Goal: Information Seeking & Learning: Learn about a topic

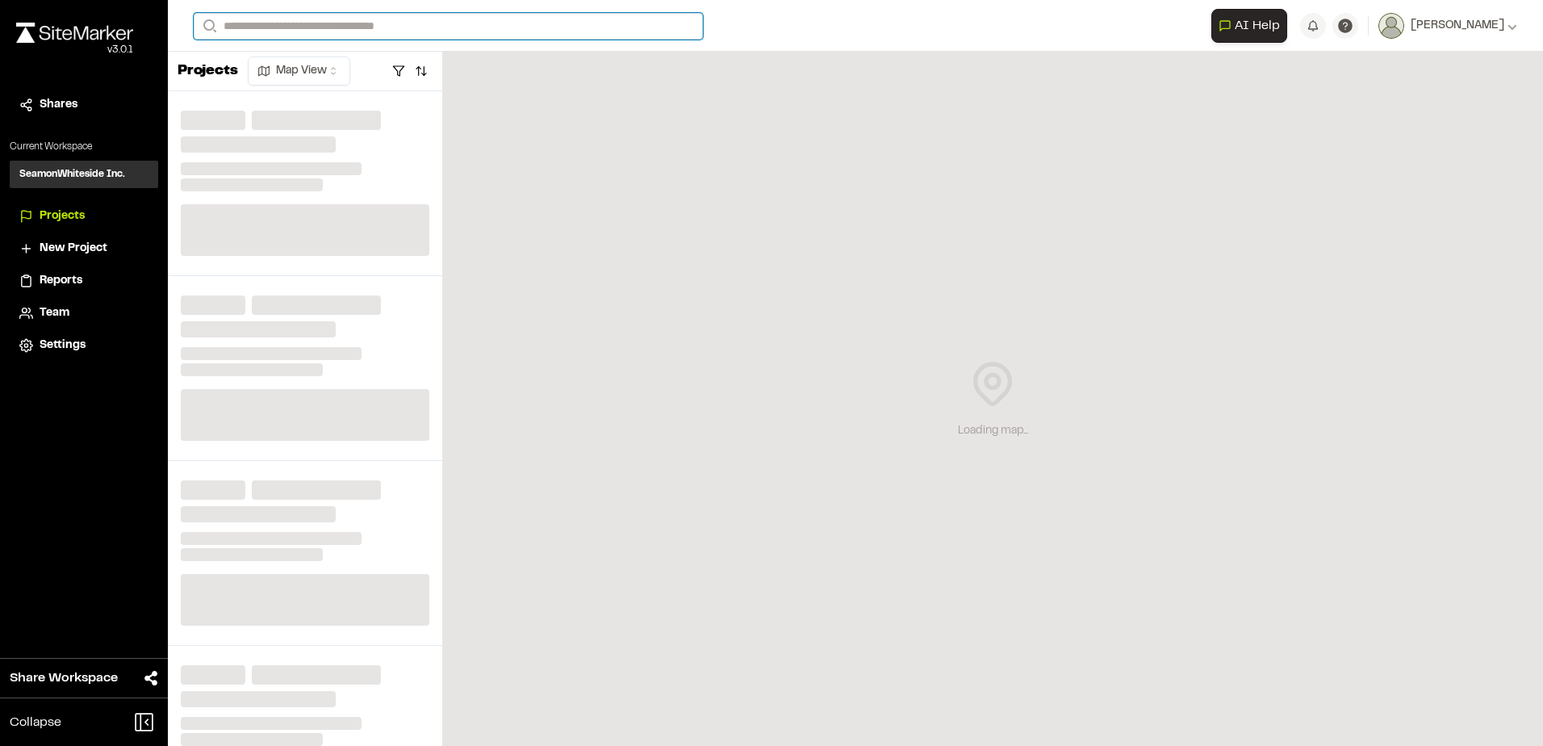
click at [316, 21] on input "Search" at bounding box center [448, 26] width 509 height 27
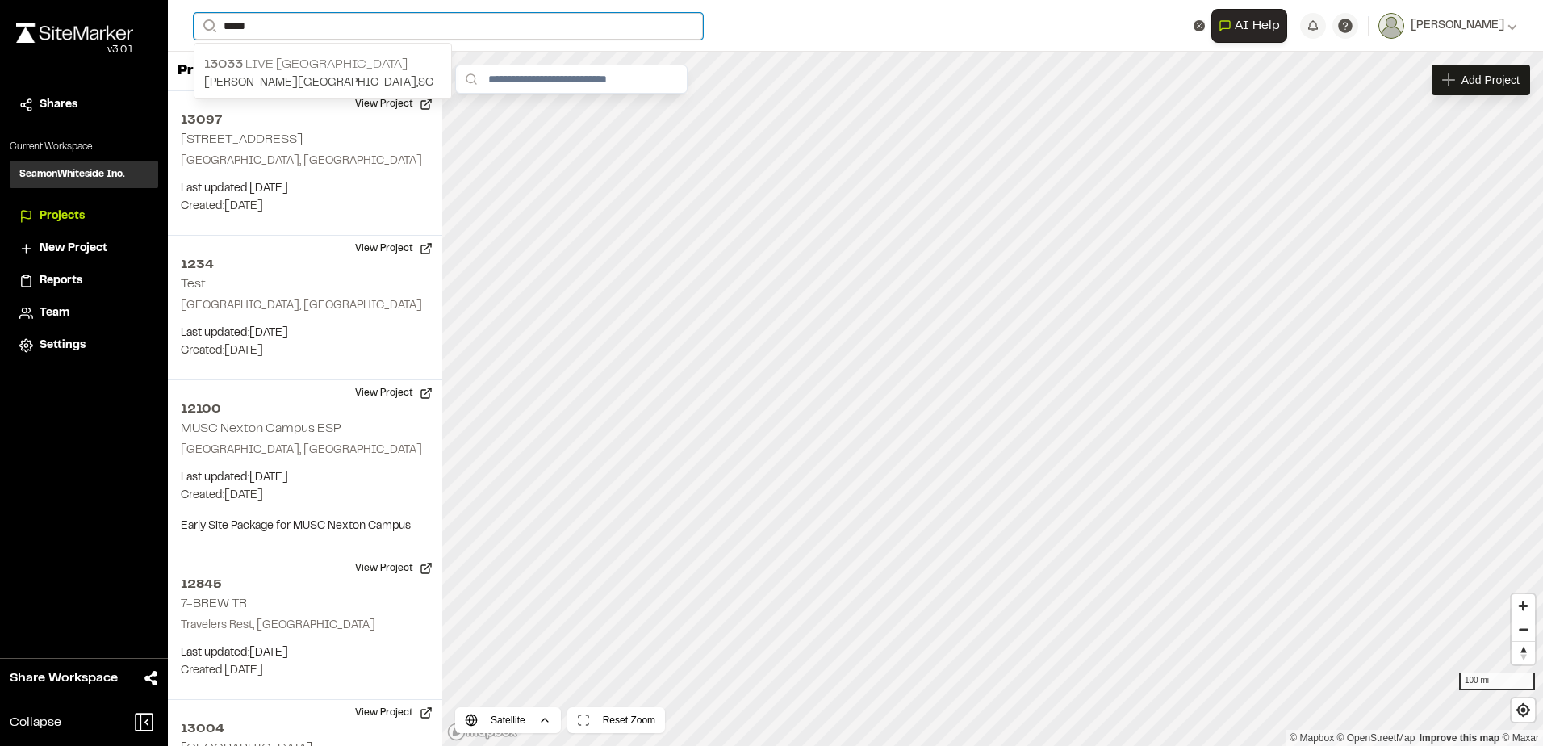
type input "*****"
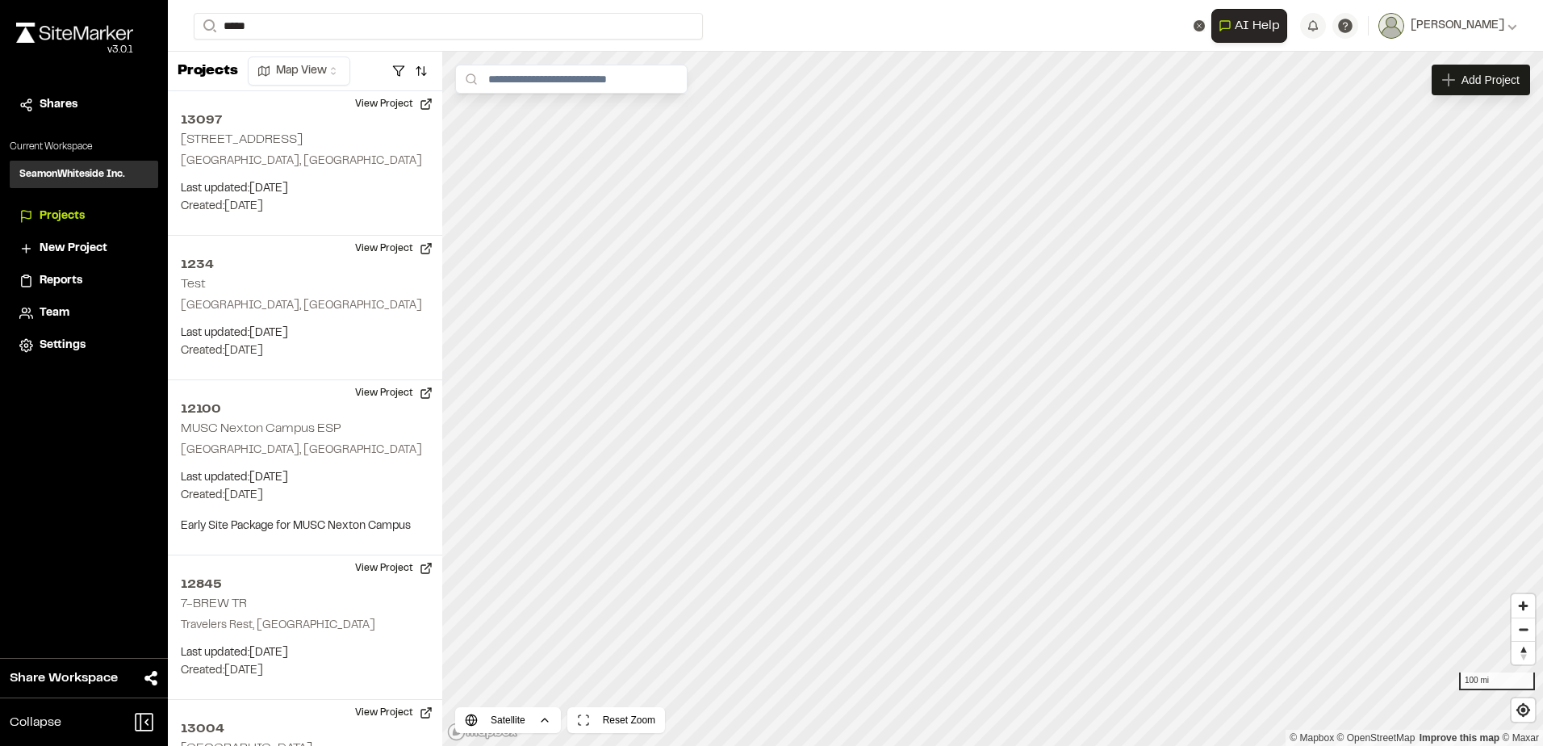
click at [324, 61] on p "[STREET_ADDRESS]" at bounding box center [322, 64] width 237 height 19
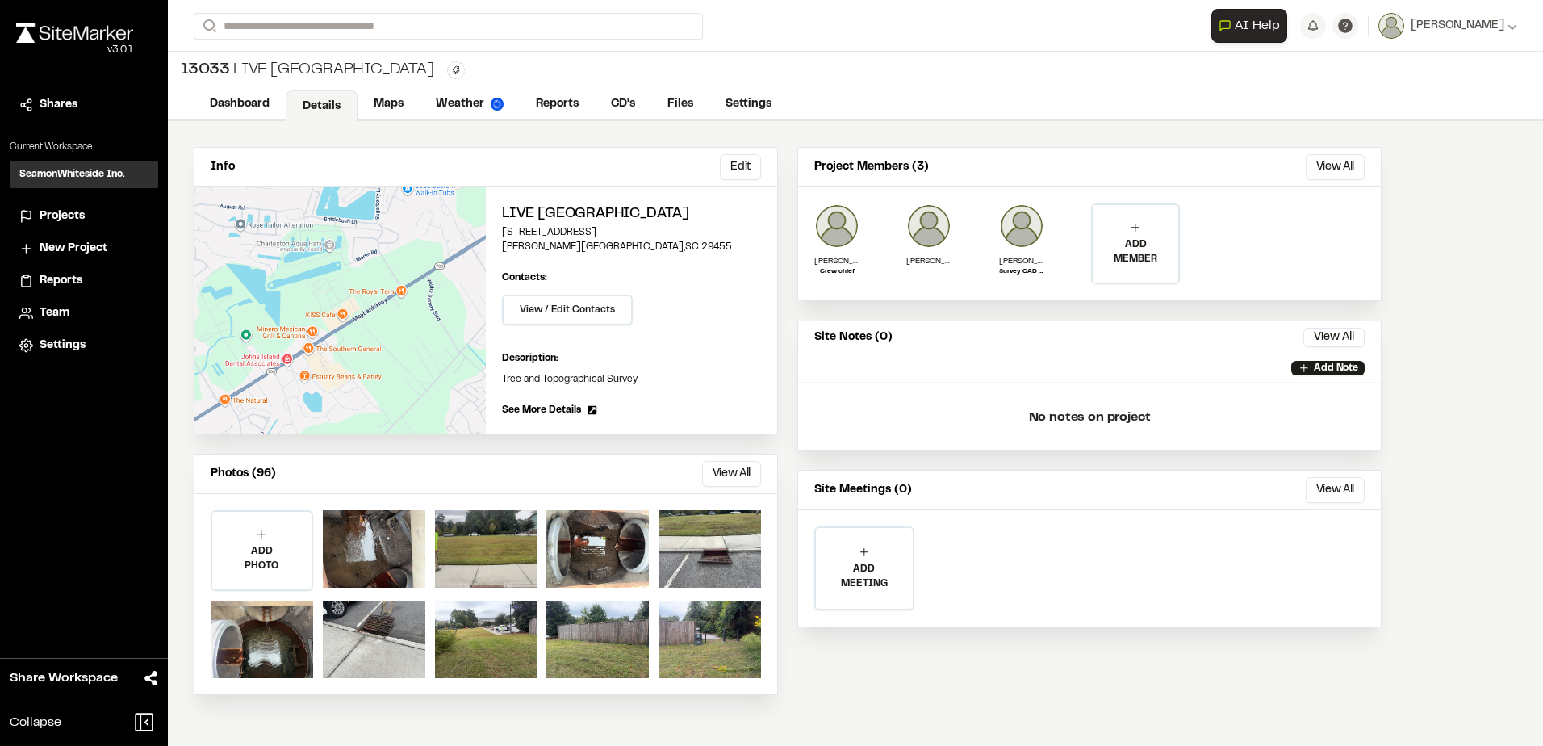
click at [740, 485] on button "View All" at bounding box center [731, 474] width 59 height 26
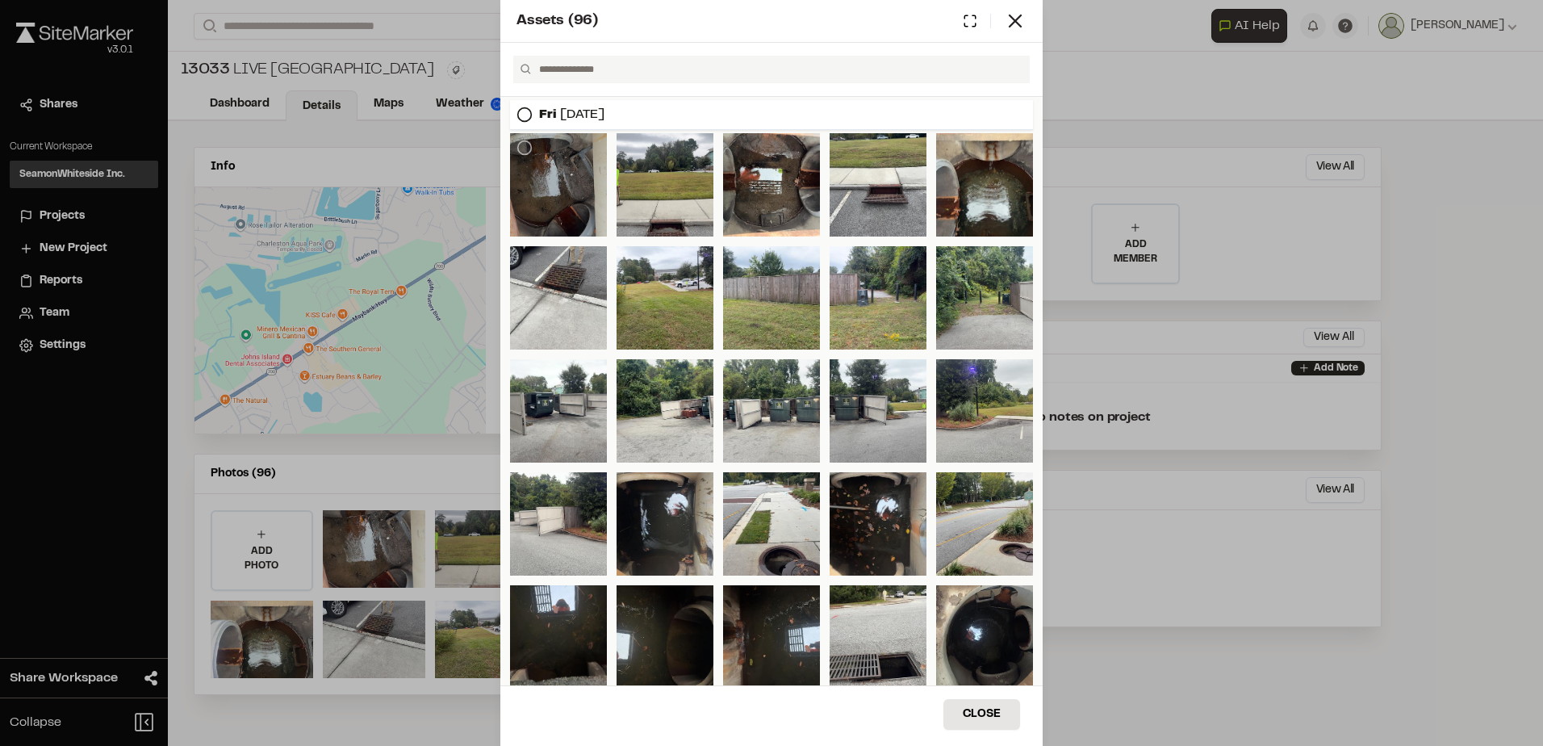
click at [552, 206] on div at bounding box center [558, 184] width 97 height 103
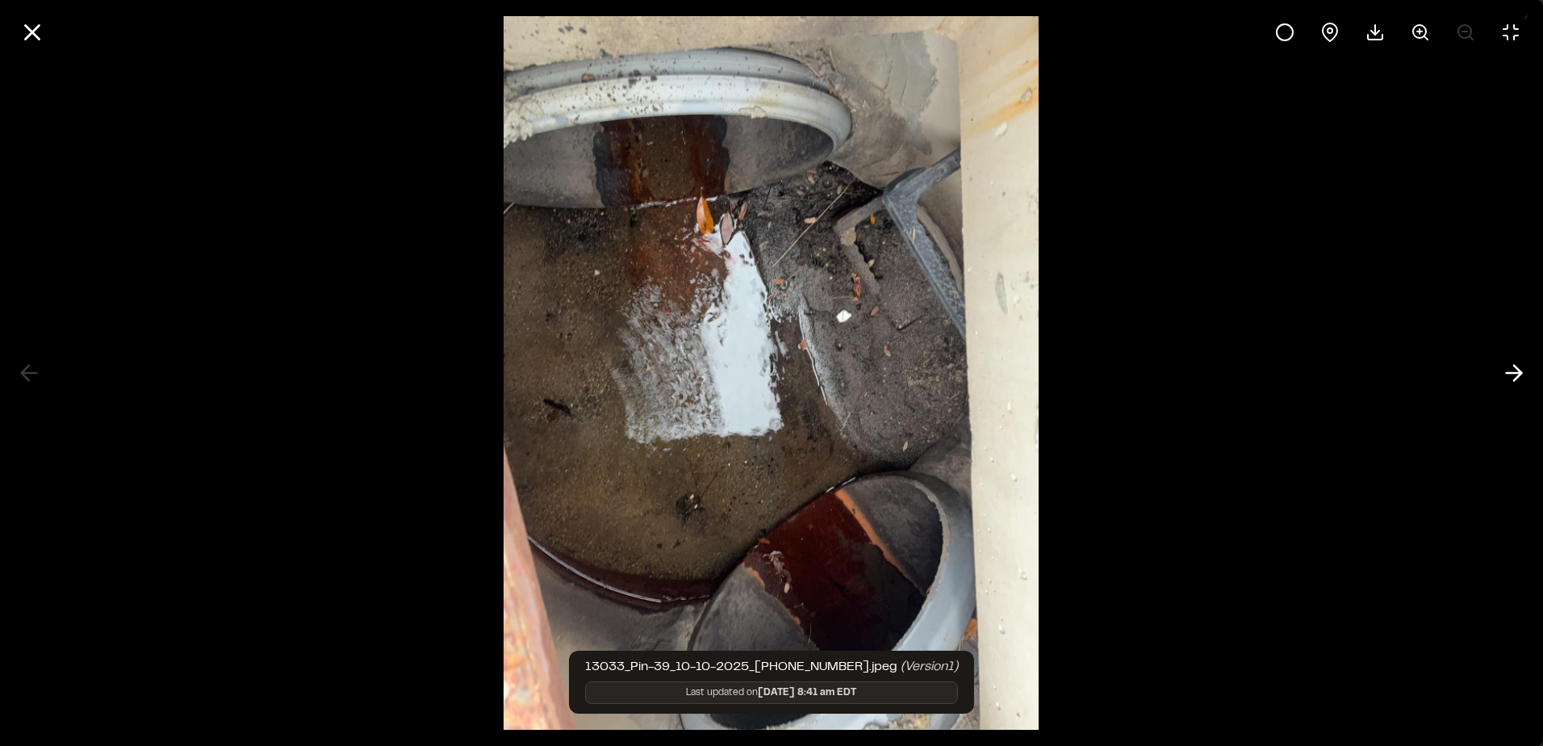
click at [1201, 422] on div at bounding box center [771, 373] width 1543 height 746
click at [53, 36] on div at bounding box center [771, 32] width 1543 height 65
click at [50, 35] on button at bounding box center [32, 32] width 39 height 39
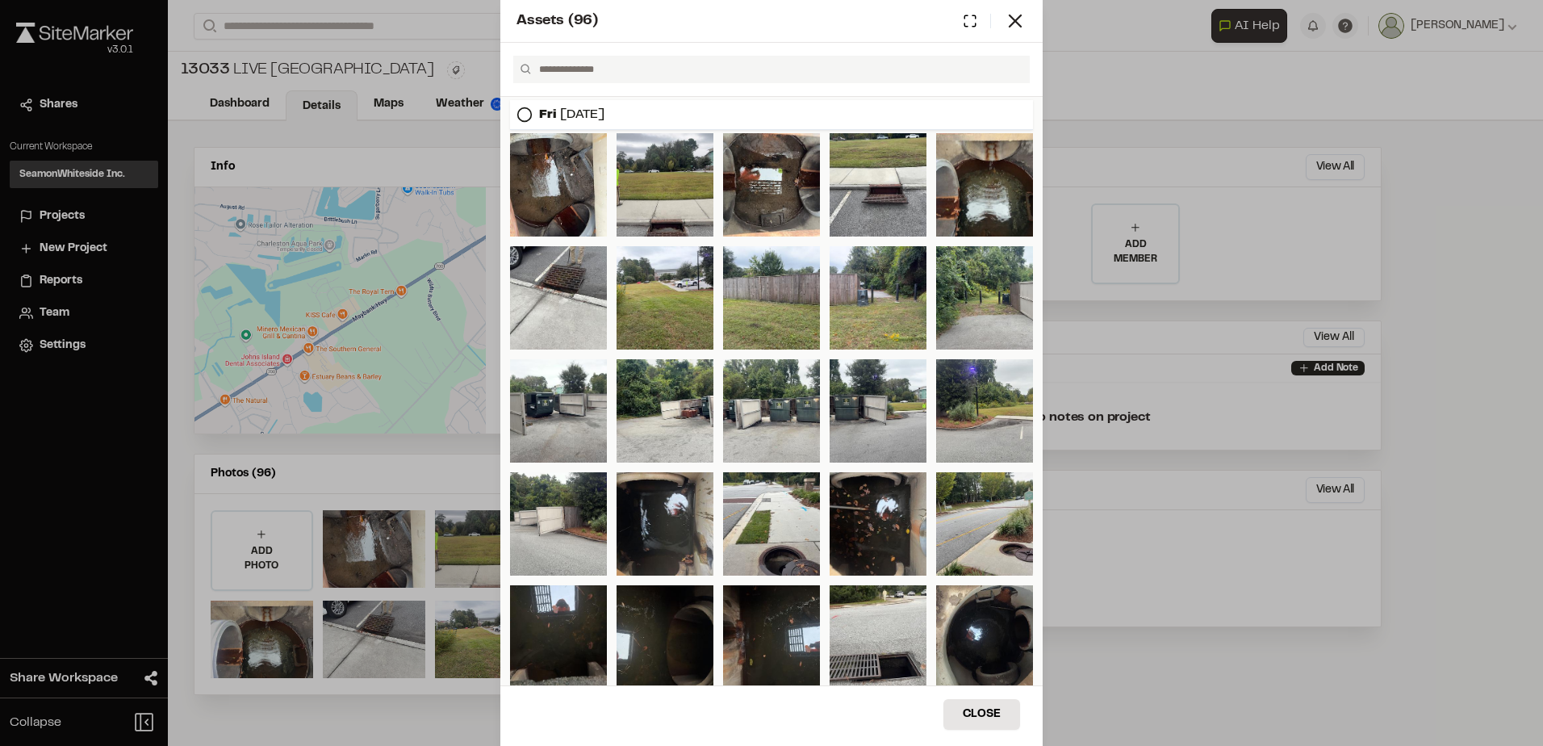
click at [365, 260] on div "Assets ( 96 ) [DATE] Close Select Download Zoom to Pin Unselect Download Zoom t…" at bounding box center [771, 373] width 1543 height 746
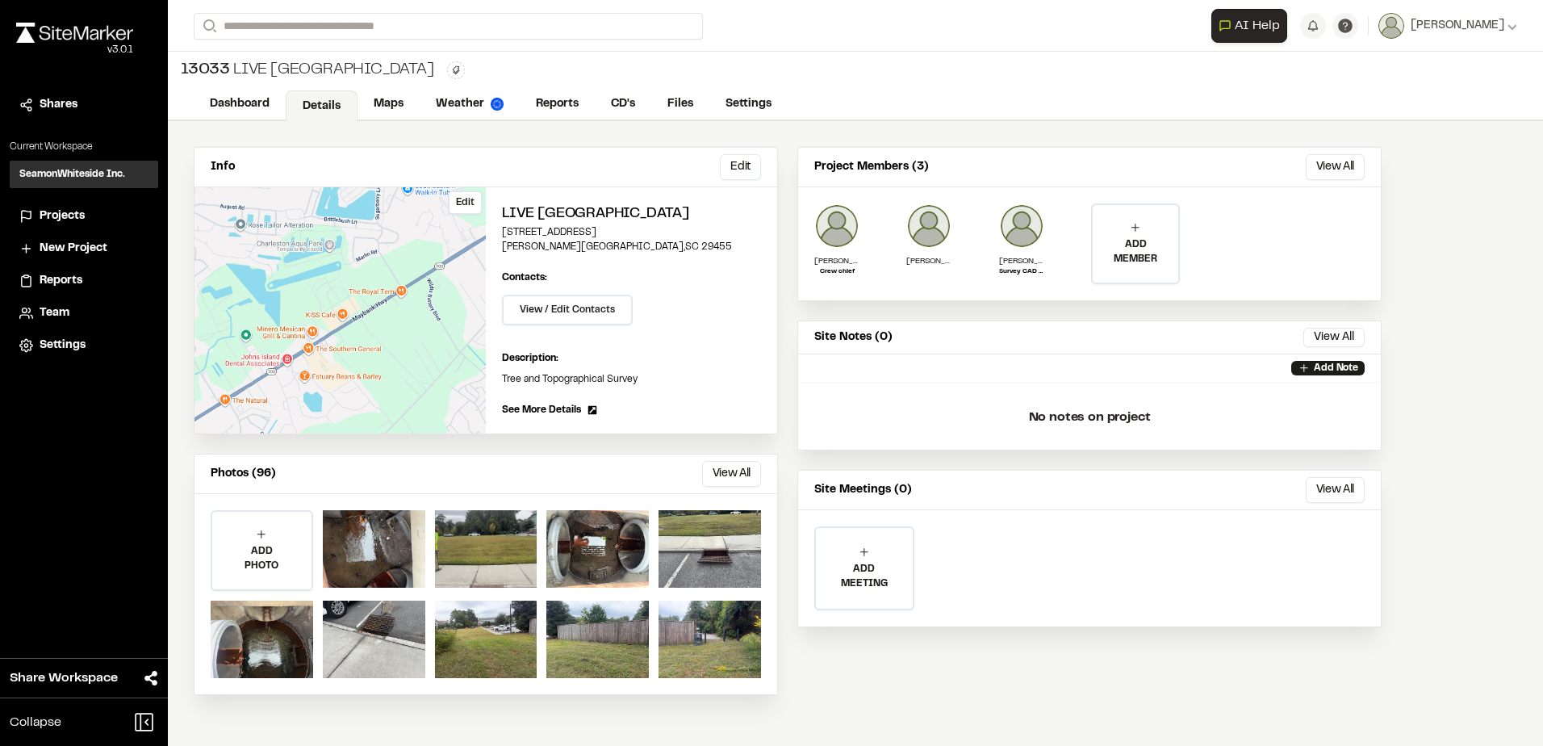
click at [411, 299] on div "Edit" at bounding box center [340, 310] width 291 height 246
click at [378, 111] on link "Maps" at bounding box center [390, 105] width 64 height 31
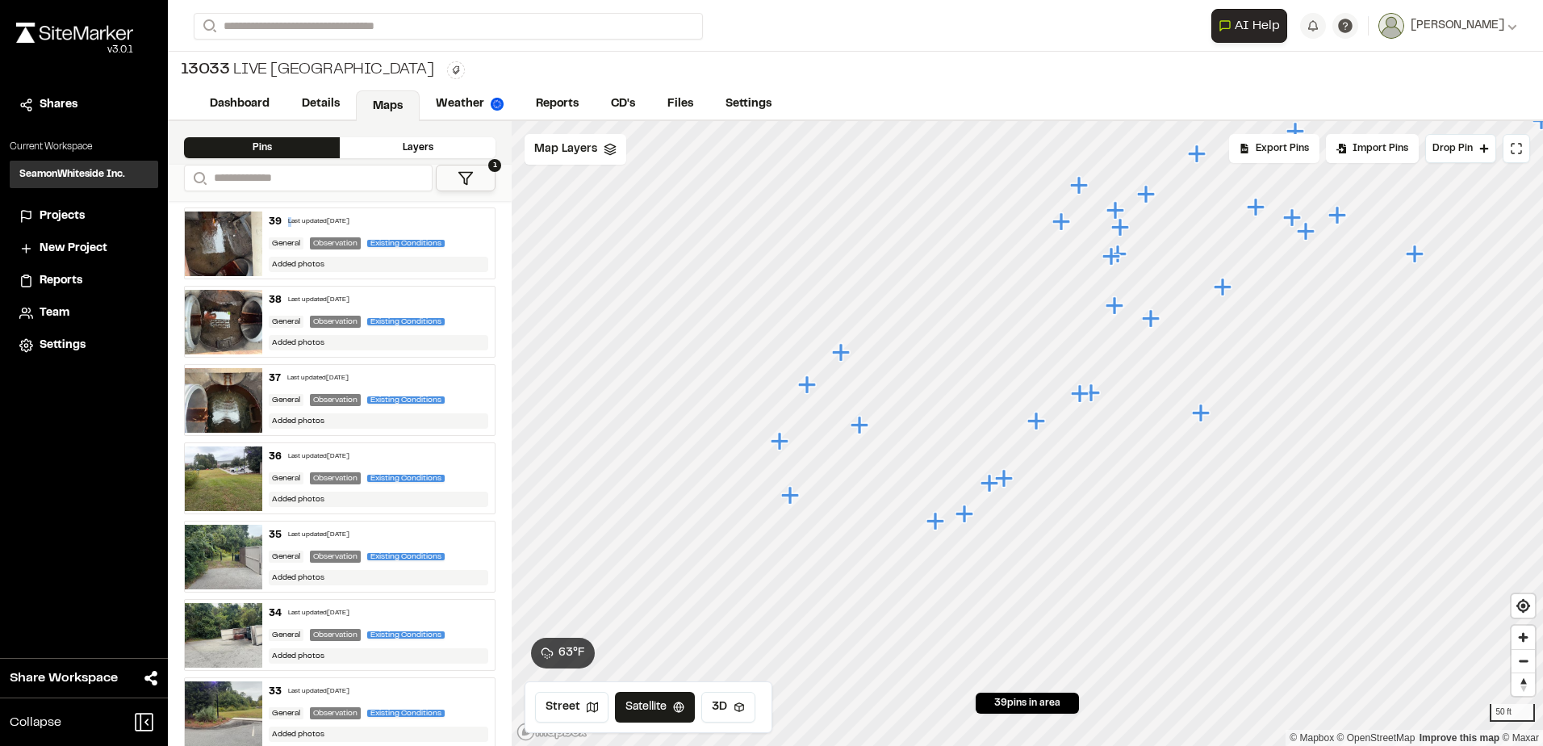
click at [288, 220] on div "Last updated [DATE]" at bounding box center [318, 222] width 61 height 10
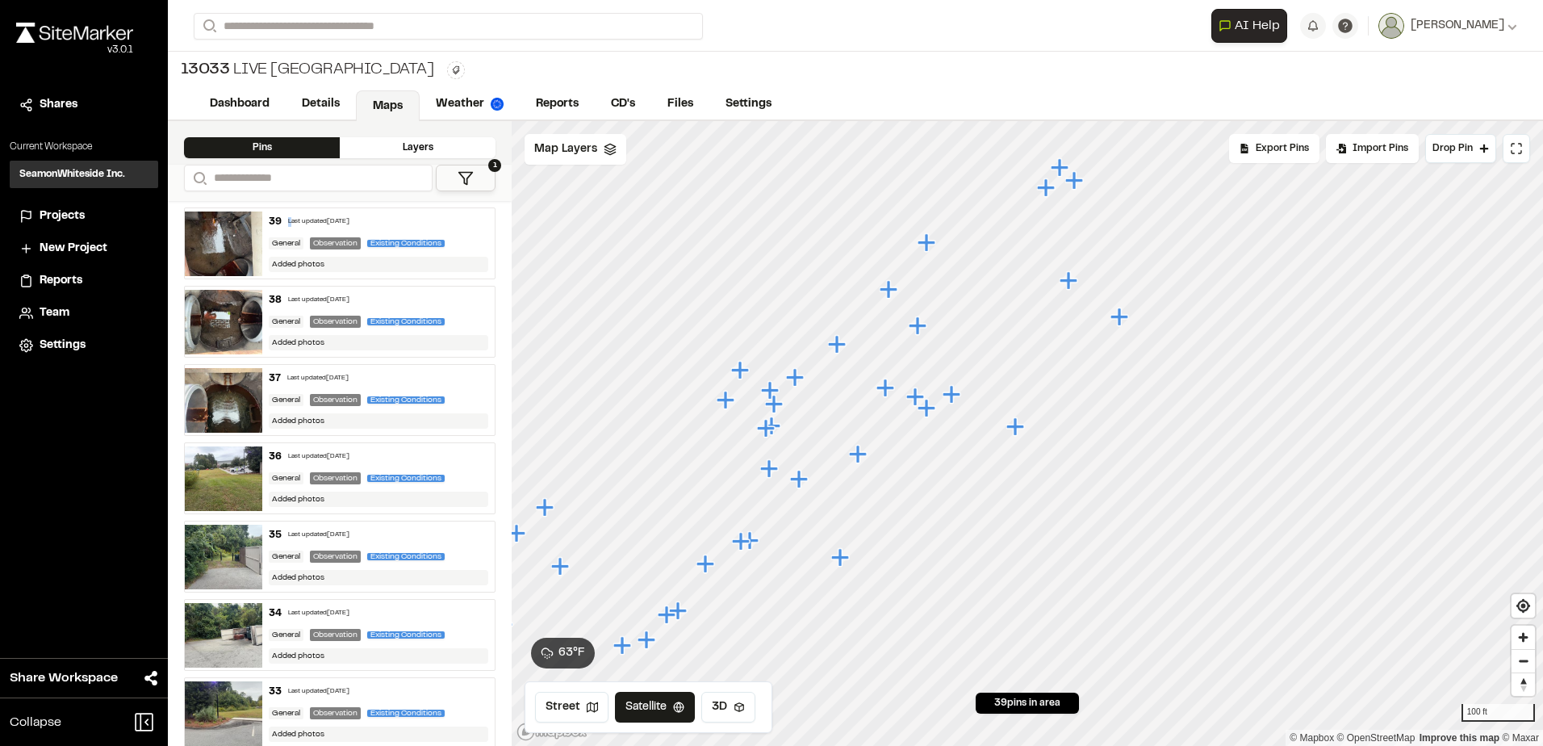
click at [291, 224] on div "39 Last updated [DATE]" at bounding box center [379, 222] width 220 height 15
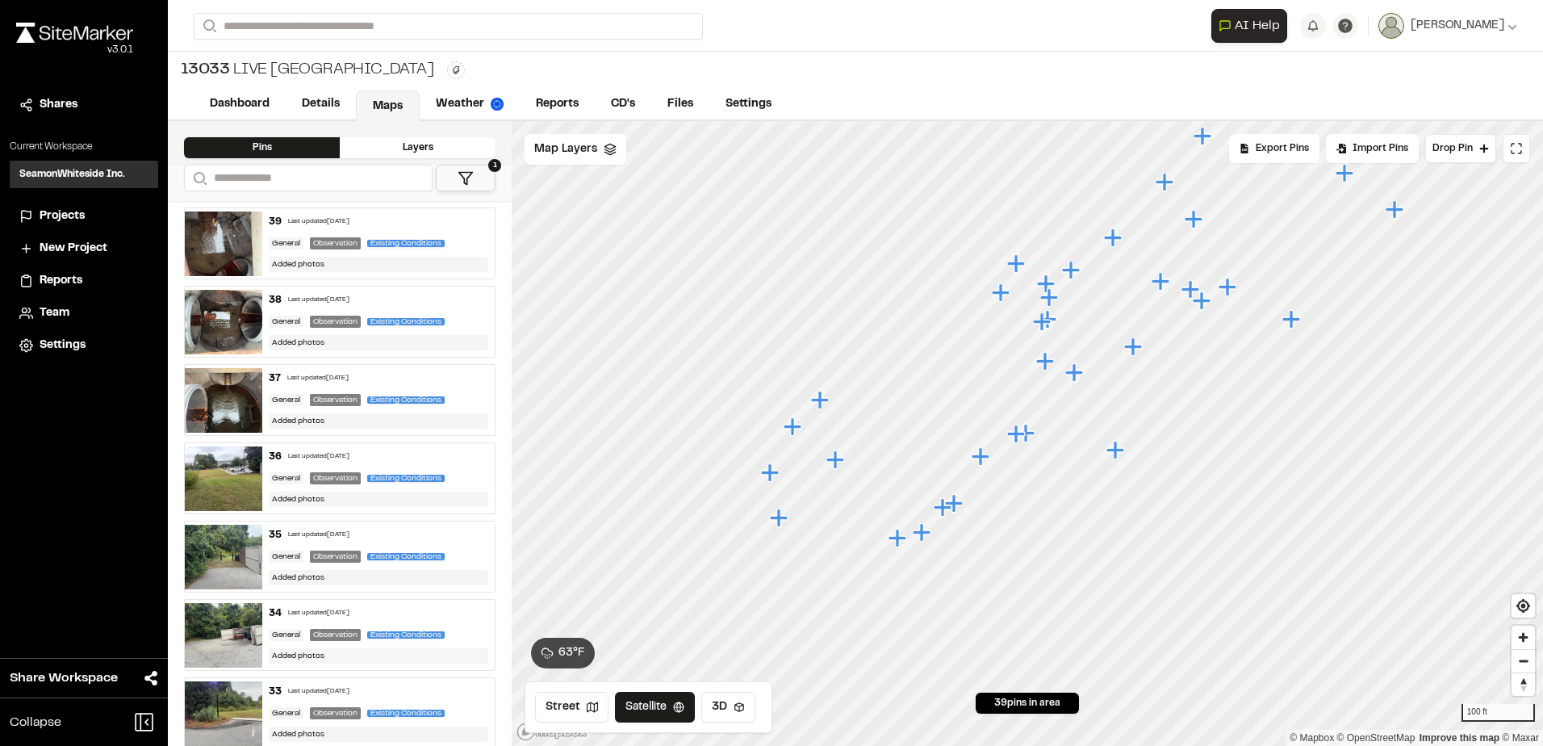
click at [295, 224] on div "Last updated [DATE]" at bounding box center [318, 222] width 61 height 10
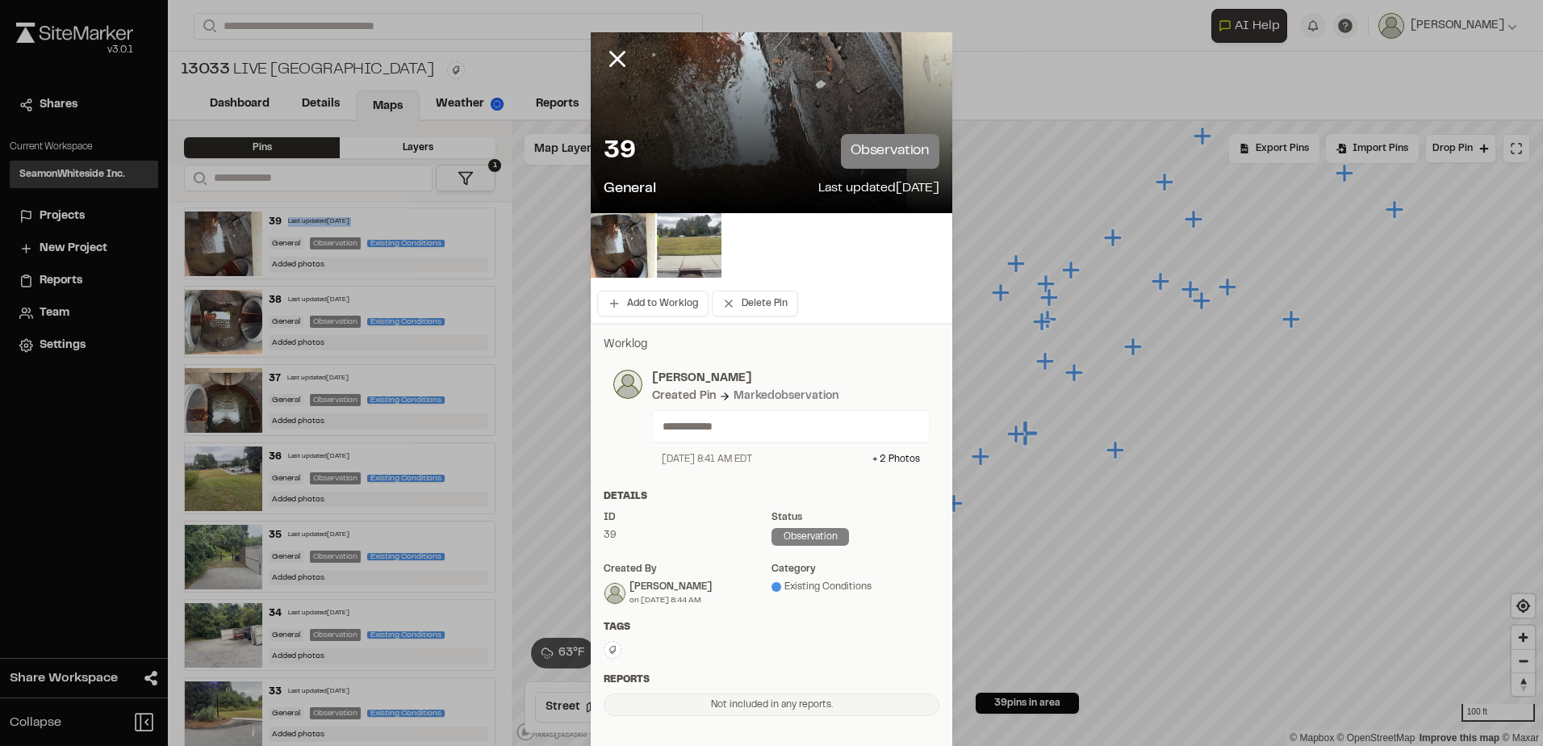
click at [680, 264] on img at bounding box center [689, 245] width 65 height 65
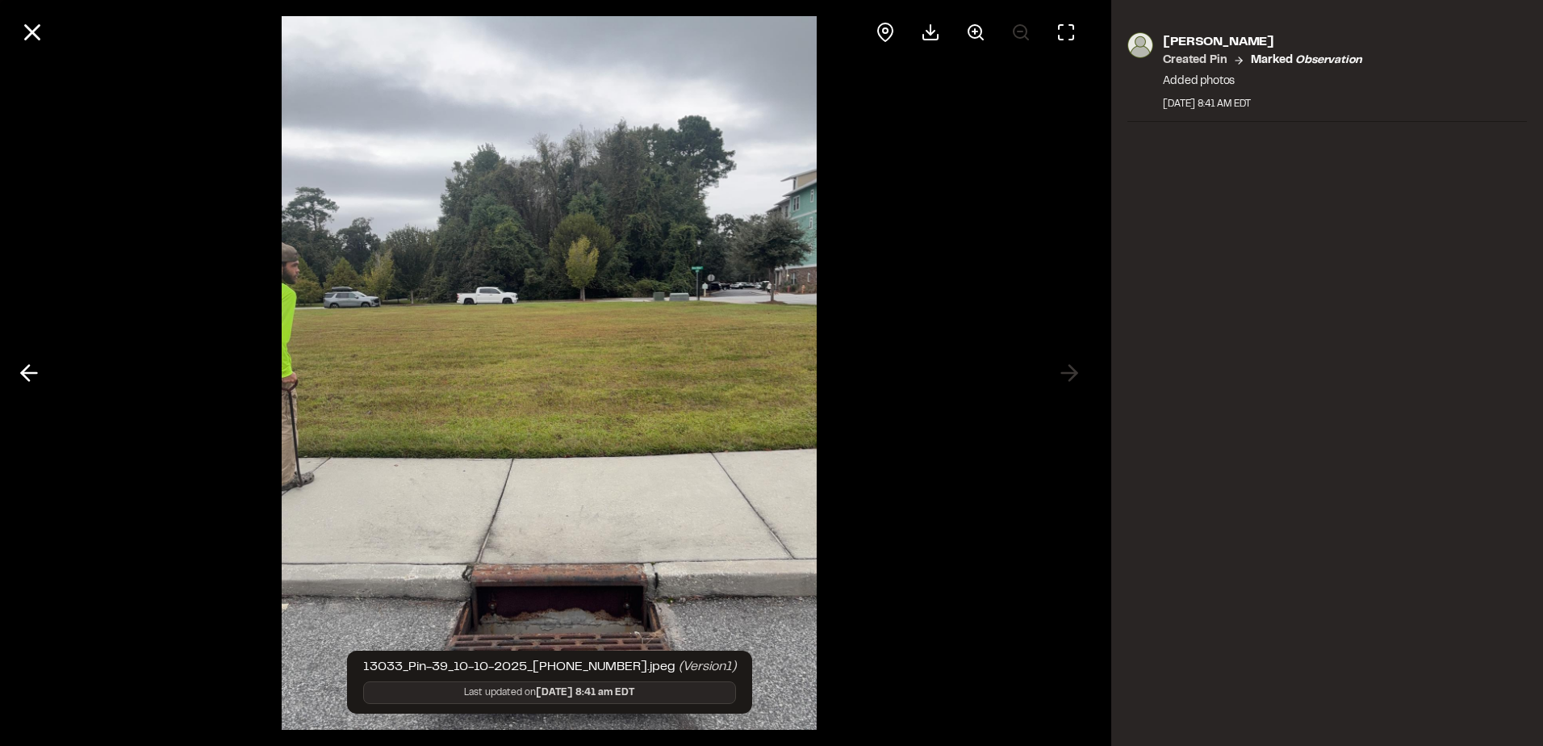
click at [1066, 369] on div at bounding box center [549, 373] width 1099 height 746
click at [1072, 371] on div at bounding box center [549, 373] width 1099 height 746
click at [40, 363] on icon at bounding box center [29, 372] width 26 height 27
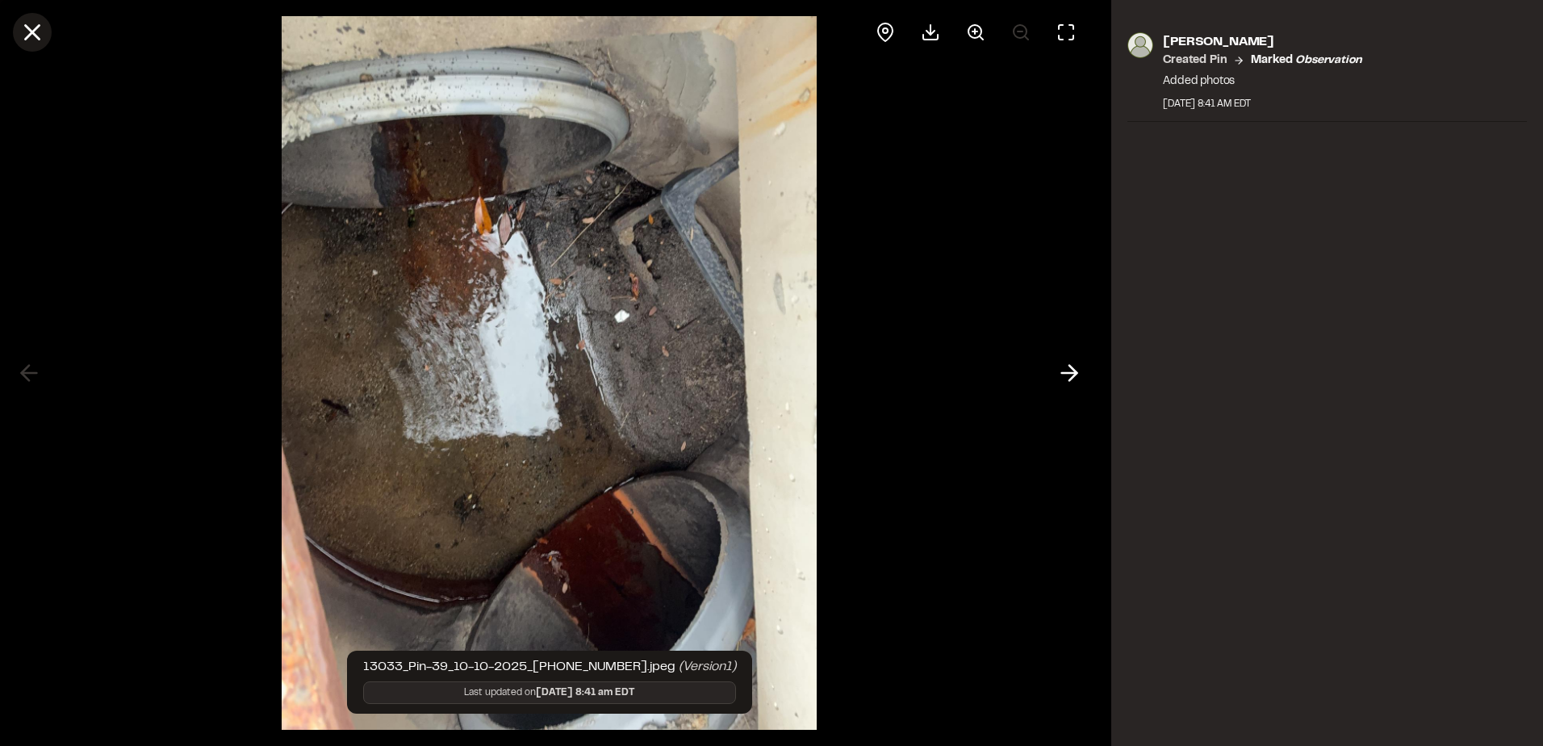
click at [40, 31] on icon at bounding box center [32, 32] width 27 height 27
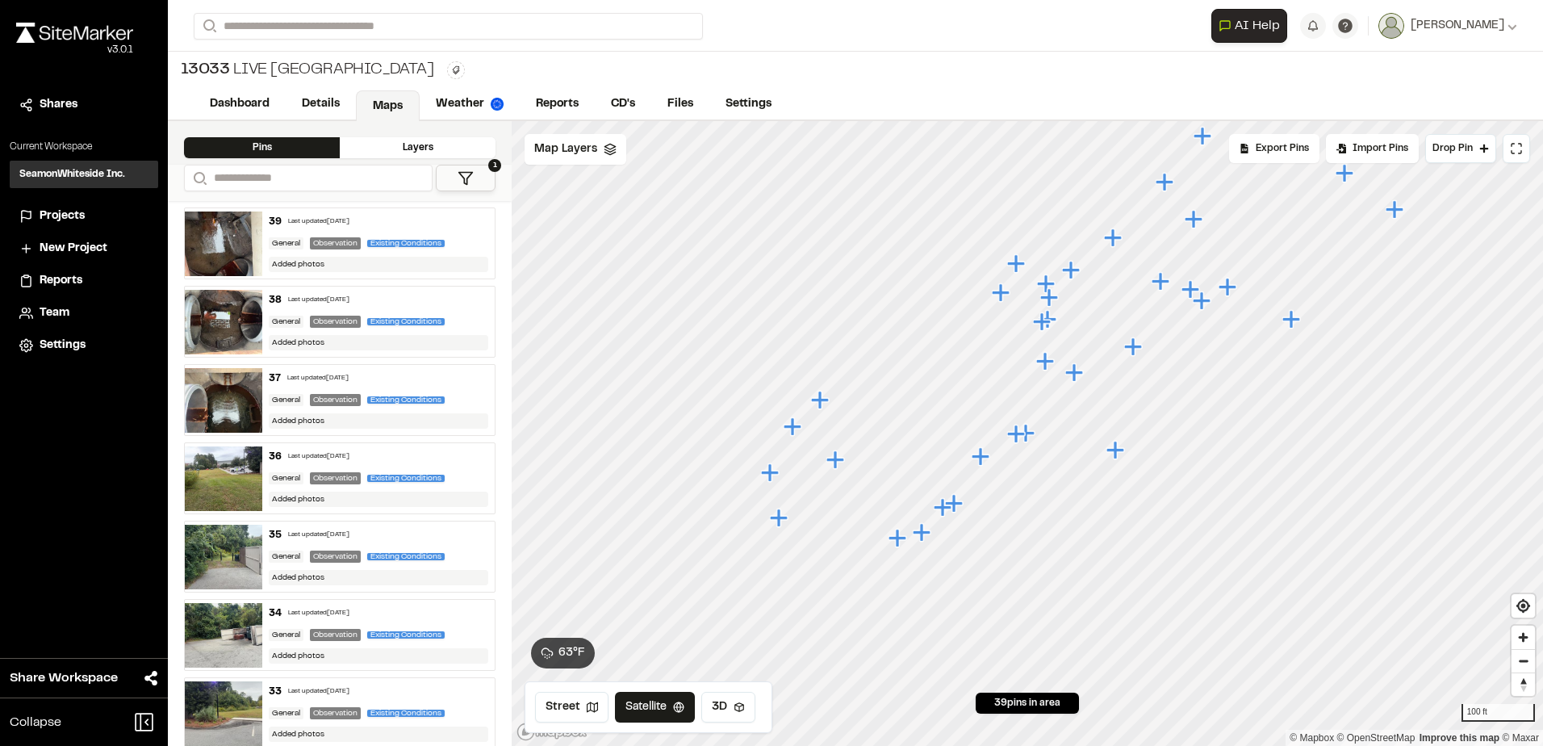
click at [335, 308] on div "38 Last updated [DATE] General Observation Existing Conditions Added photos" at bounding box center [378, 322] width 232 height 70
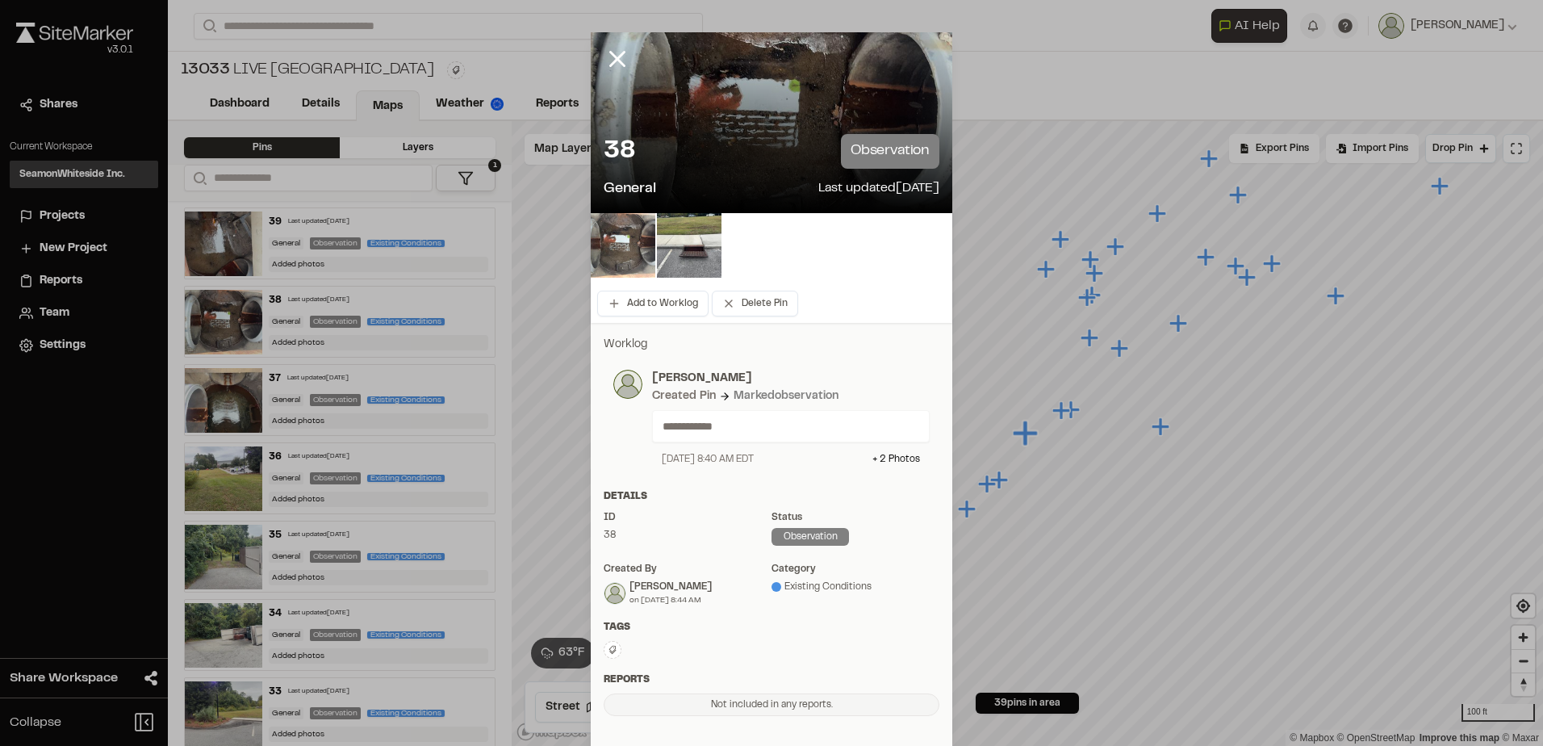
click at [648, 239] on img at bounding box center [623, 245] width 65 height 65
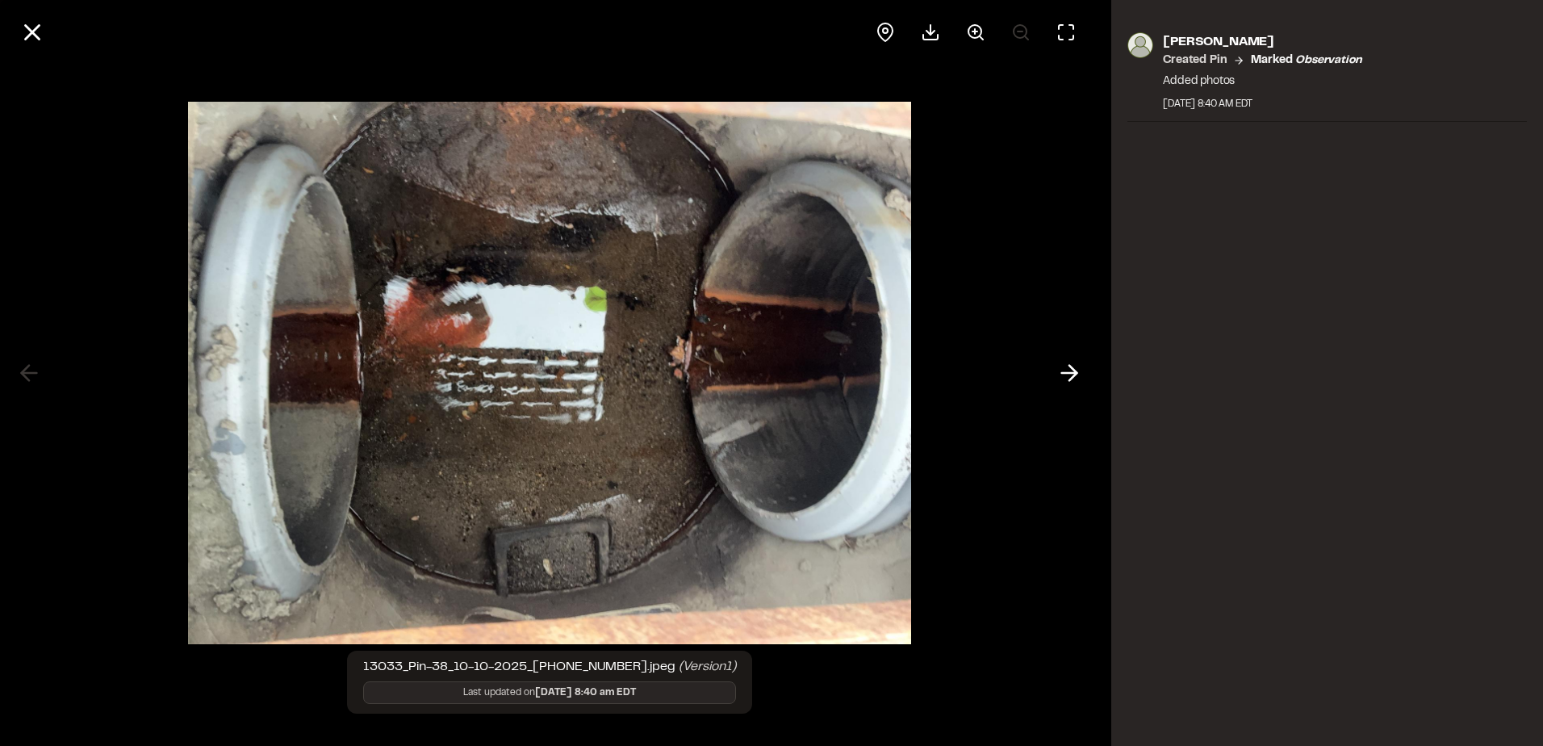
click at [1082, 380] on icon at bounding box center [1070, 372] width 26 height 27
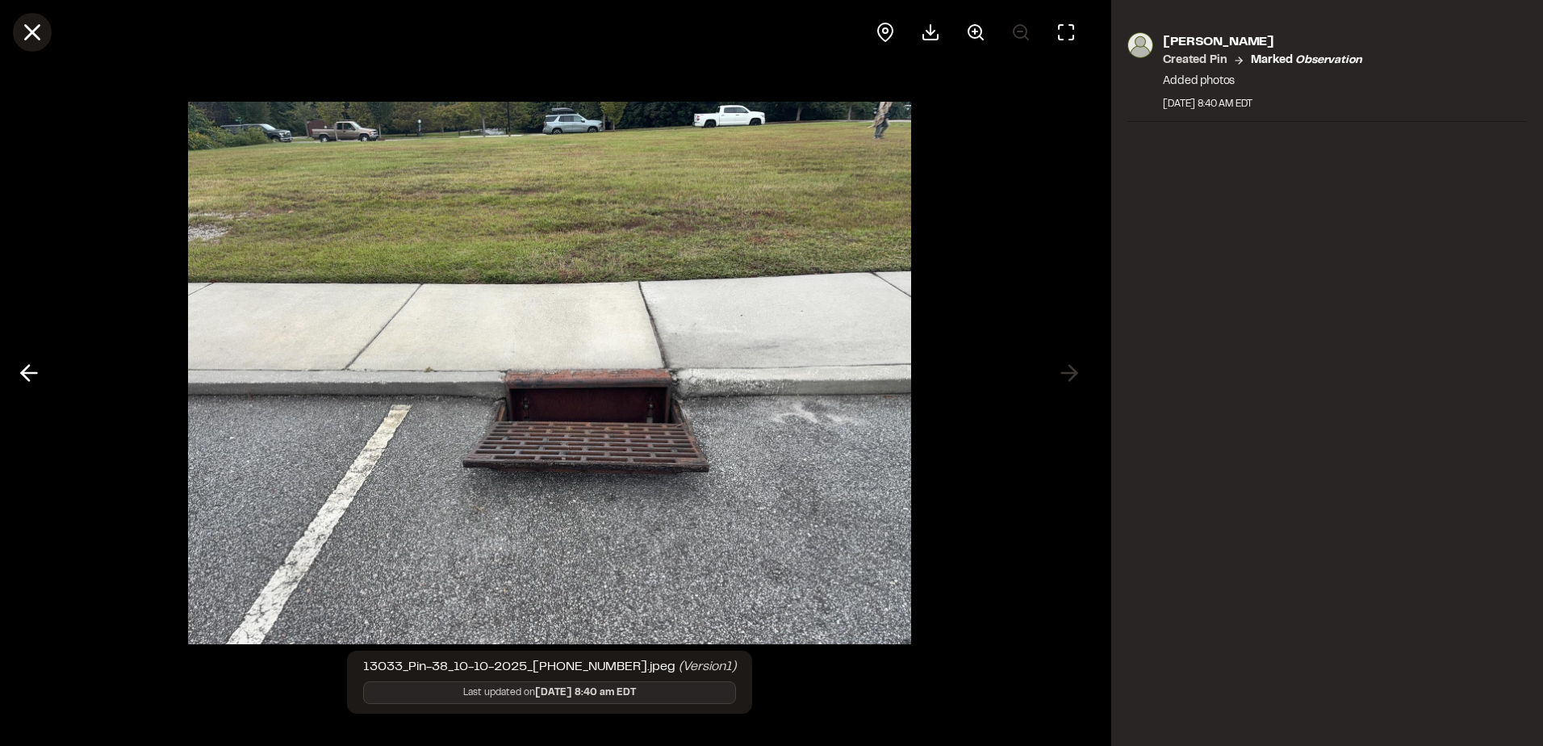
click at [44, 34] on icon at bounding box center [32, 32] width 27 height 27
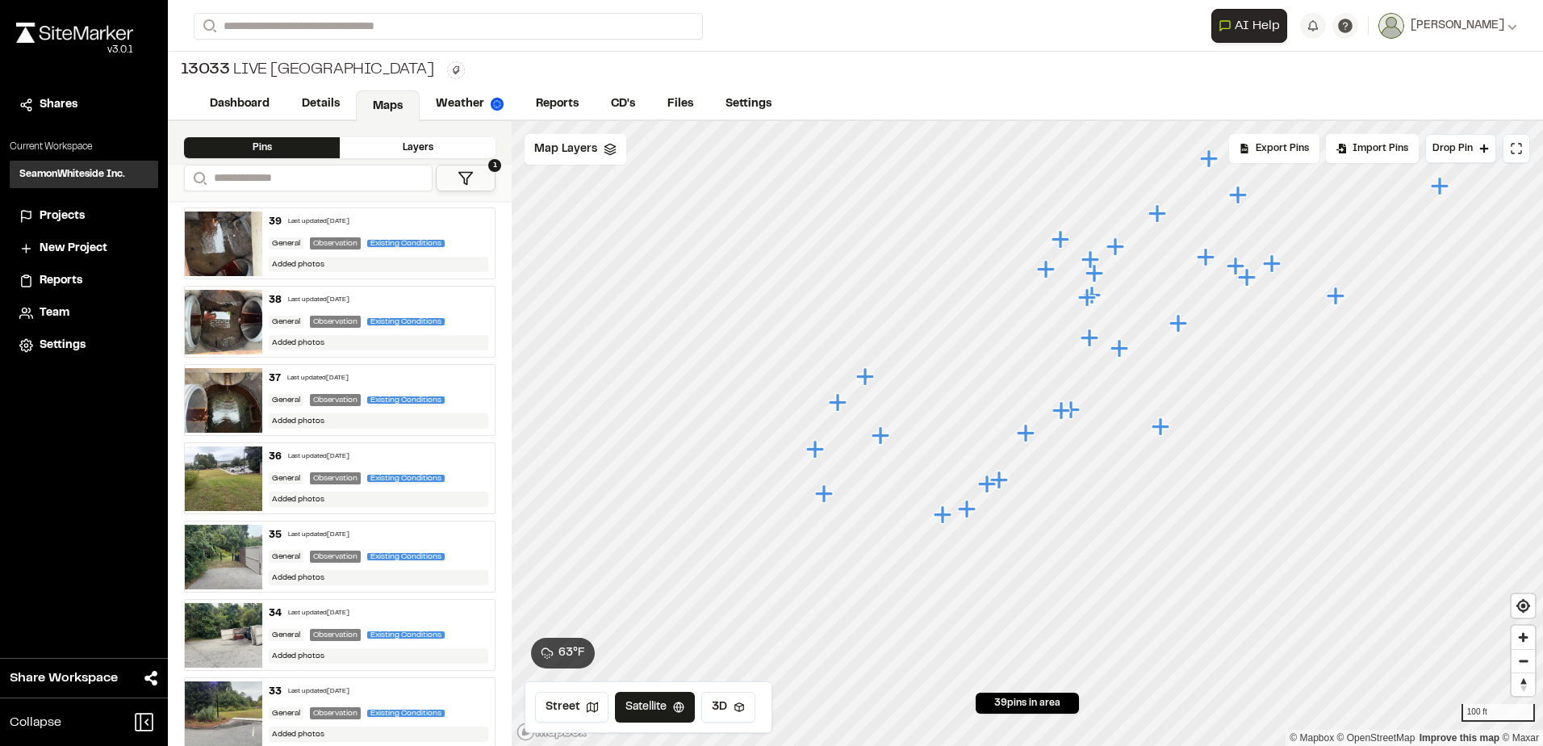
click at [272, 383] on div "37" at bounding box center [275, 378] width 12 height 15
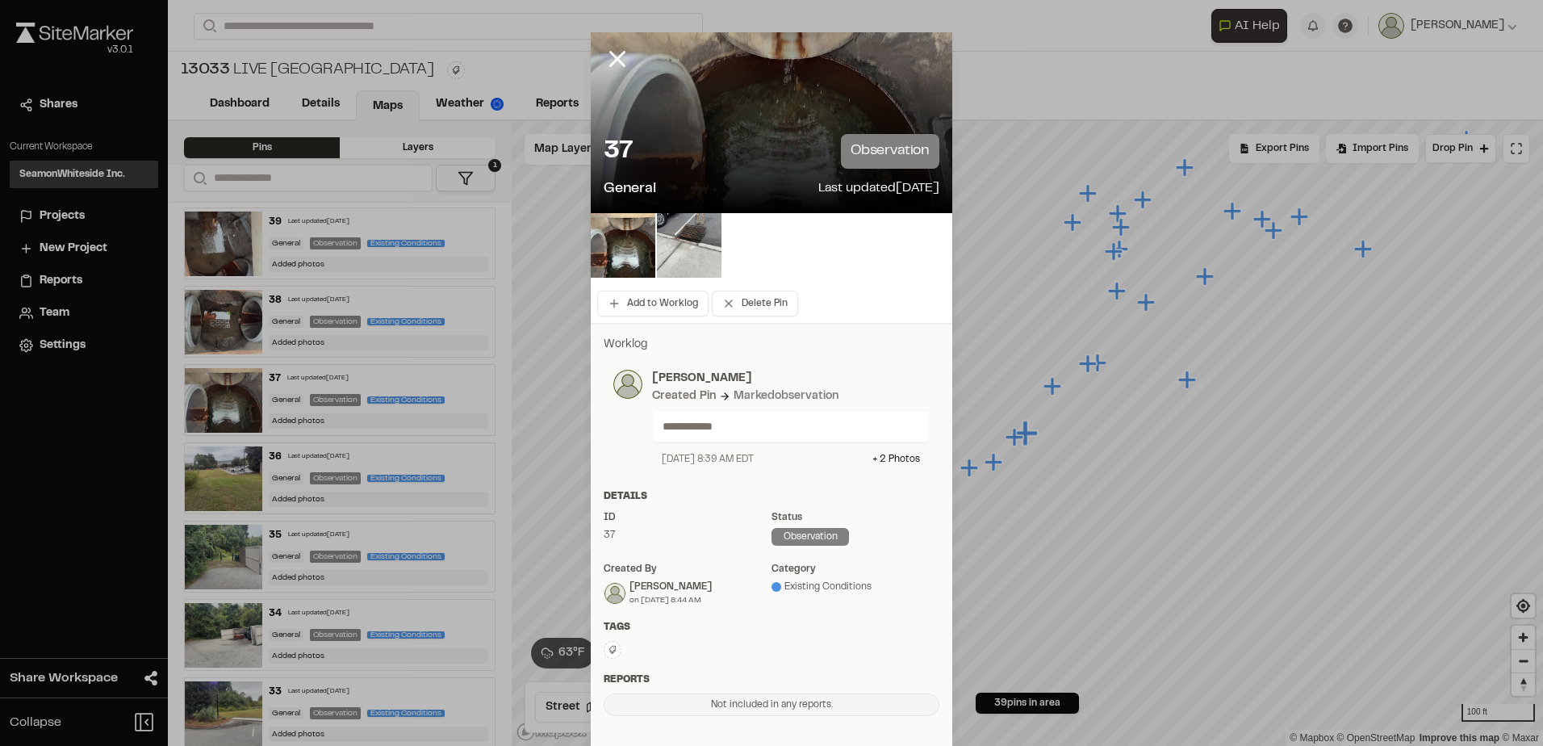
click at [848, 267] on div at bounding box center [772, 245] width 362 height 65
click at [676, 248] on img at bounding box center [689, 245] width 65 height 65
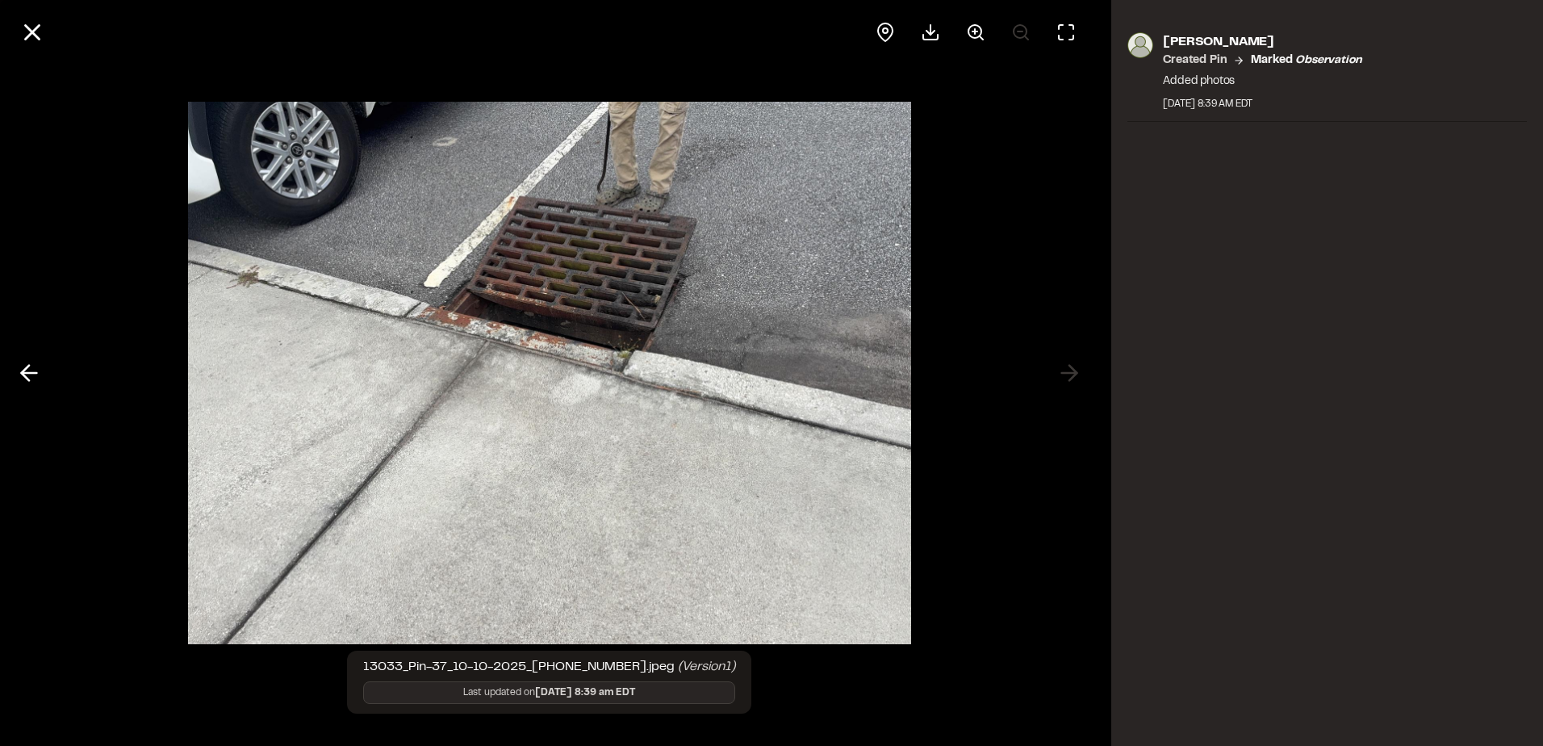
click at [960, 307] on div at bounding box center [549, 373] width 1099 height 746
click at [40, 34] on icon at bounding box center [32, 32] width 27 height 27
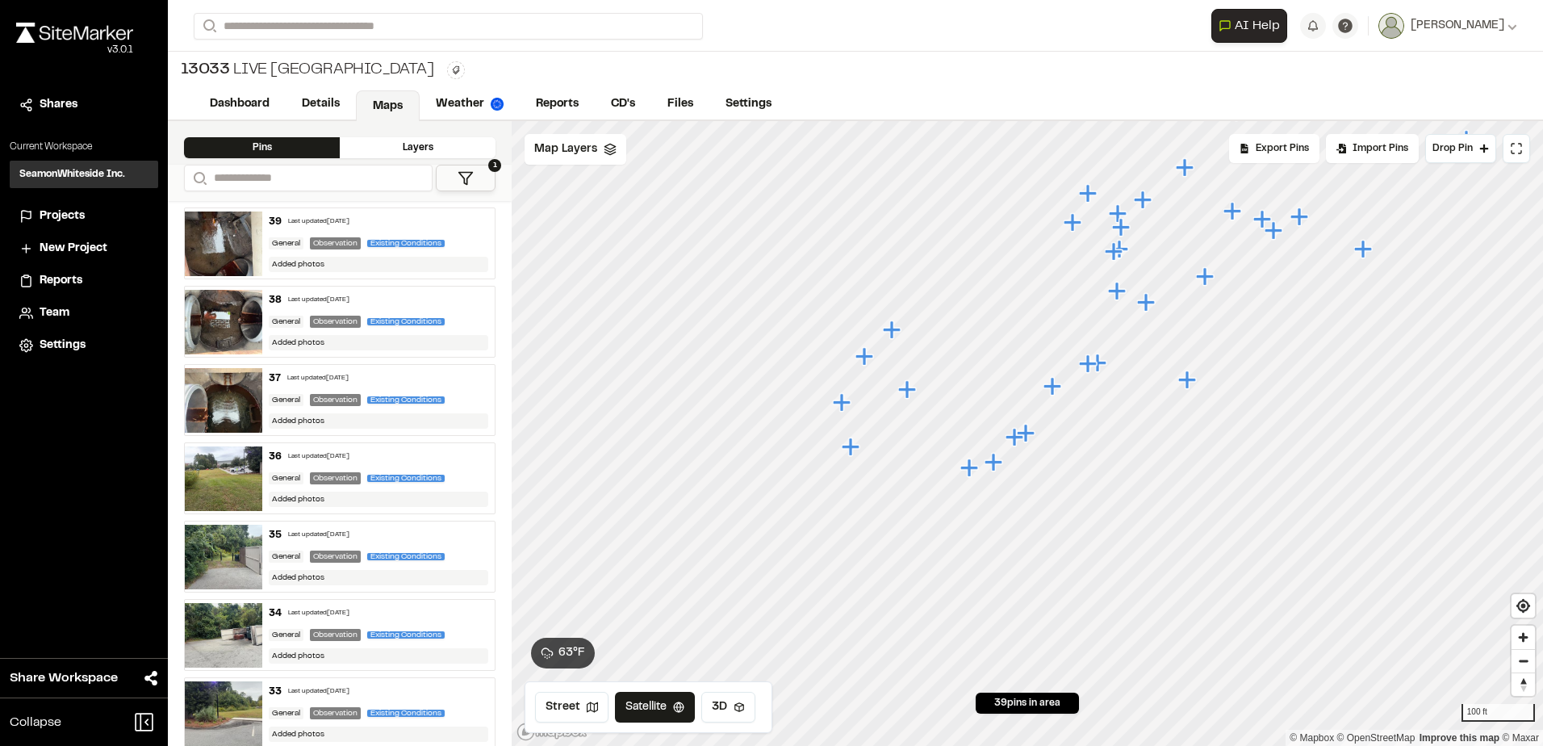
click at [269, 450] on div "36" at bounding box center [275, 457] width 13 height 15
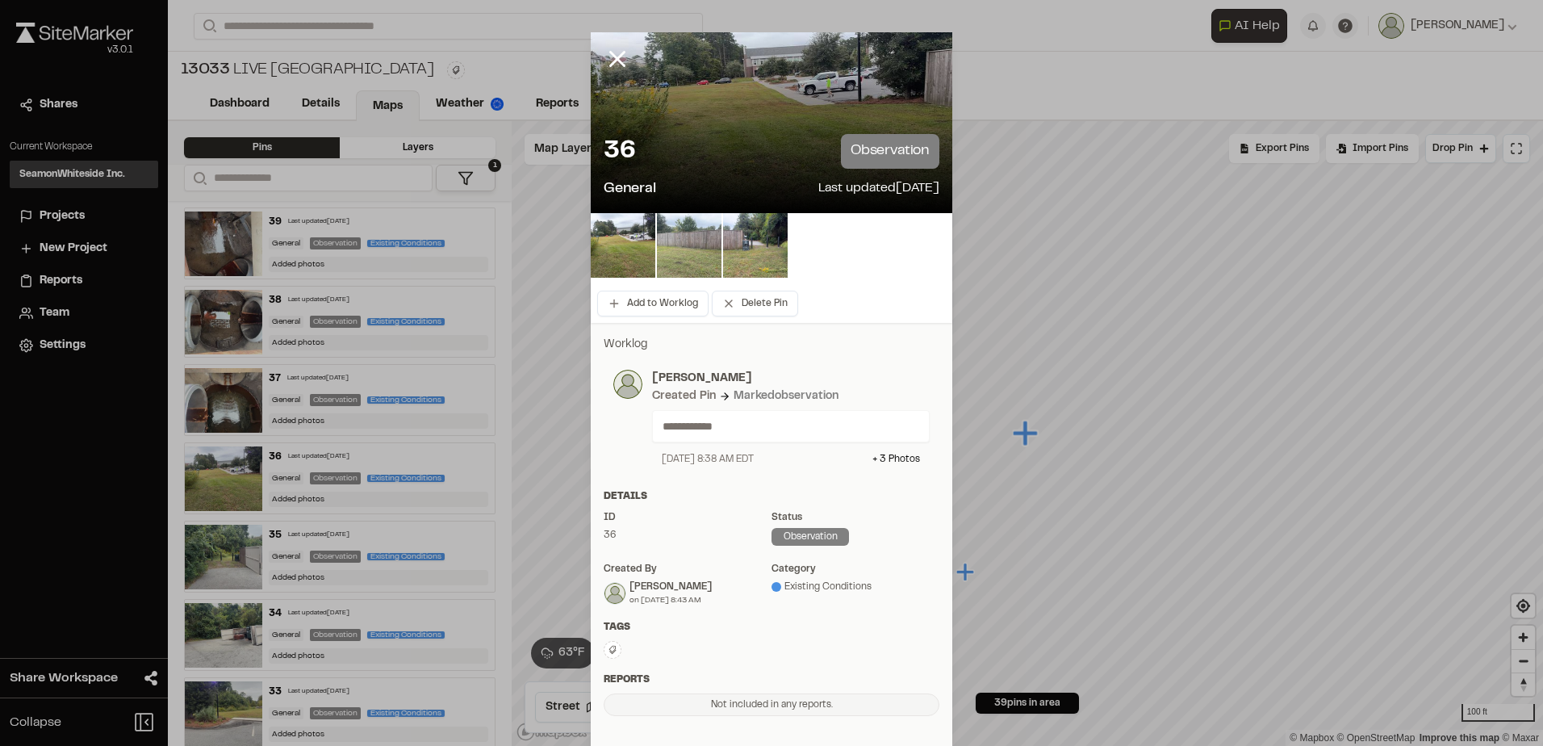
click at [680, 216] on img at bounding box center [689, 245] width 65 height 65
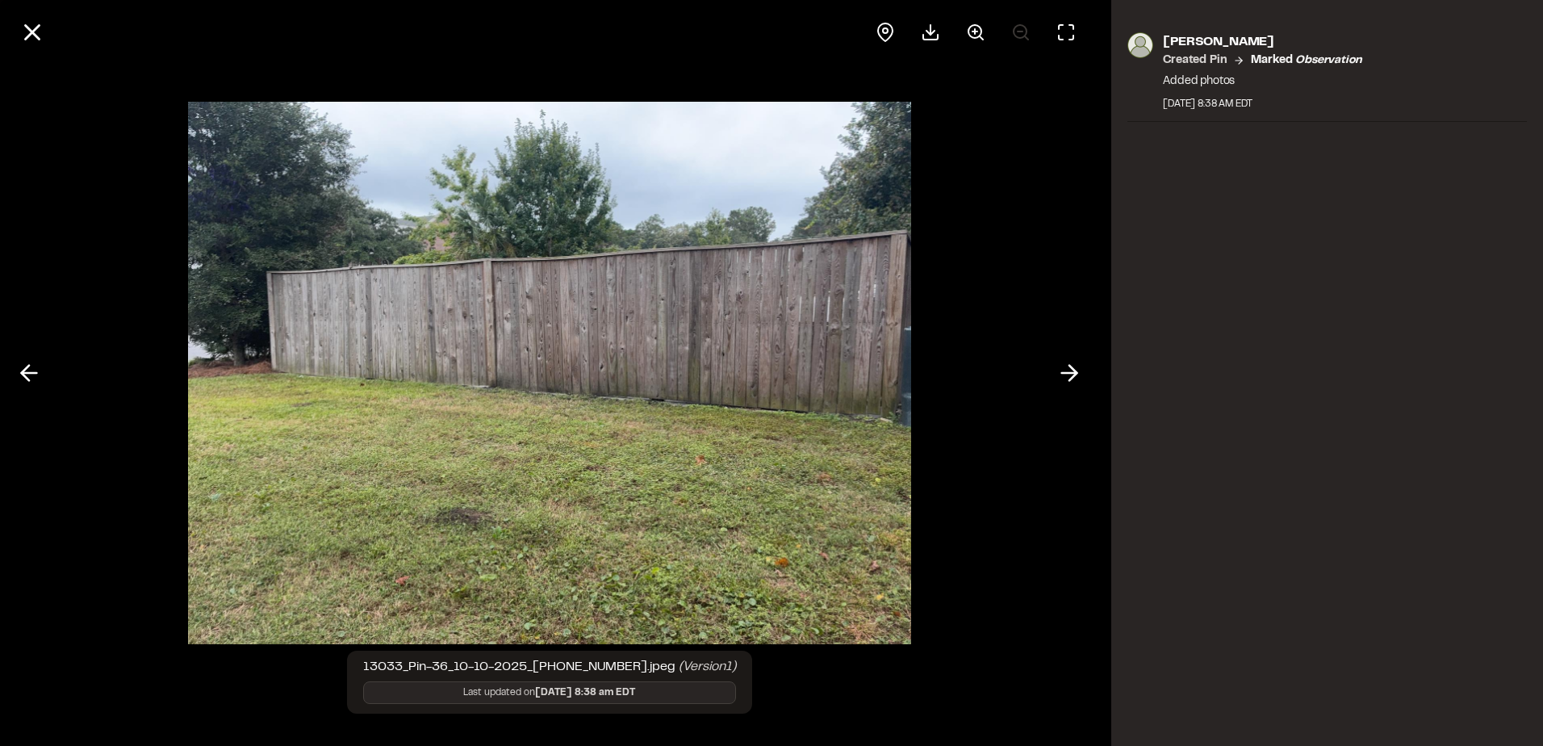
click at [1046, 379] on div at bounding box center [549, 373] width 1099 height 746
click at [1050, 371] on div "13033_Pin-36_10-10-2025_[PHONE_NUMBER].jpeg (Version 1 ) Last updated on [DATE]…" at bounding box center [549, 373] width 1099 height 746
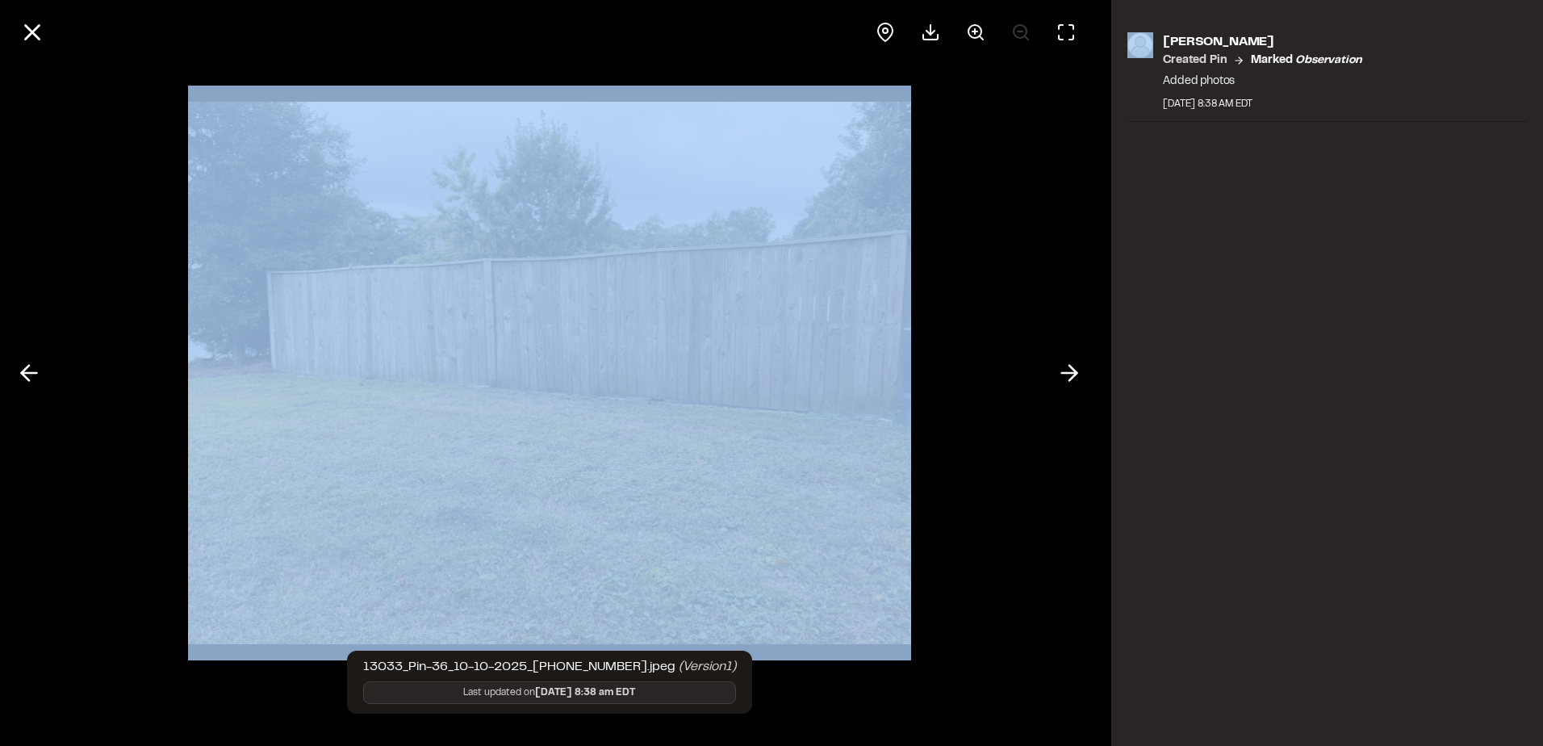
click at [1053, 367] on button at bounding box center [1069, 373] width 39 height 39
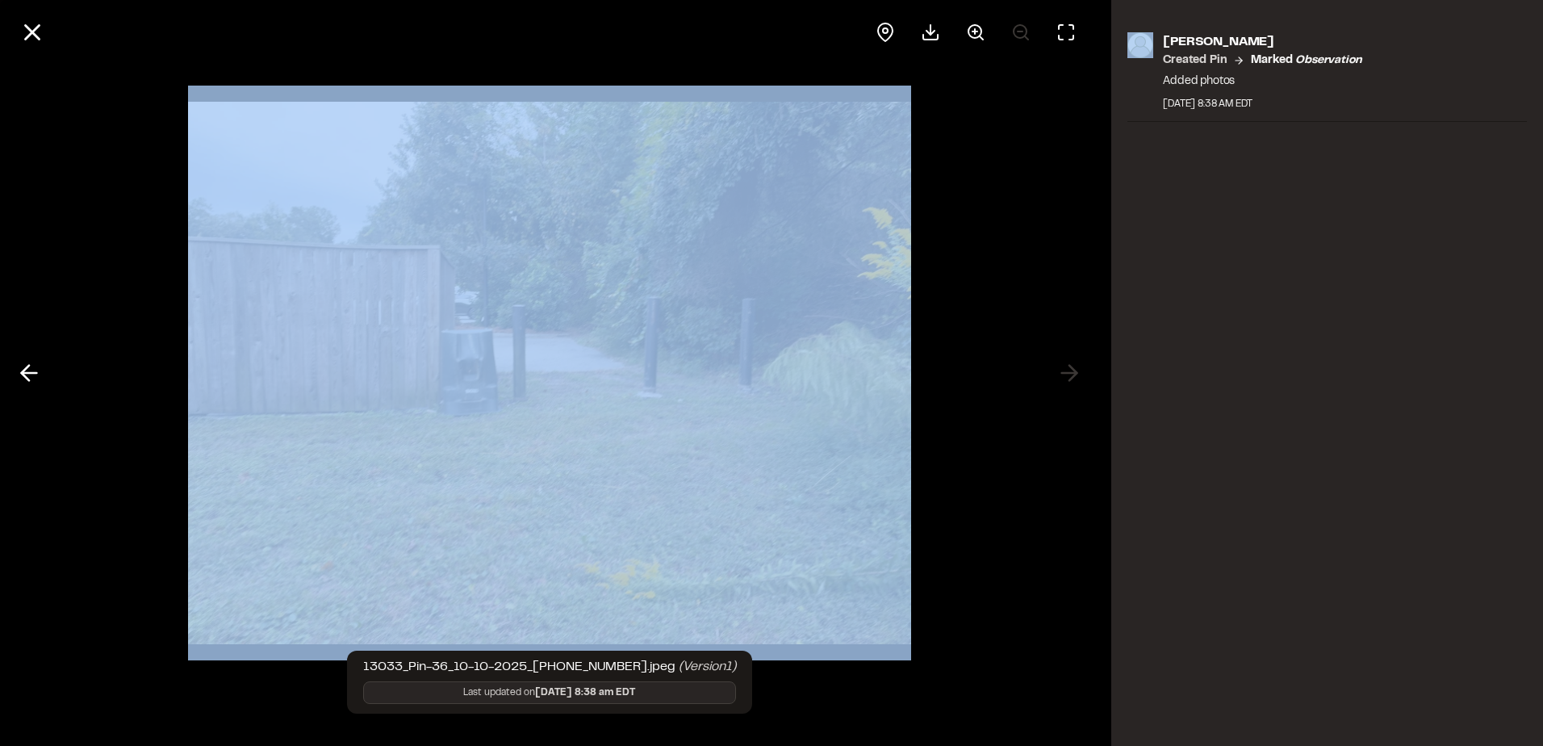
click at [1054, 356] on div at bounding box center [549, 373] width 1099 height 746
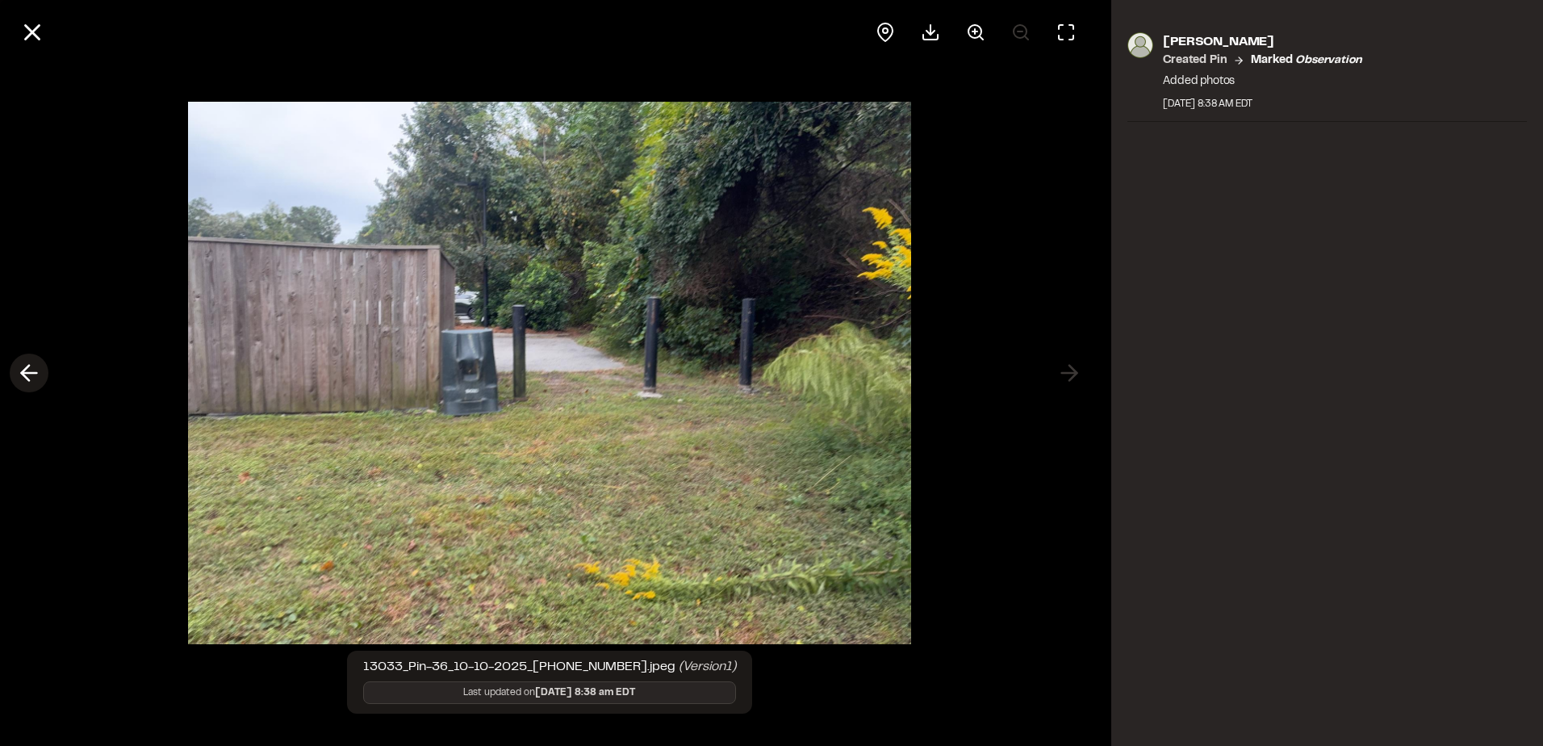
click at [25, 371] on icon at bounding box center [29, 372] width 26 height 27
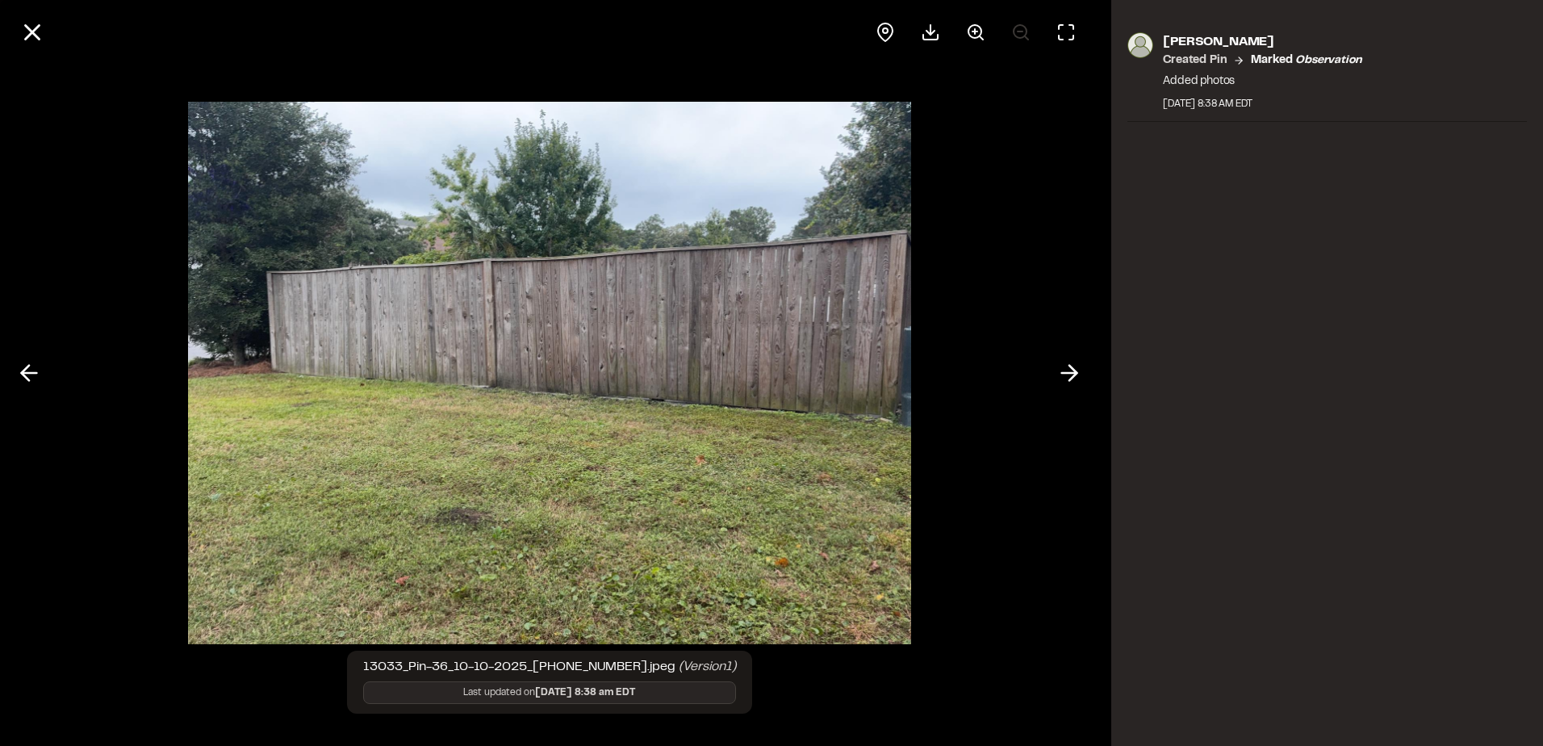
click at [27, 371] on icon at bounding box center [29, 372] width 26 height 27
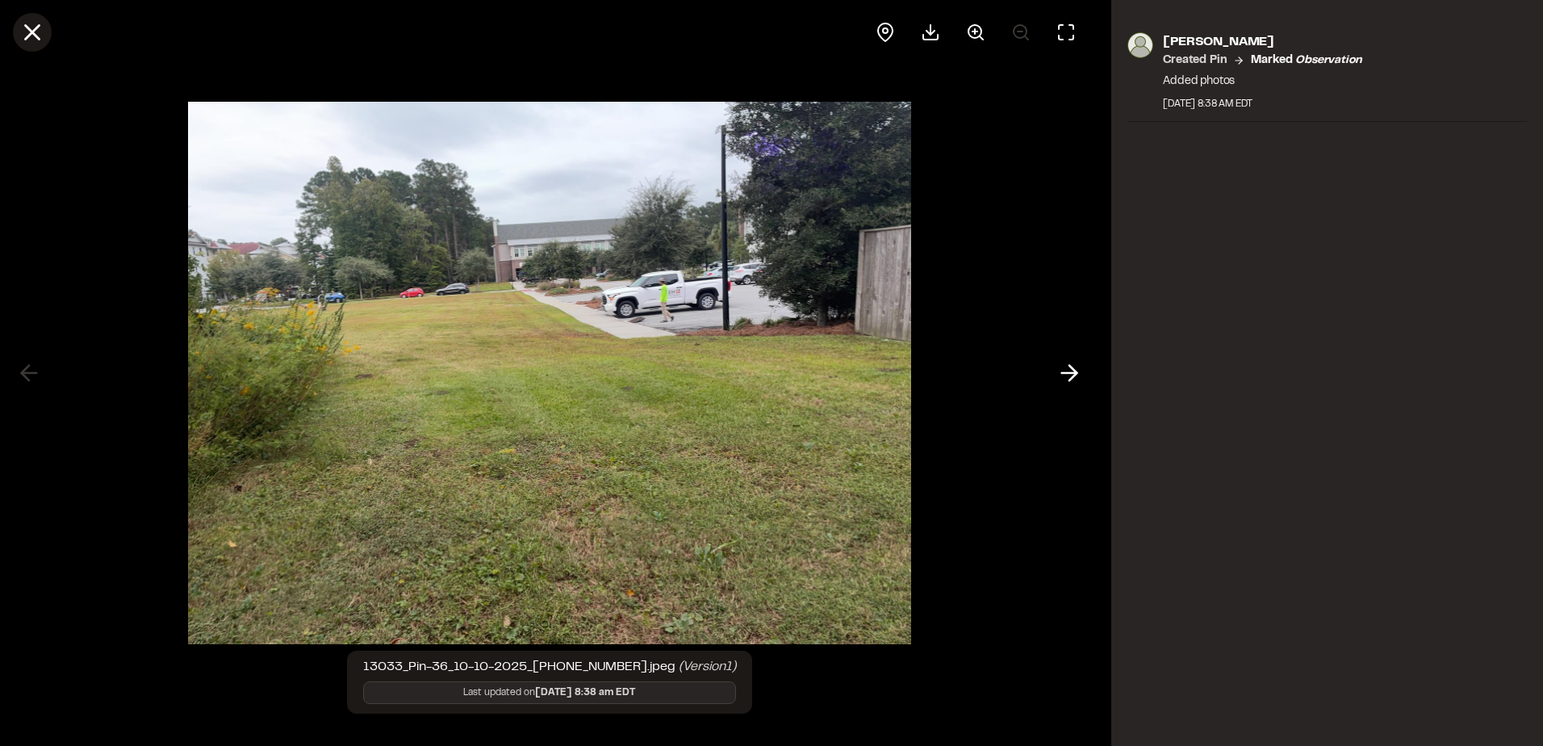
click at [39, 26] on line at bounding box center [33, 33] width 14 height 14
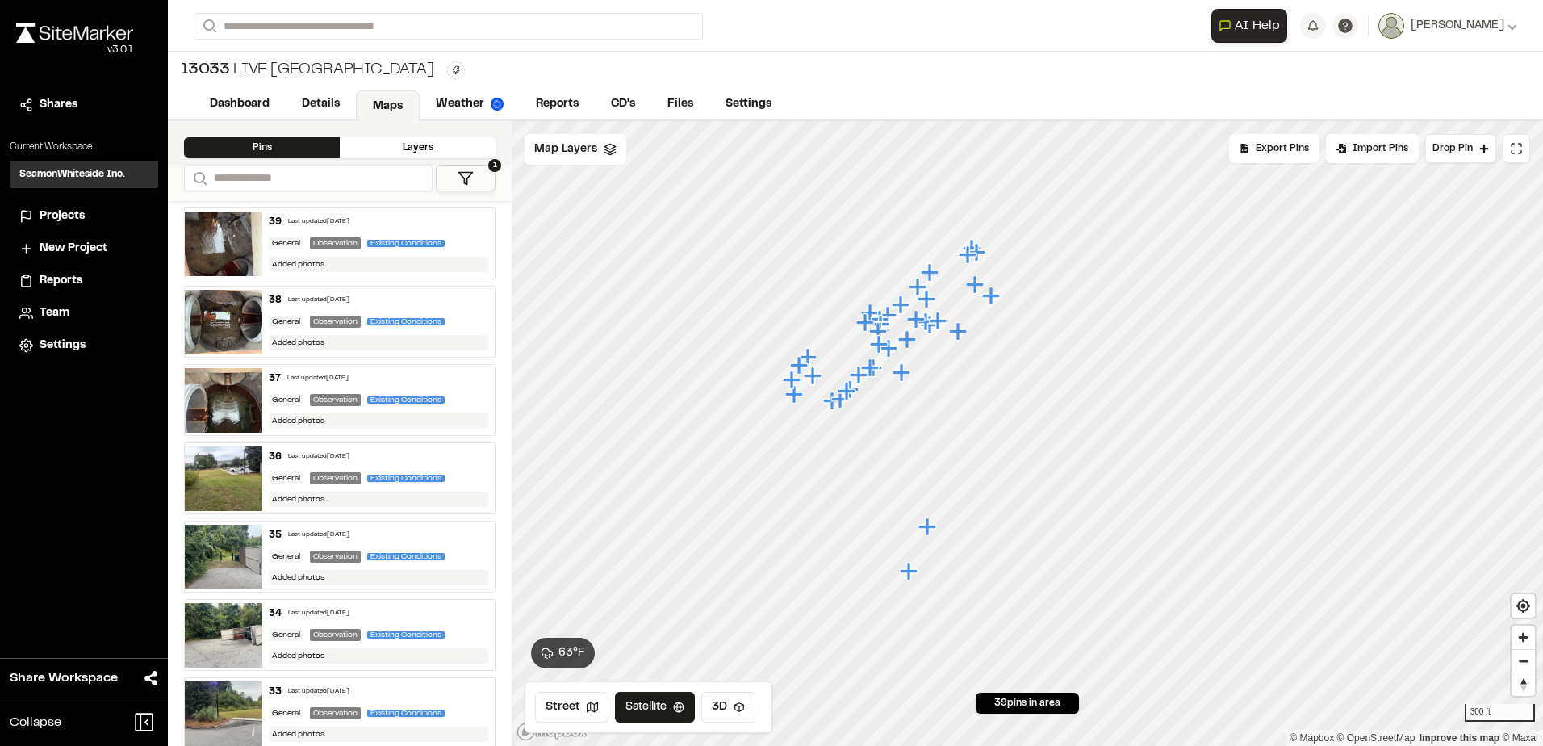
click at [923, 531] on icon "Map marker" at bounding box center [929, 527] width 21 height 21
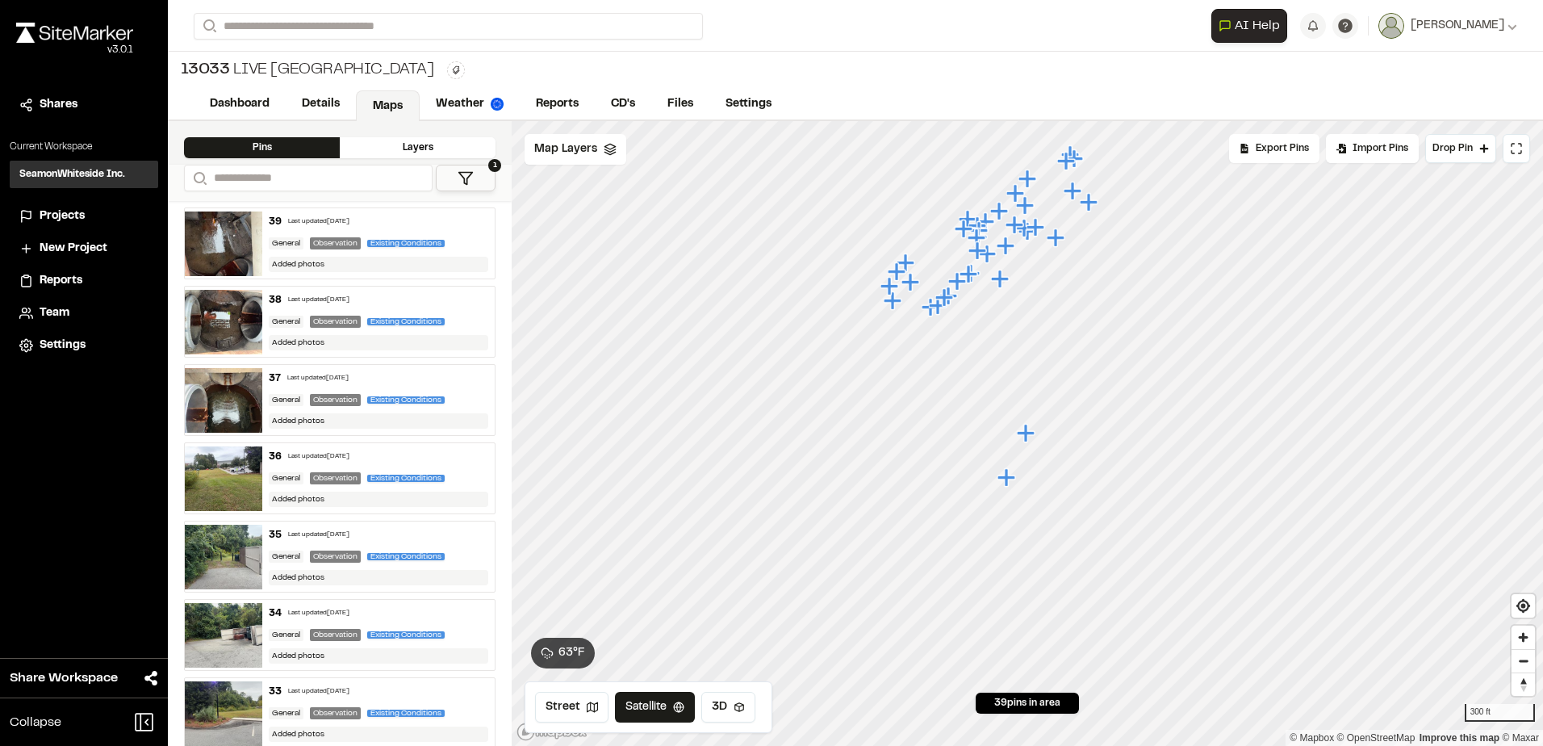
click at [1011, 484] on icon "Map marker" at bounding box center [1008, 477] width 21 height 21
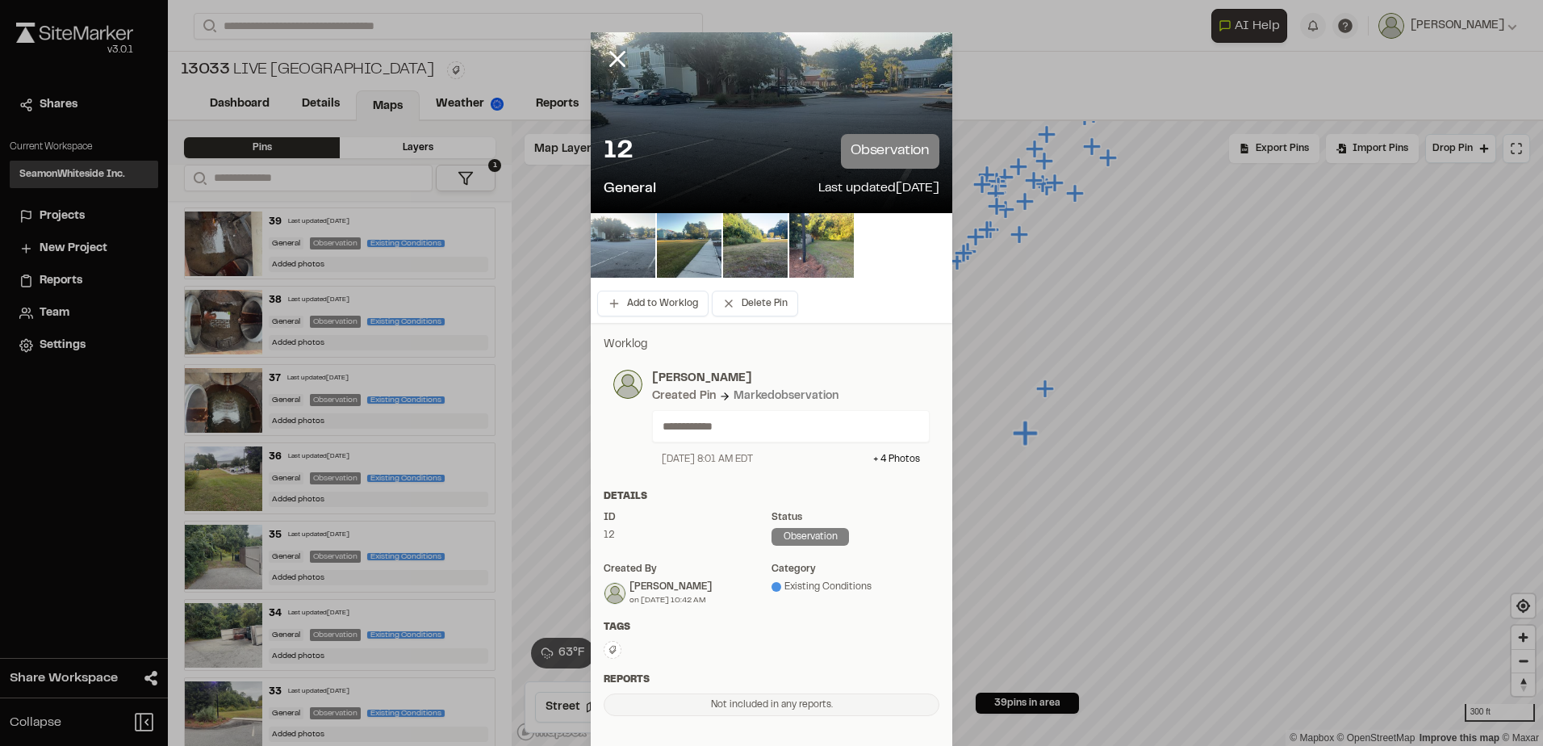
click at [624, 255] on img at bounding box center [623, 245] width 65 height 65
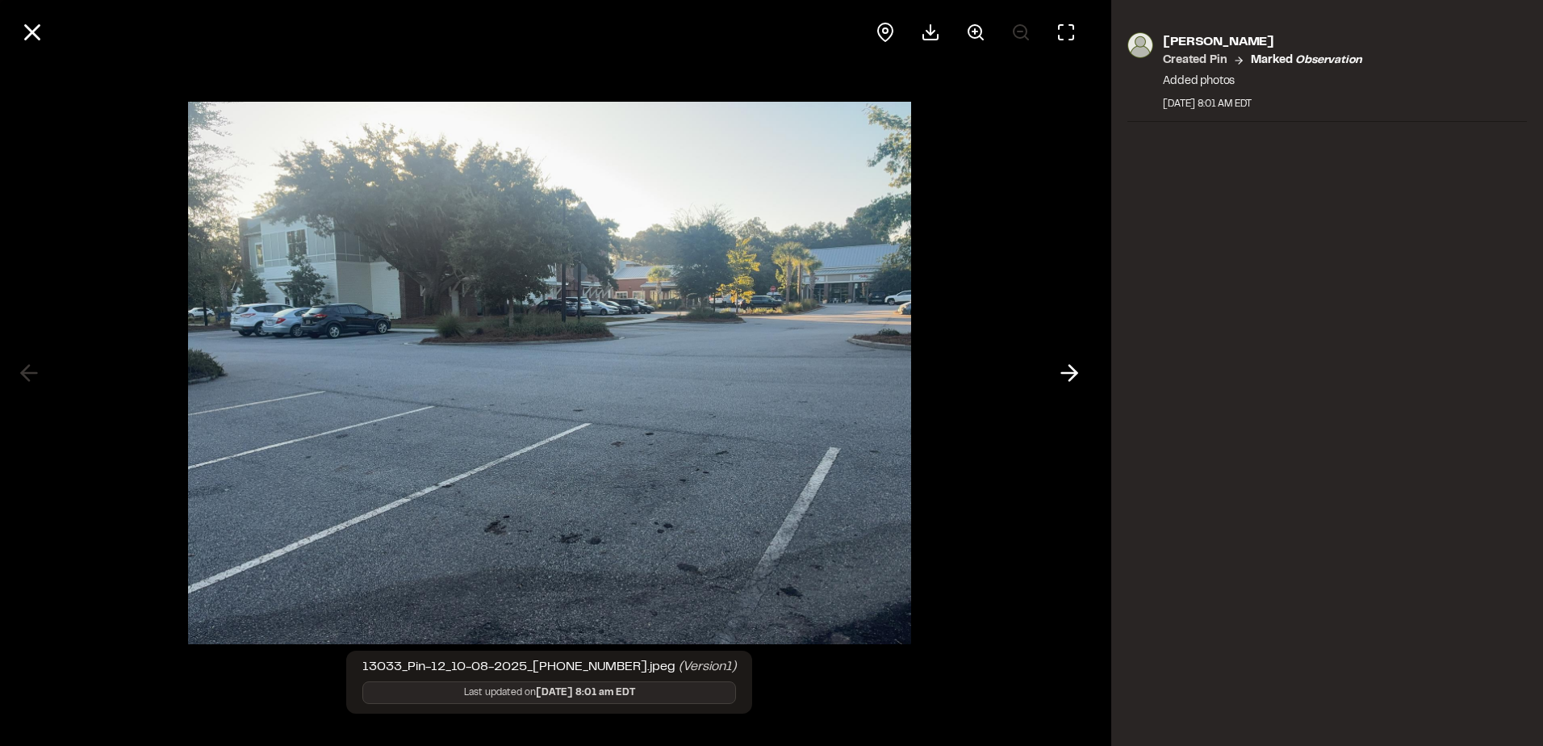
click at [1056, 392] on div at bounding box center [549, 373] width 1099 height 746
click at [1054, 367] on button at bounding box center [1069, 373] width 39 height 39
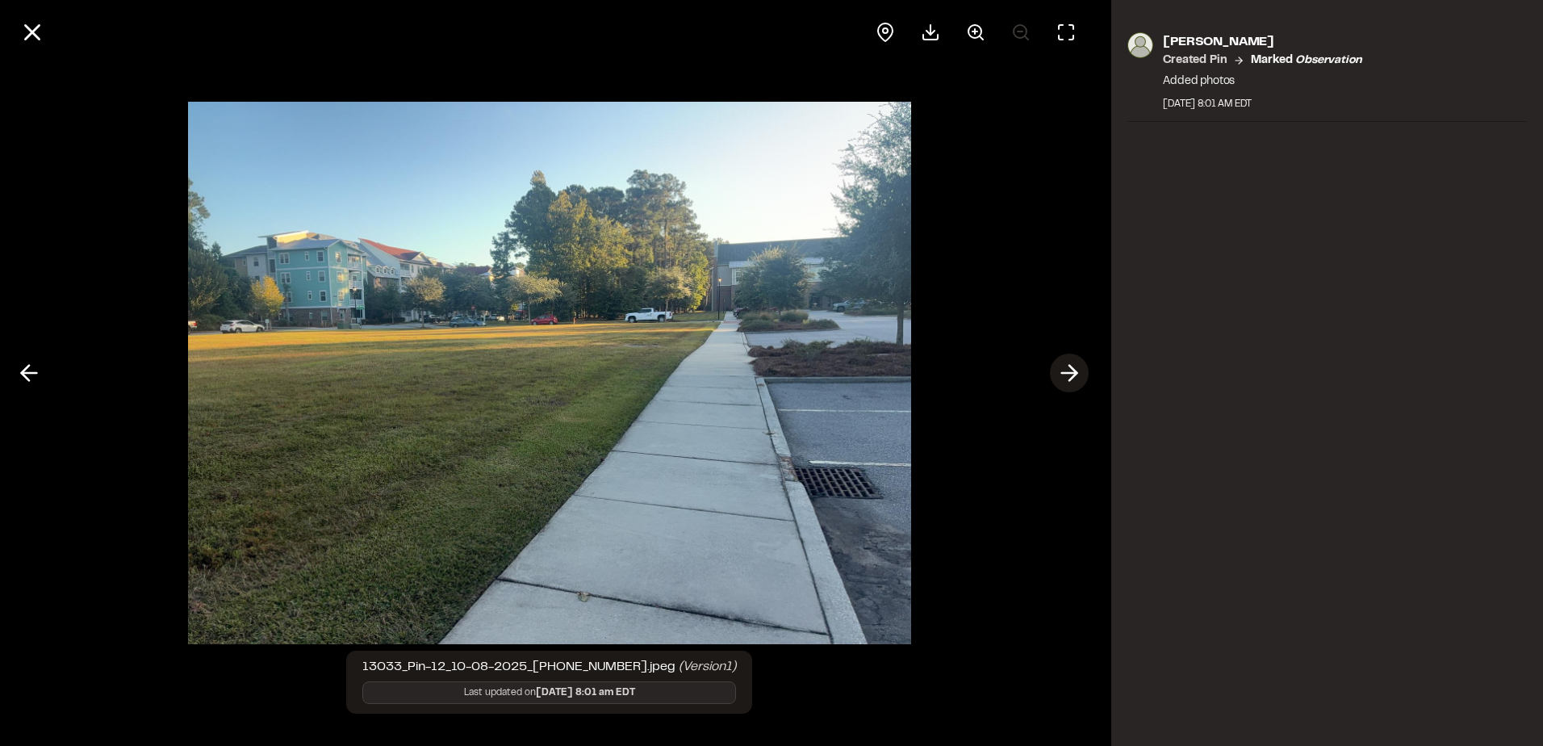
click at [1055, 367] on button at bounding box center [1069, 373] width 39 height 39
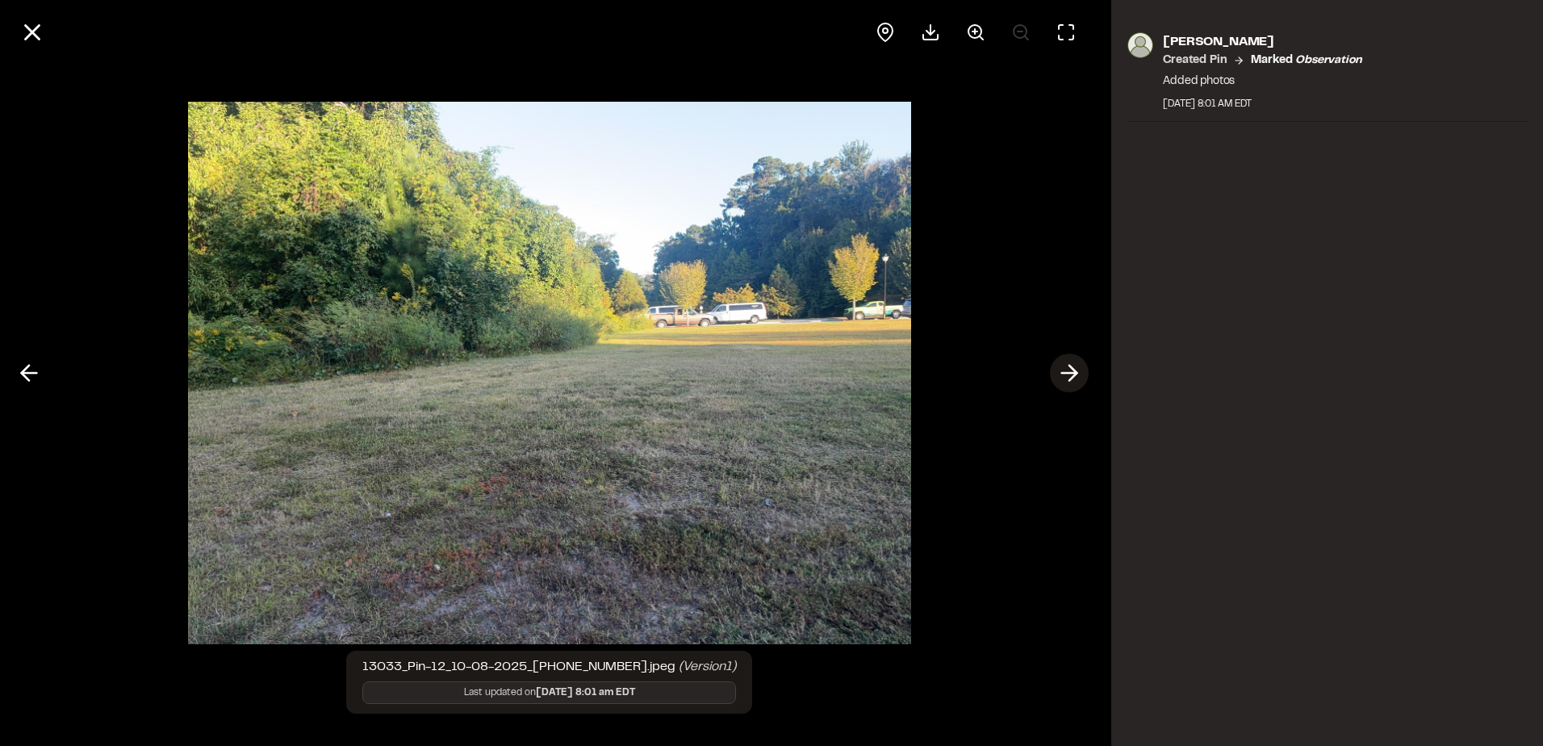
click at [1055, 367] on button at bounding box center [1069, 373] width 39 height 39
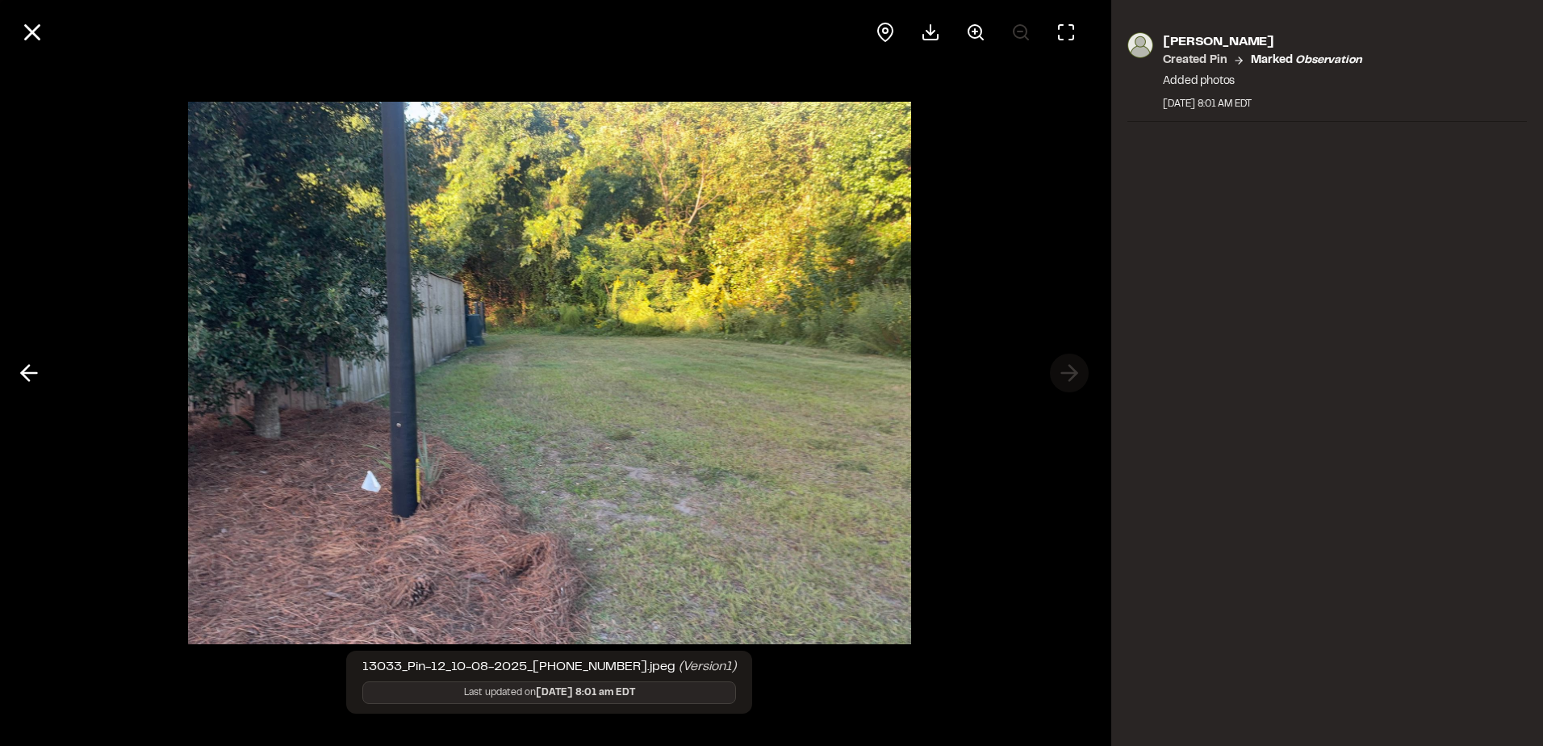
click at [1055, 367] on div at bounding box center [549, 373] width 1099 height 746
click at [1046, 308] on div at bounding box center [549, 373] width 1099 height 746
click at [35, 34] on line at bounding box center [33, 33] width 14 height 14
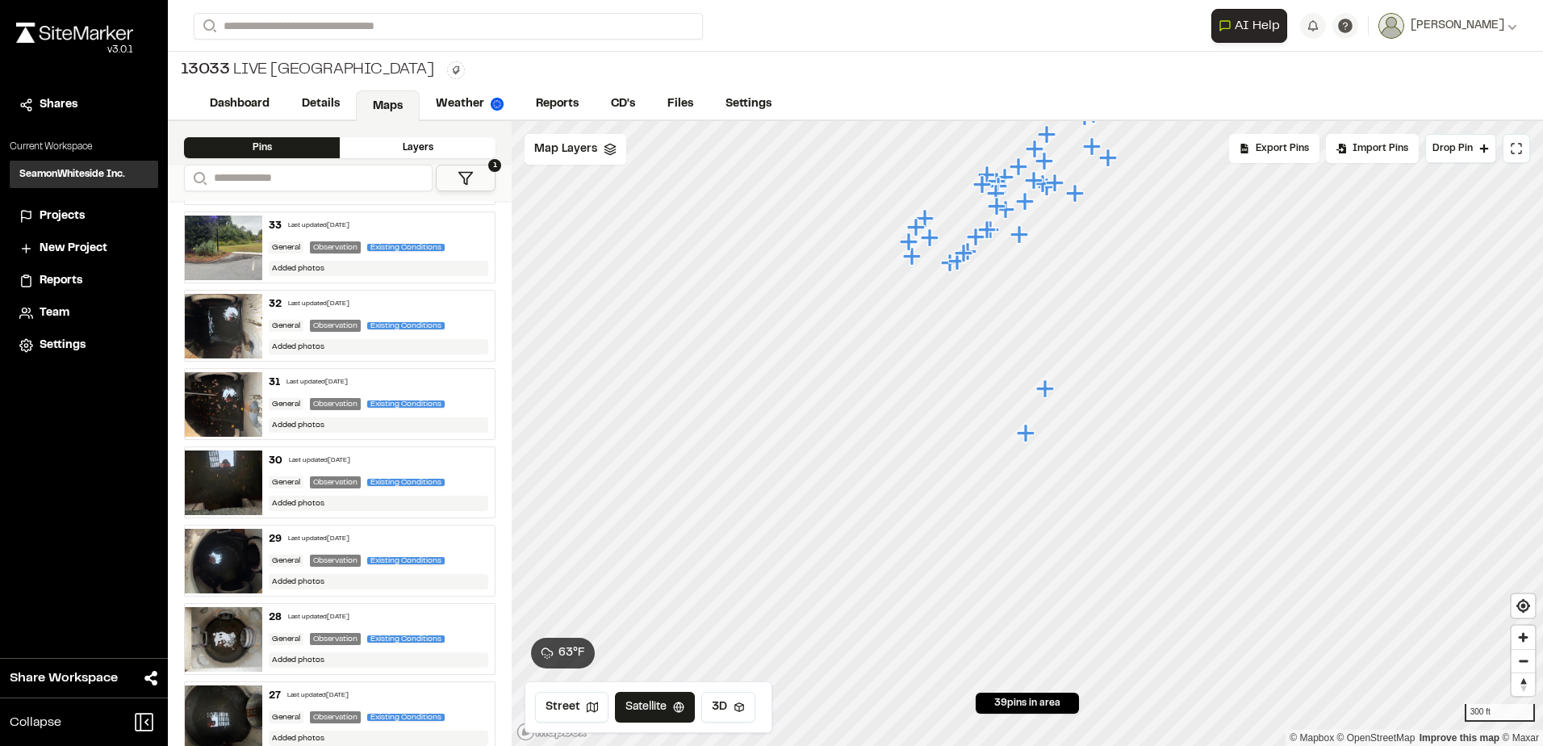
scroll to position [484, 0]
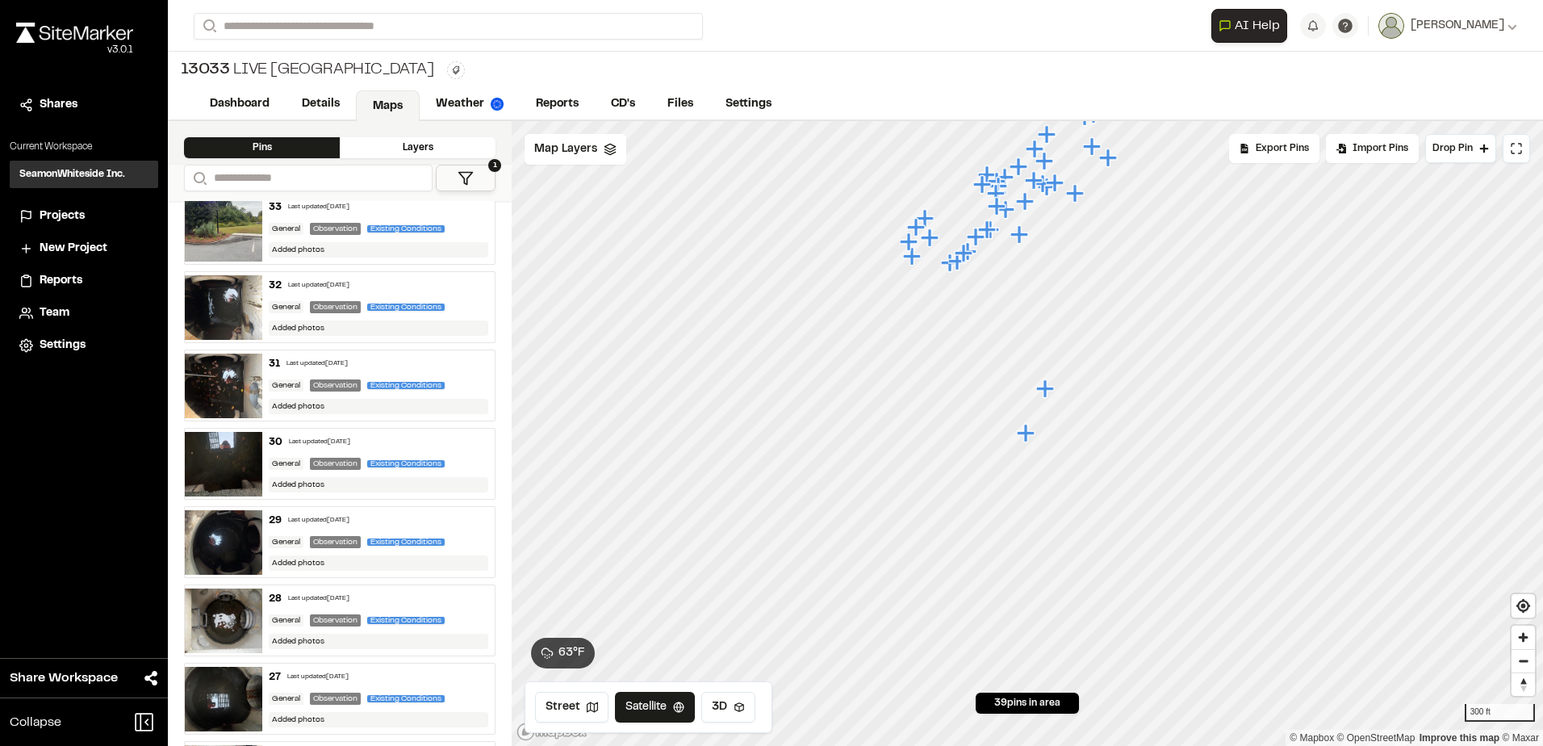
click at [224, 448] on img at bounding box center [223, 464] width 77 height 65
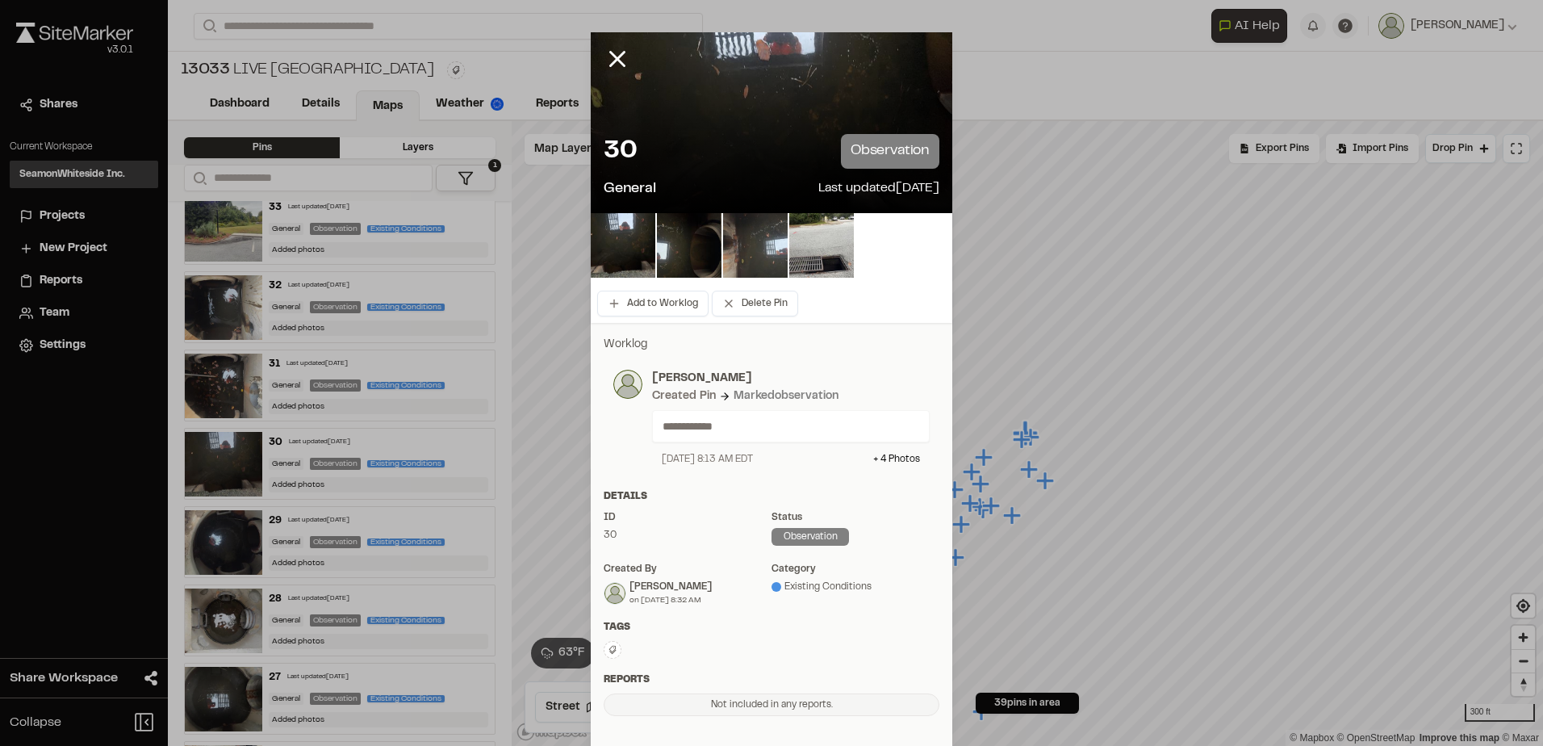
click at [747, 258] on img at bounding box center [755, 245] width 65 height 65
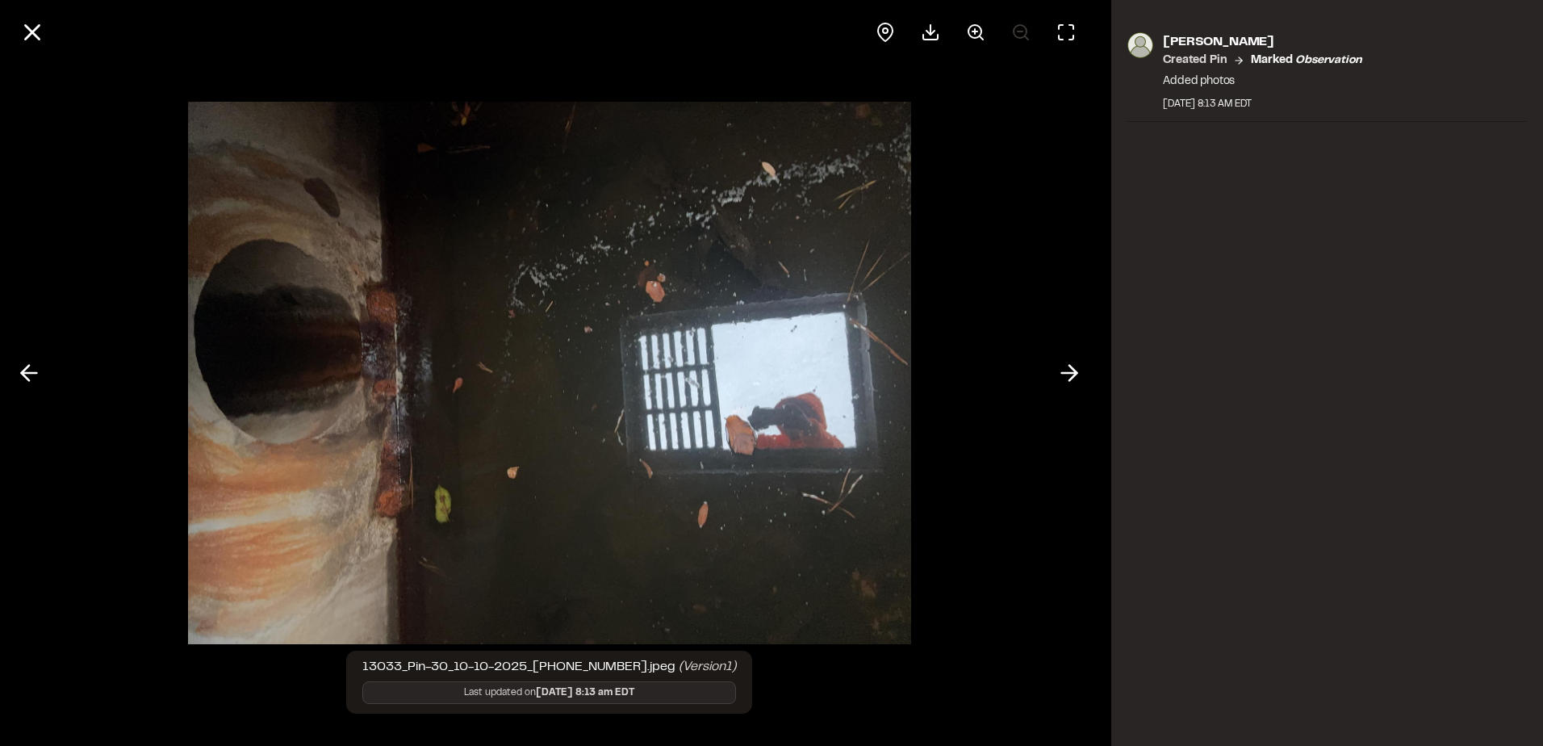
click at [1102, 366] on div "13033_Pin-30_10-10-2025_[PHONE_NUMBER].jpeg (Version 1 ) Last updated on [DATE]…" at bounding box center [771, 373] width 1543 height 746
click at [1051, 380] on button at bounding box center [1069, 373] width 39 height 39
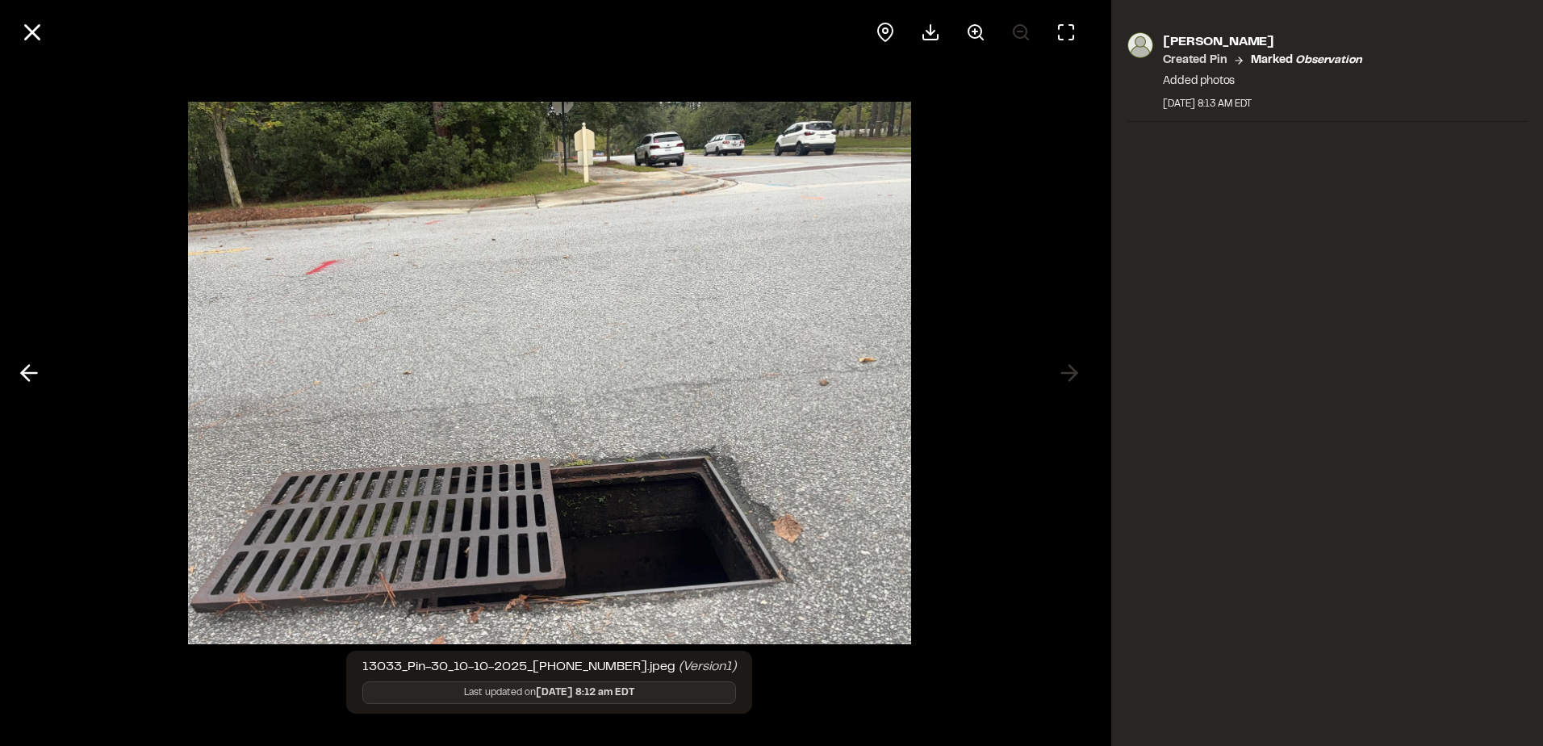
click at [1057, 364] on div at bounding box center [549, 373] width 1099 height 746
click at [35, 369] on icon at bounding box center [29, 372] width 26 height 27
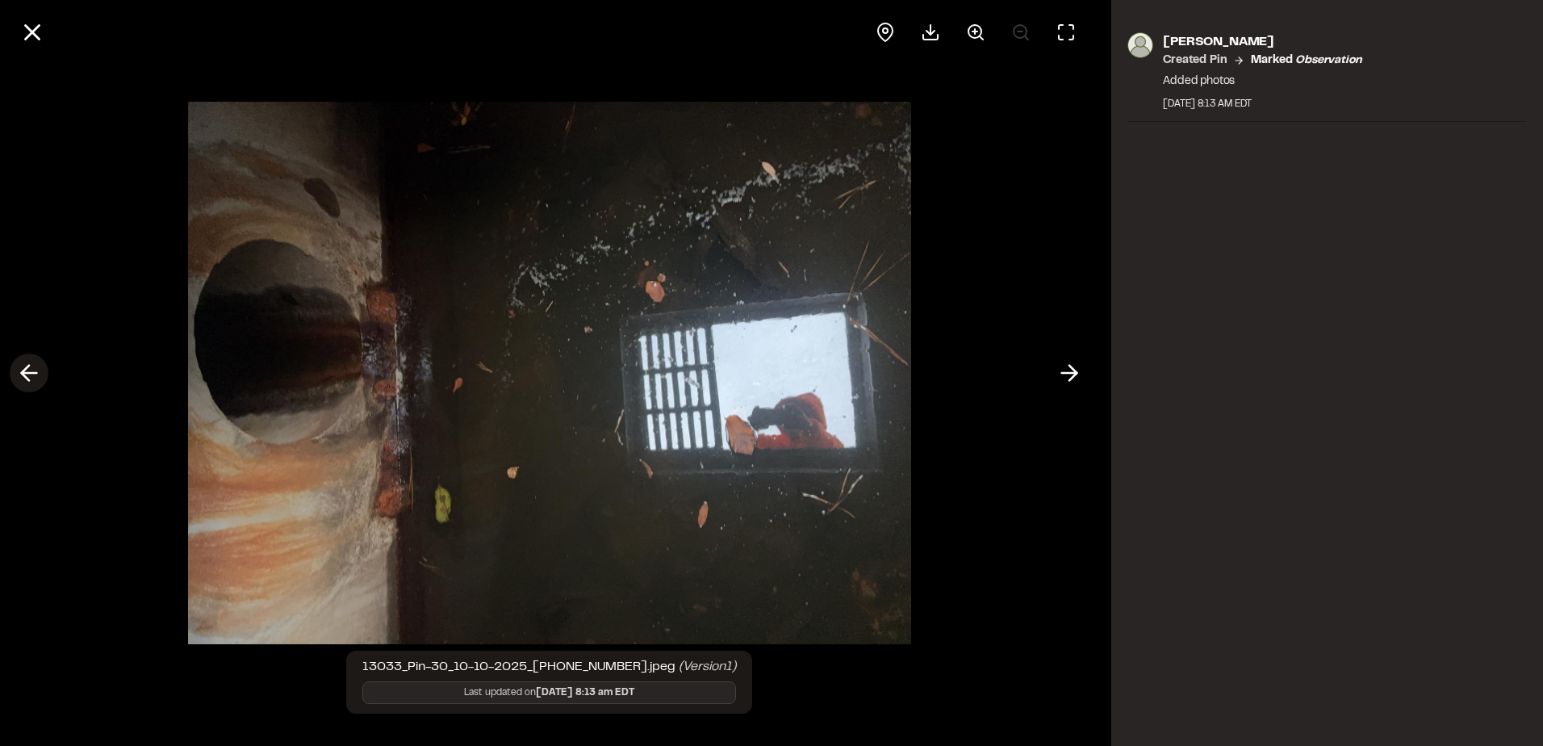
click at [35, 369] on icon at bounding box center [29, 372] width 26 height 27
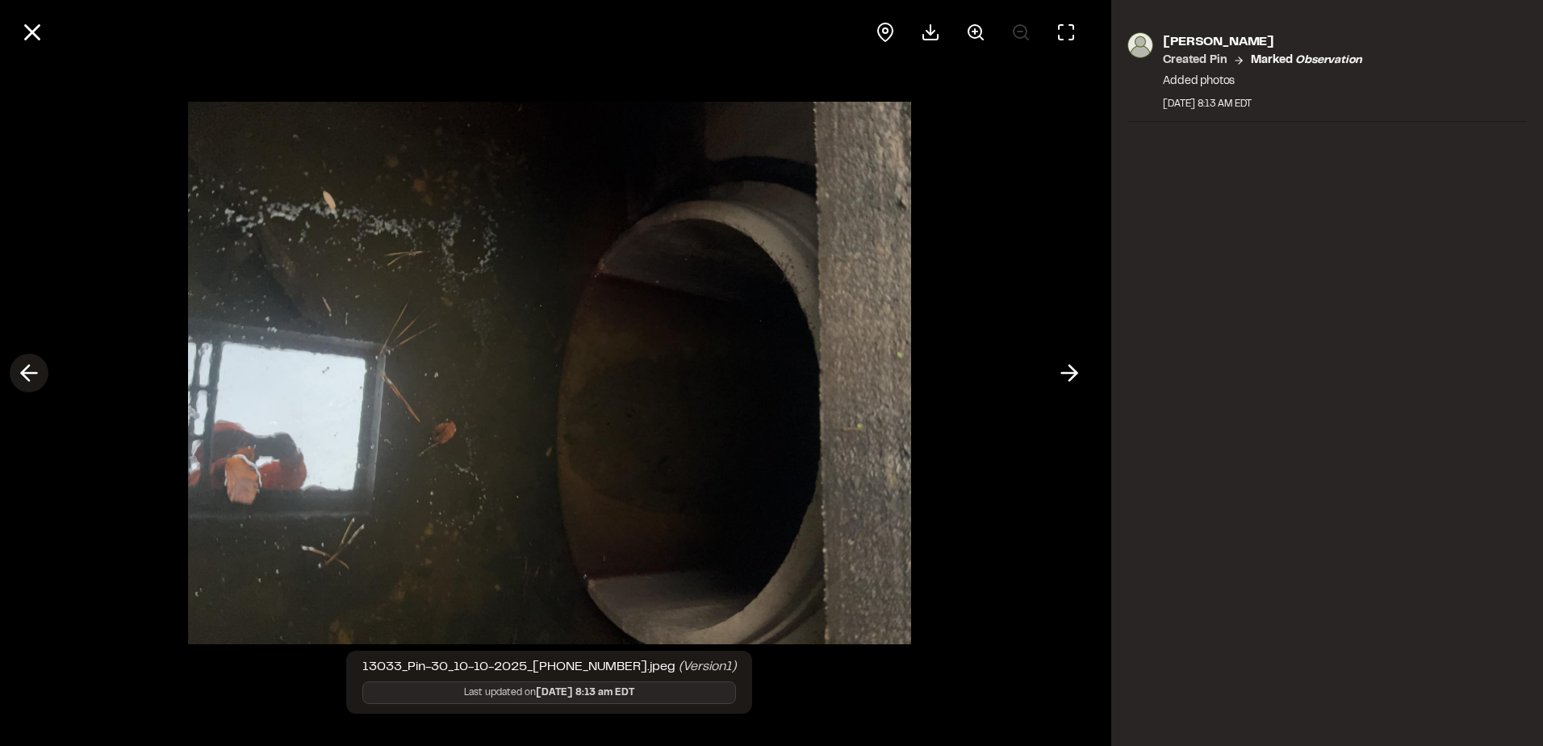
click at [35, 369] on icon at bounding box center [29, 372] width 26 height 27
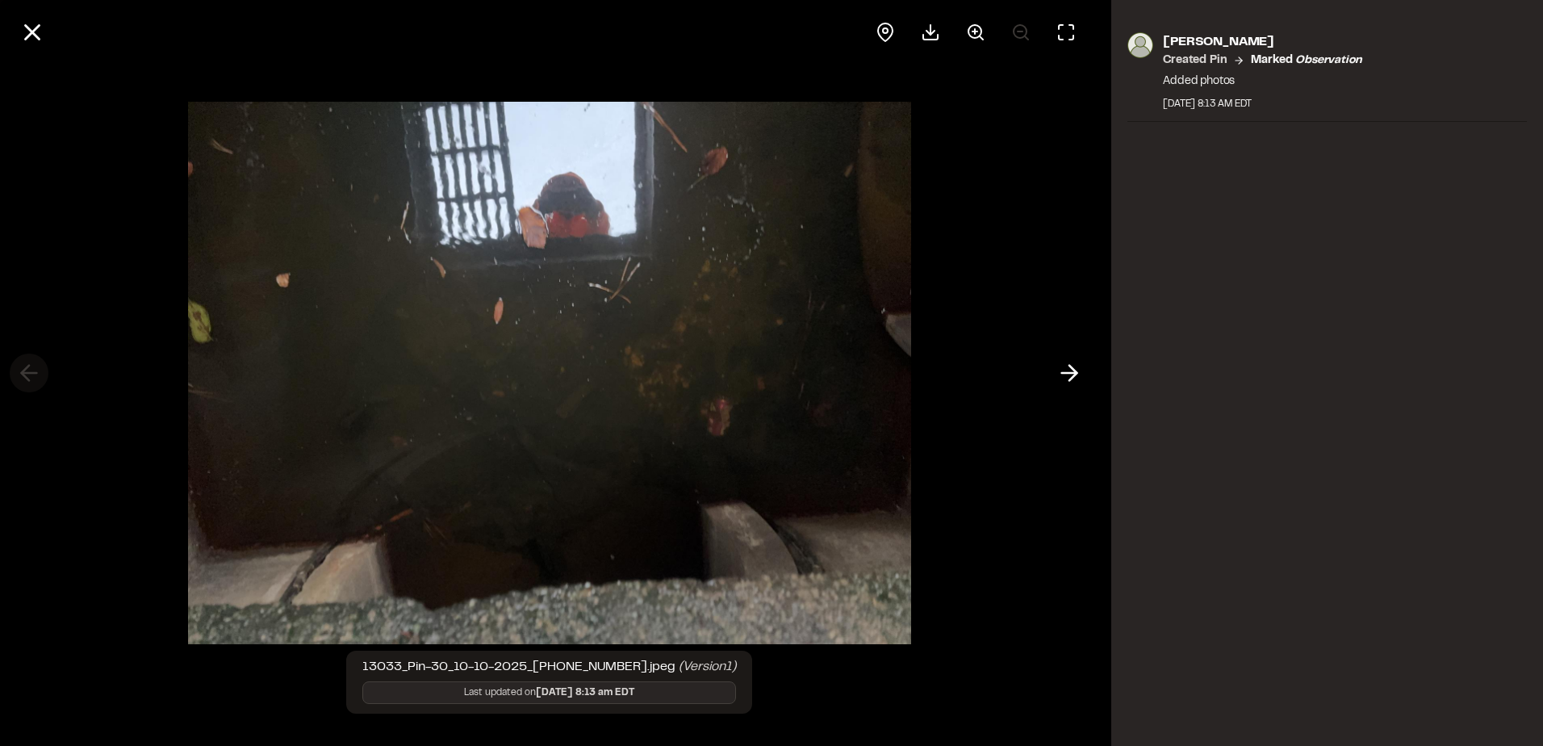
click at [35, 369] on div at bounding box center [549, 373] width 1099 height 746
click at [27, 35] on icon at bounding box center [32, 32] width 27 height 27
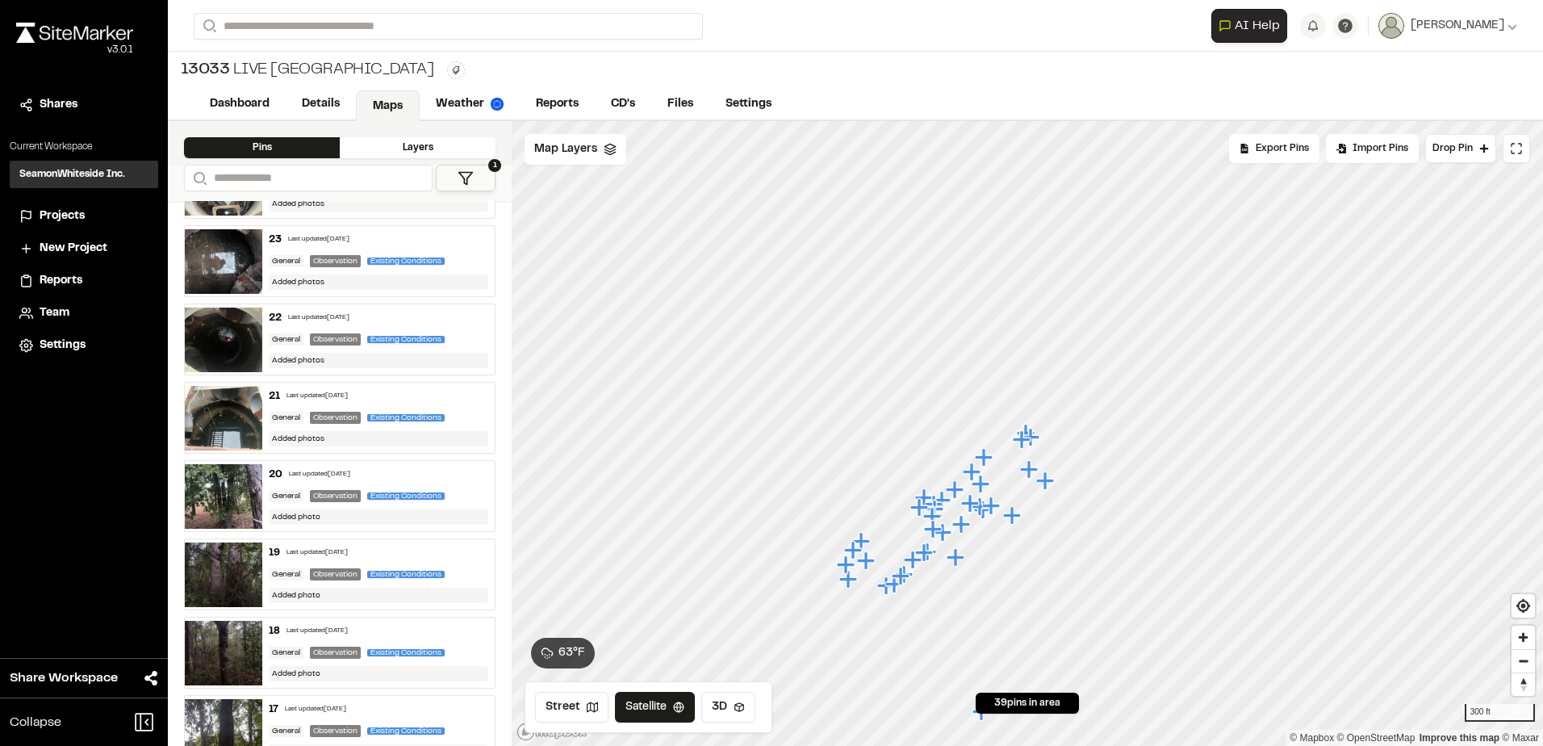
scroll to position [1292, 0]
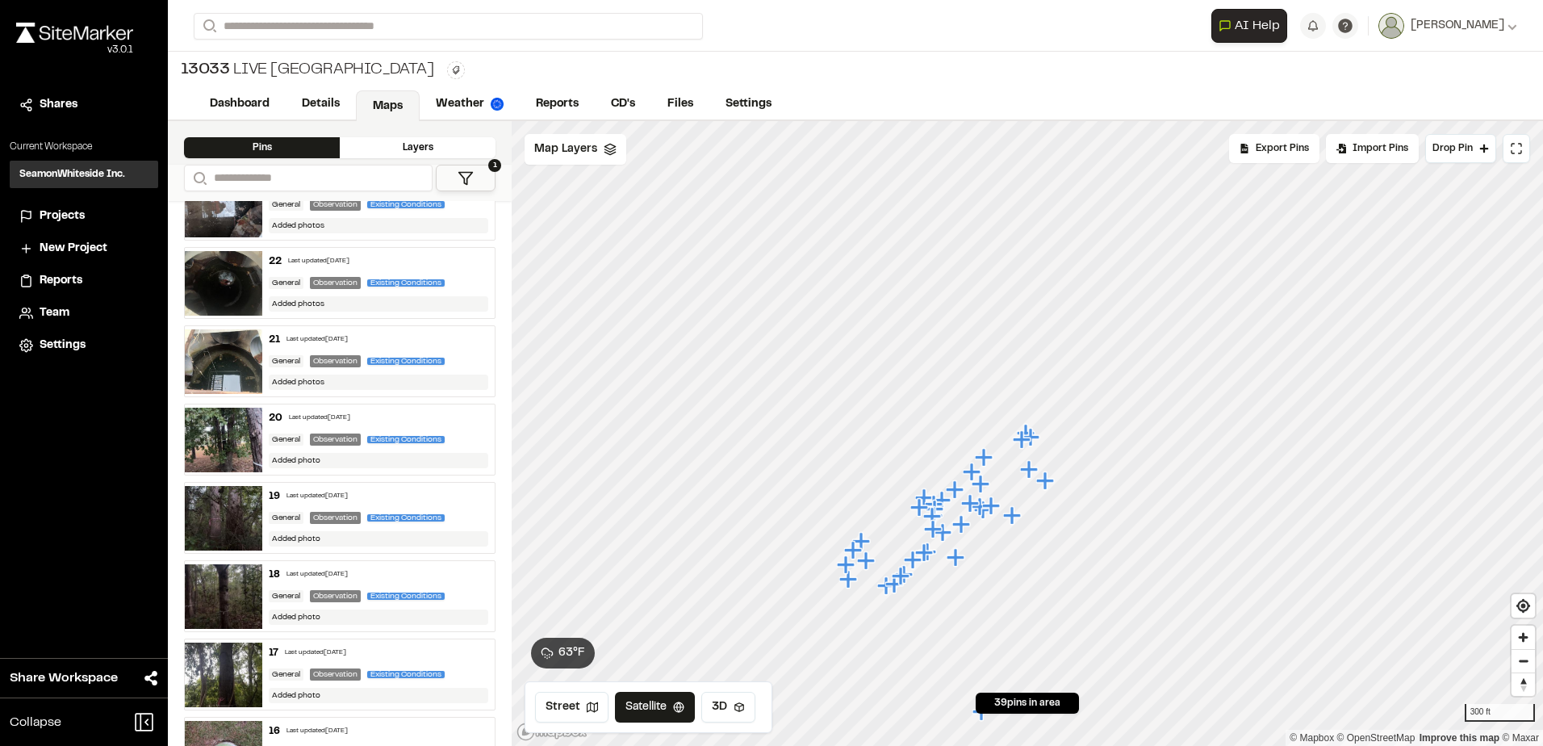
click at [331, 418] on div "Last updated [DATE]" at bounding box center [319, 418] width 61 height 10
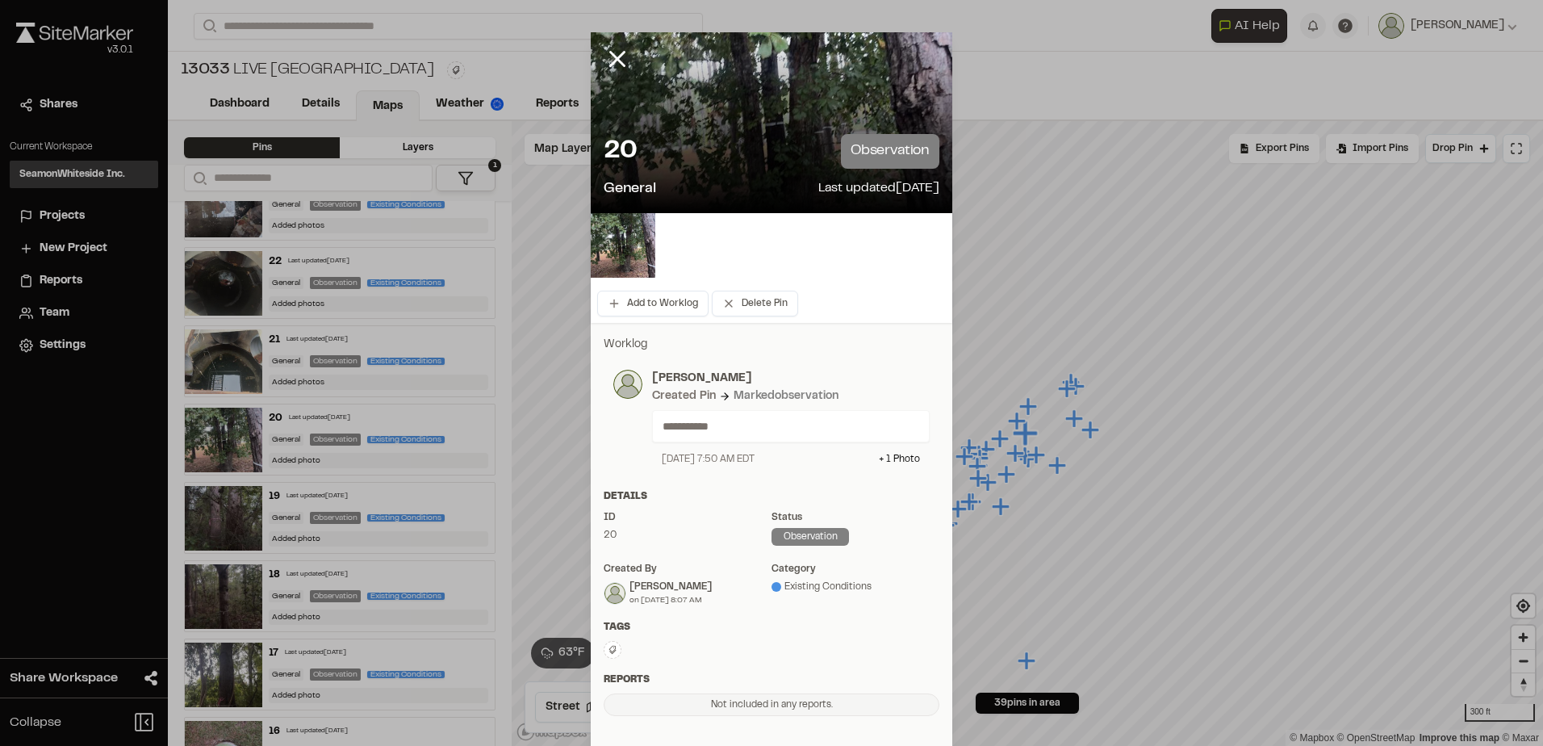
click at [740, 183] on div "General Last updated [DATE]" at bounding box center [772, 189] width 336 height 22
click at [630, 245] on img at bounding box center [623, 245] width 65 height 65
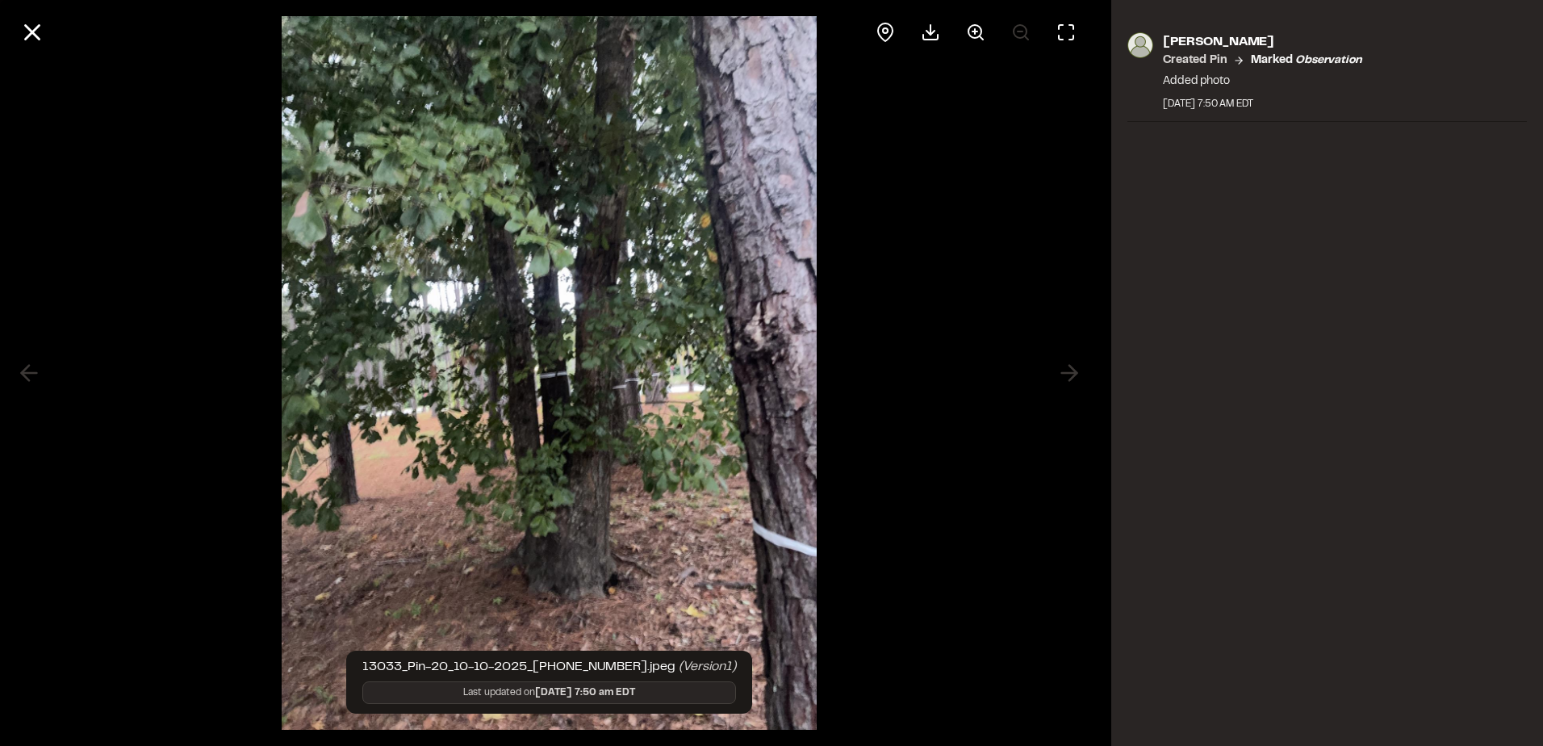
click at [1070, 357] on div at bounding box center [549, 373] width 1099 height 746
click at [36, 30] on line at bounding box center [33, 33] width 14 height 14
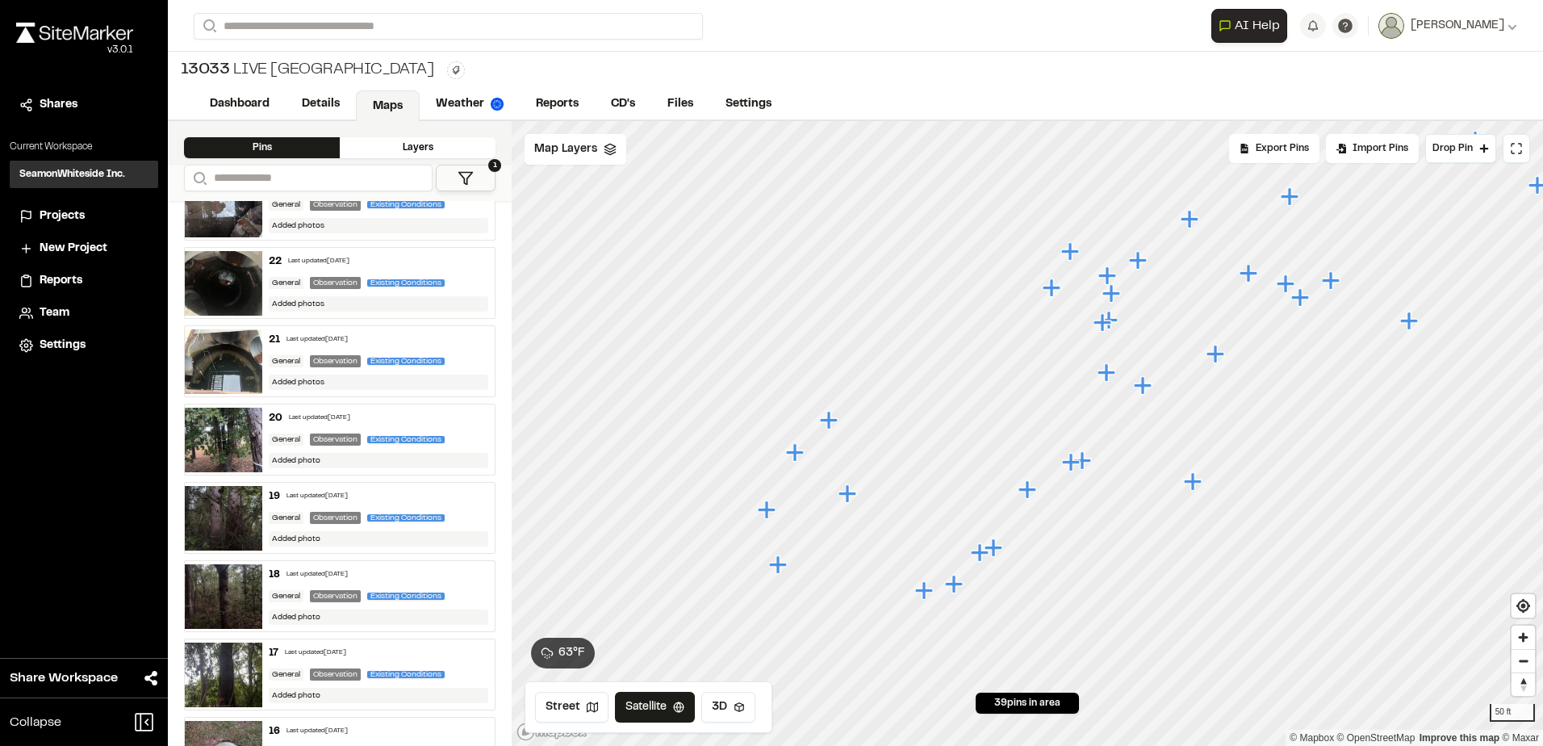
click at [854, 498] on icon "Map marker" at bounding box center [849, 494] width 21 height 21
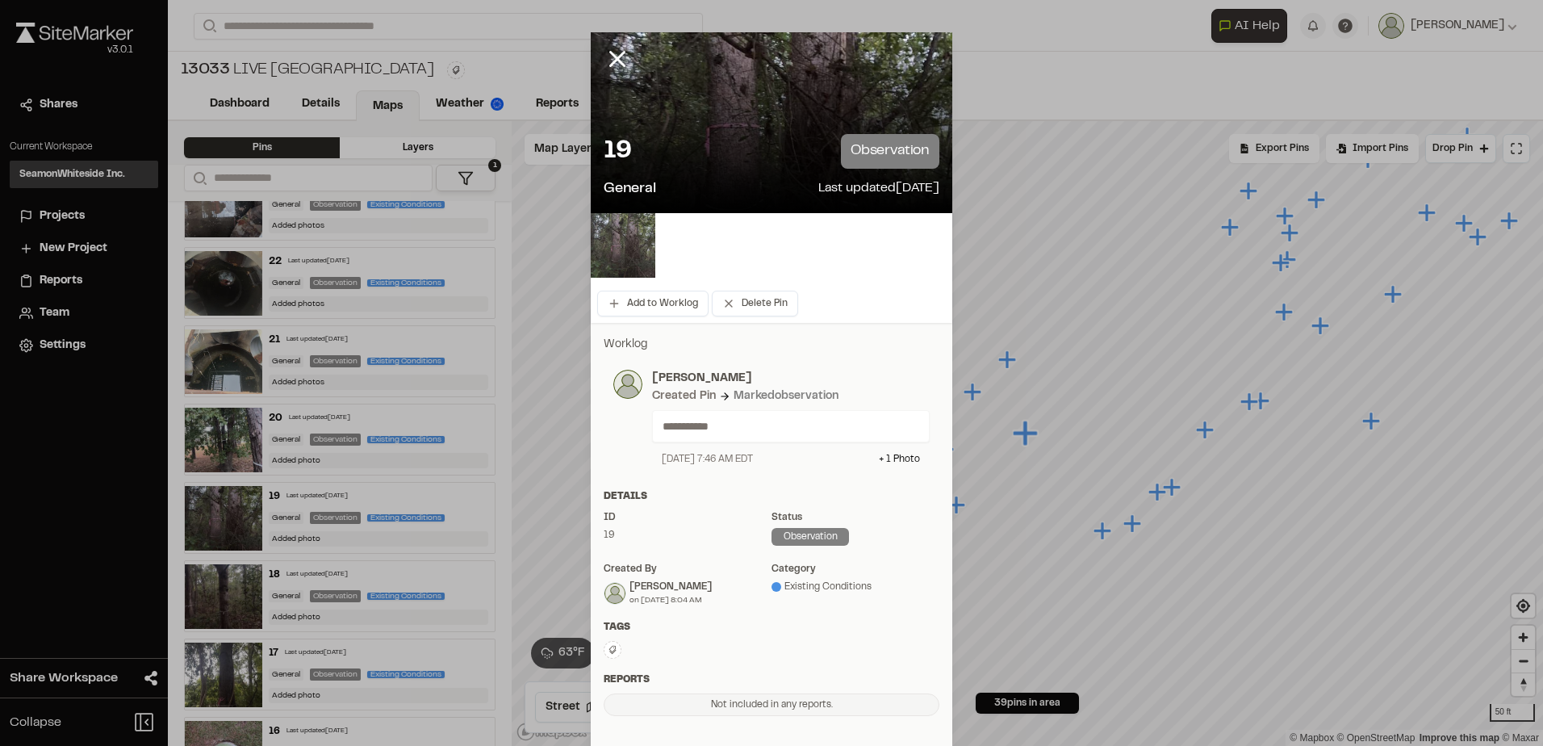
click at [635, 257] on img at bounding box center [623, 245] width 65 height 65
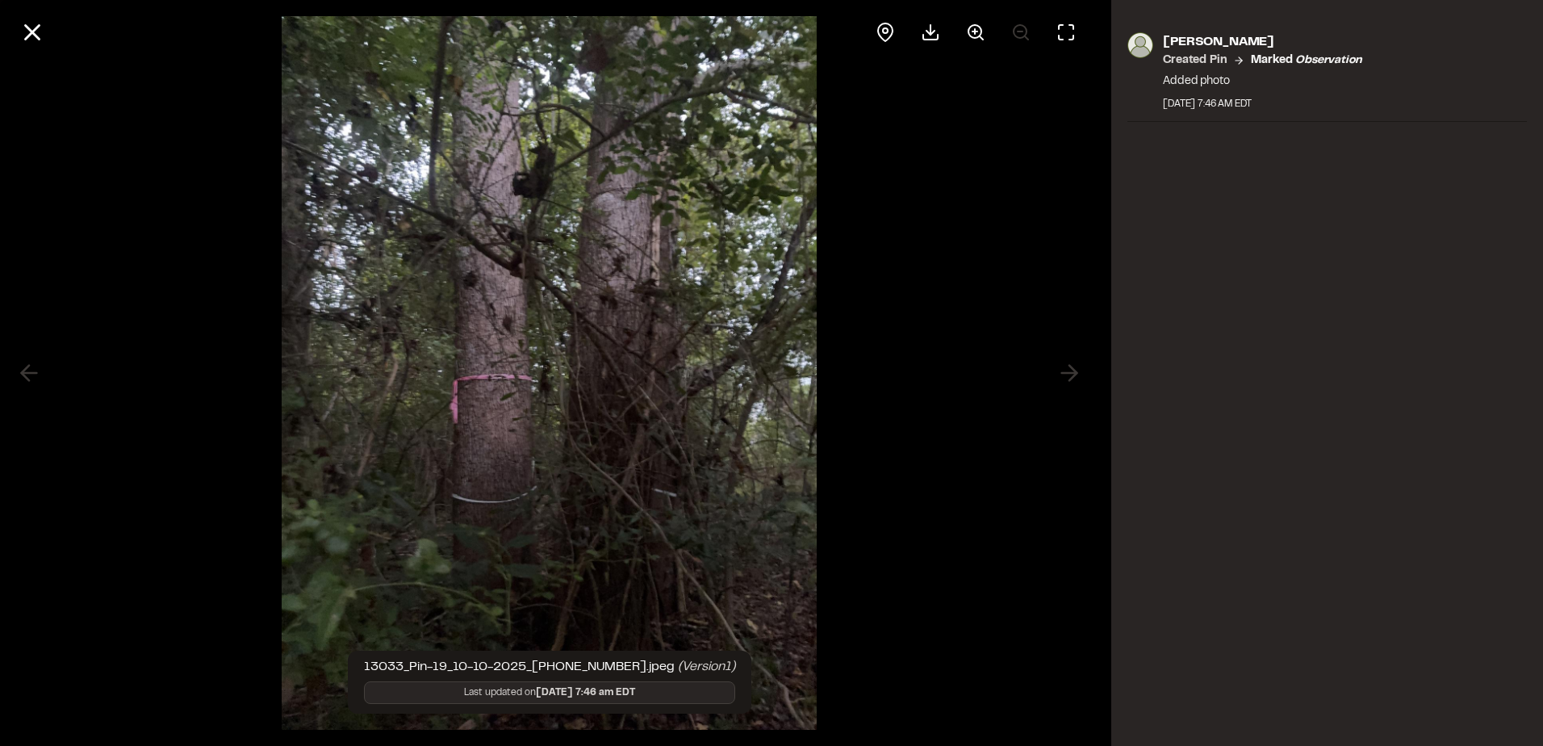
click at [1041, 375] on div at bounding box center [549, 373] width 1099 height 746
click at [972, 386] on div at bounding box center [549, 373] width 1099 height 746
click at [23, 52] on div at bounding box center [549, 32] width 1099 height 65
click at [21, 38] on icon at bounding box center [32, 32] width 27 height 27
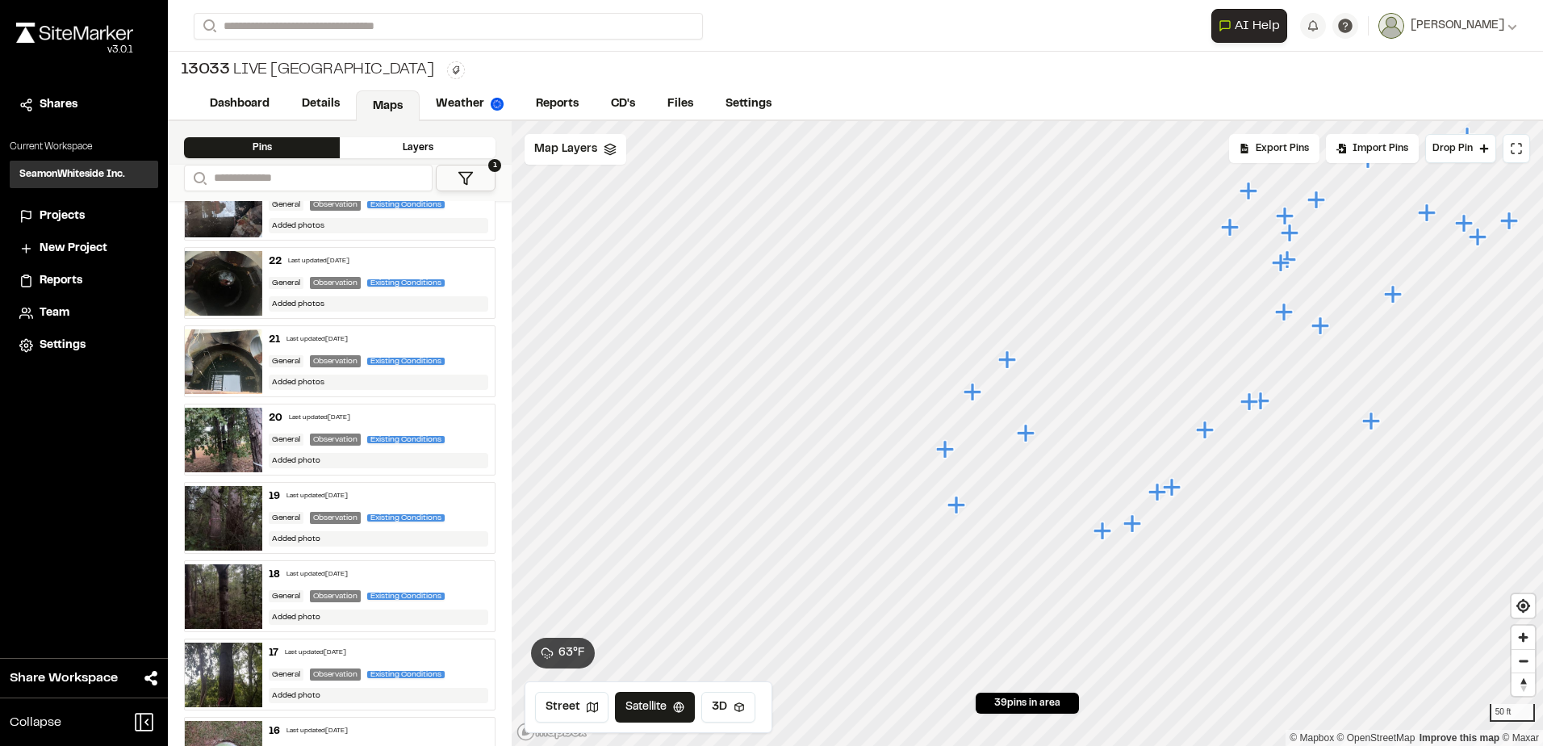
click at [953, 450] on icon "Map marker" at bounding box center [945, 449] width 18 height 18
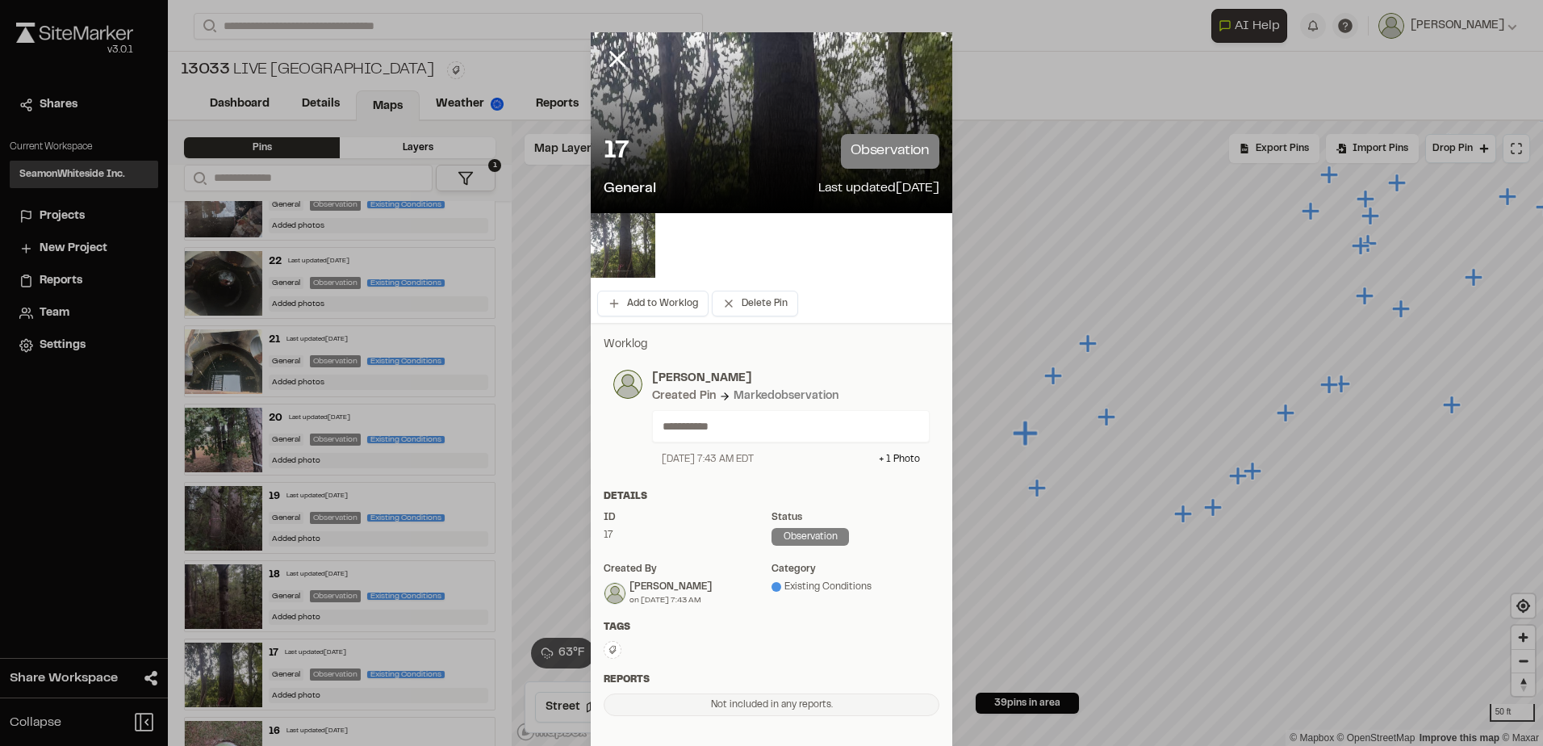
click at [627, 257] on img at bounding box center [623, 245] width 65 height 65
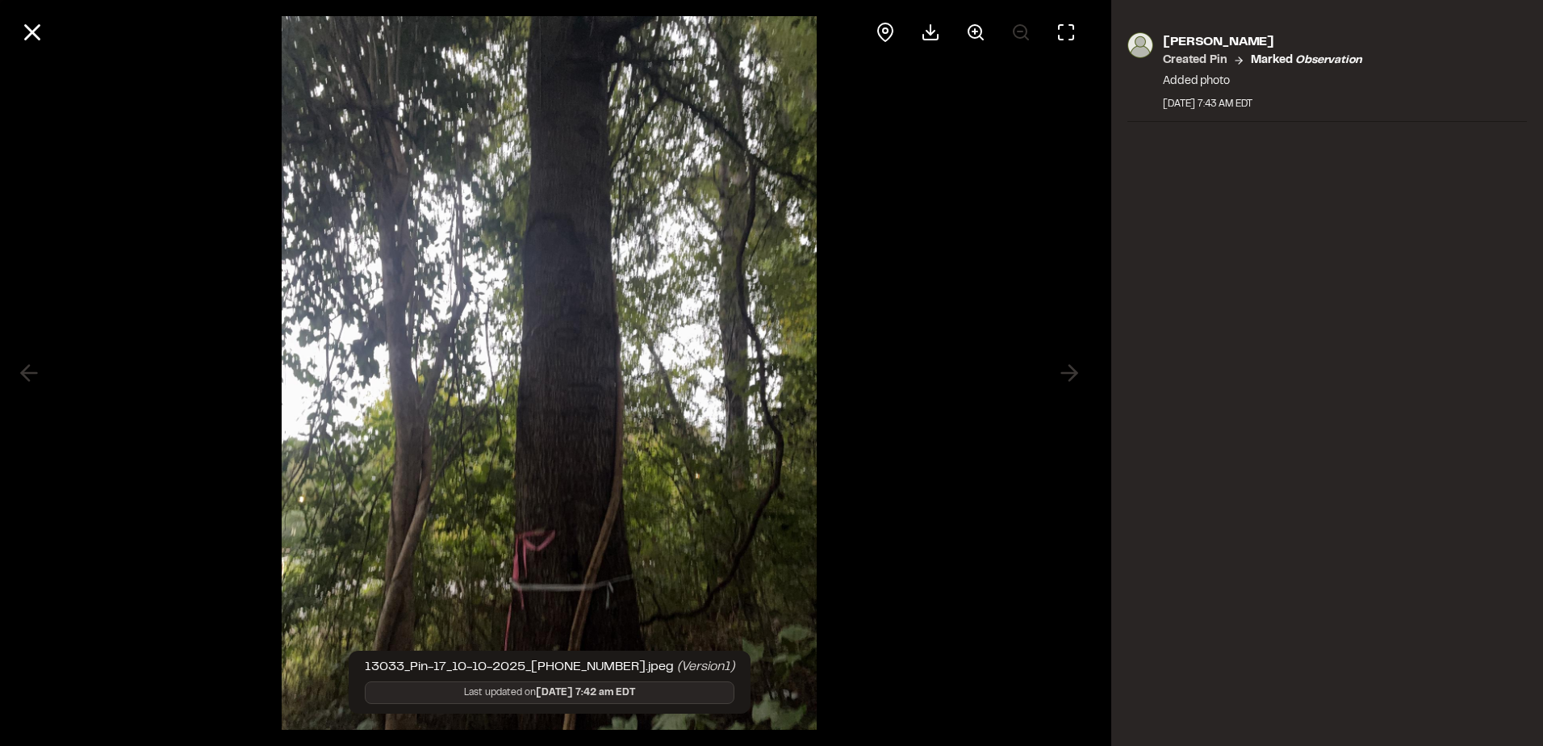
click at [963, 347] on div at bounding box center [549, 373] width 1099 height 746
click at [46, 30] on button at bounding box center [32, 32] width 39 height 39
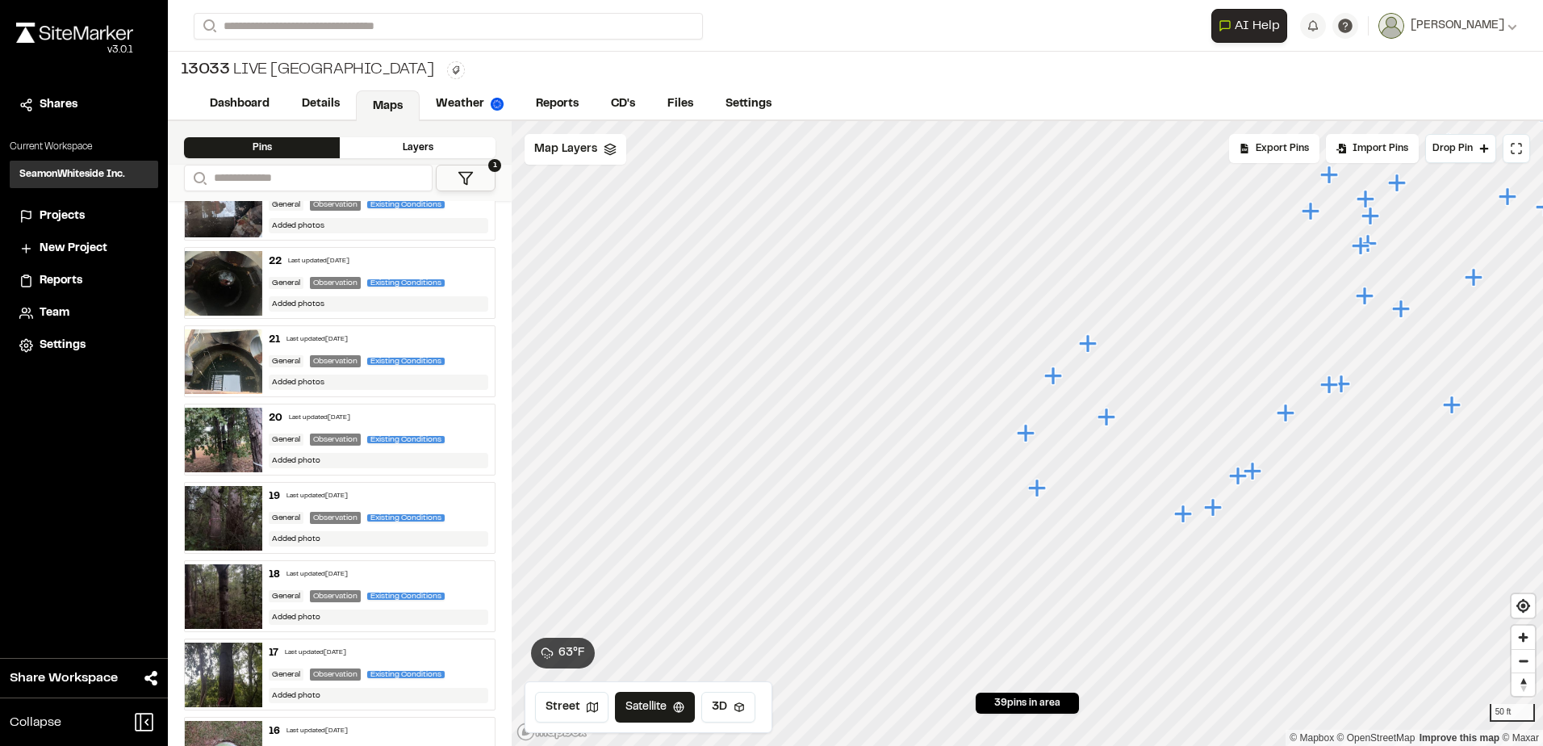
click at [1039, 489] on icon "Map marker" at bounding box center [1037, 488] width 18 height 18
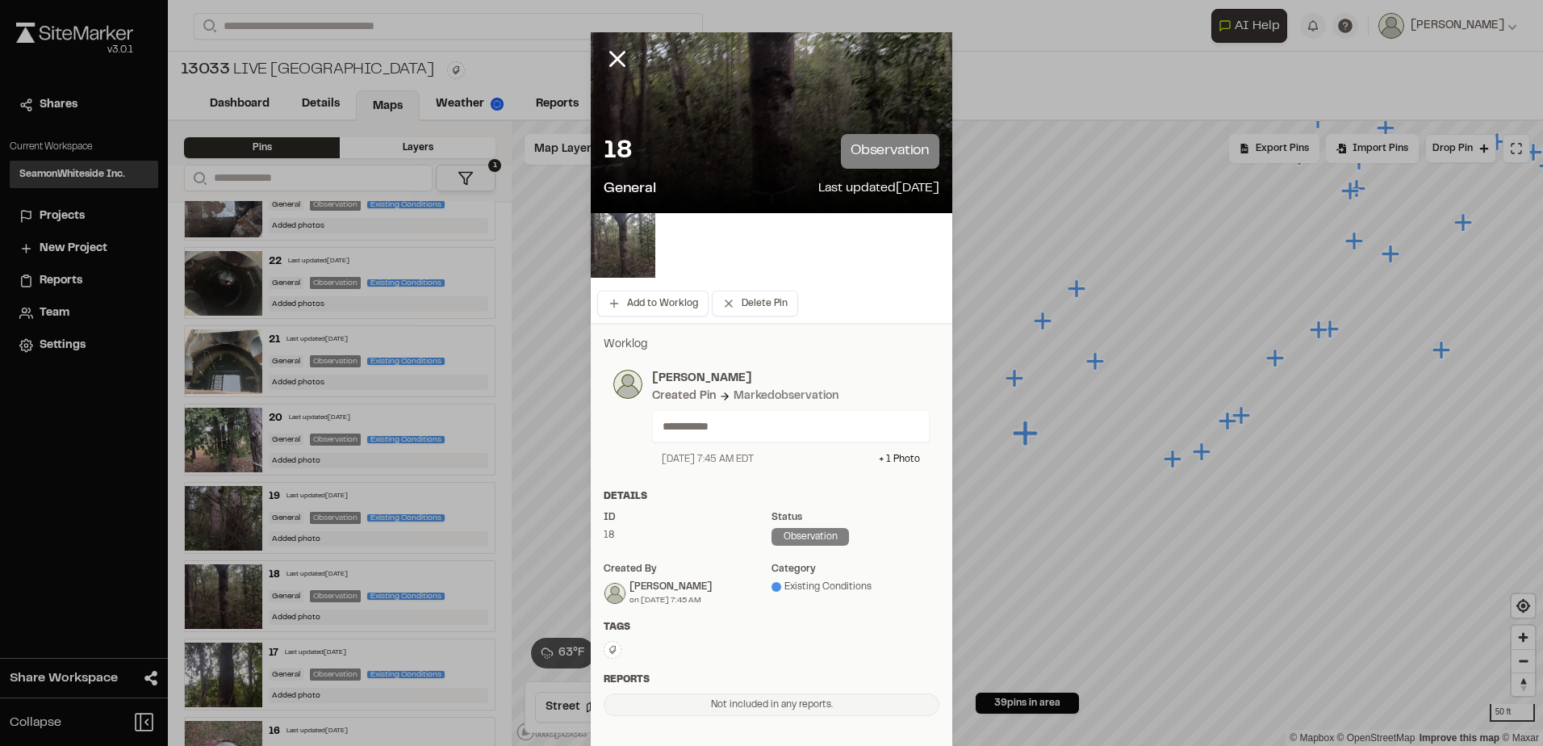
click at [642, 237] on img at bounding box center [623, 245] width 65 height 65
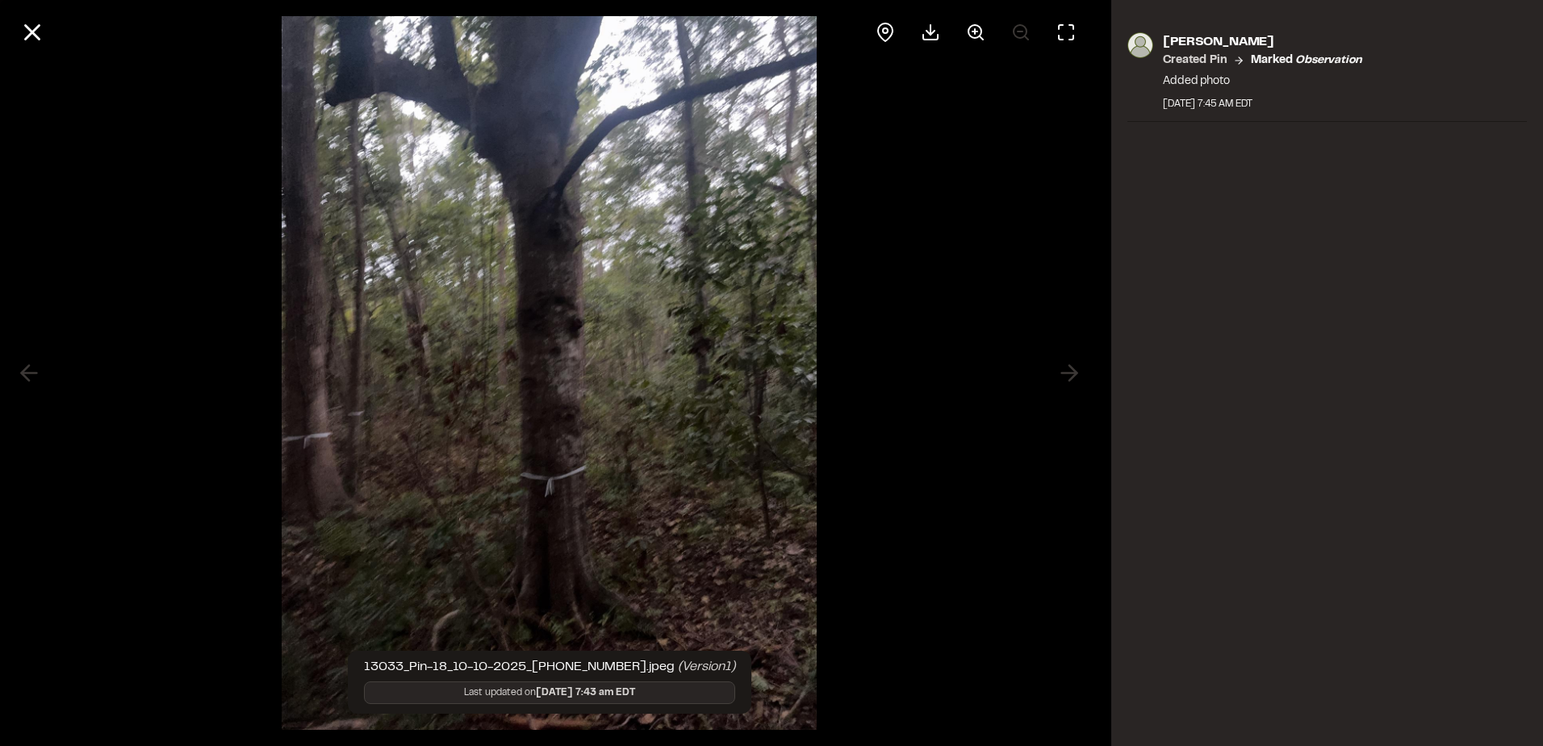
click at [919, 289] on div at bounding box center [549, 373] width 1099 height 746
click at [39, 32] on icon at bounding box center [32, 32] width 27 height 27
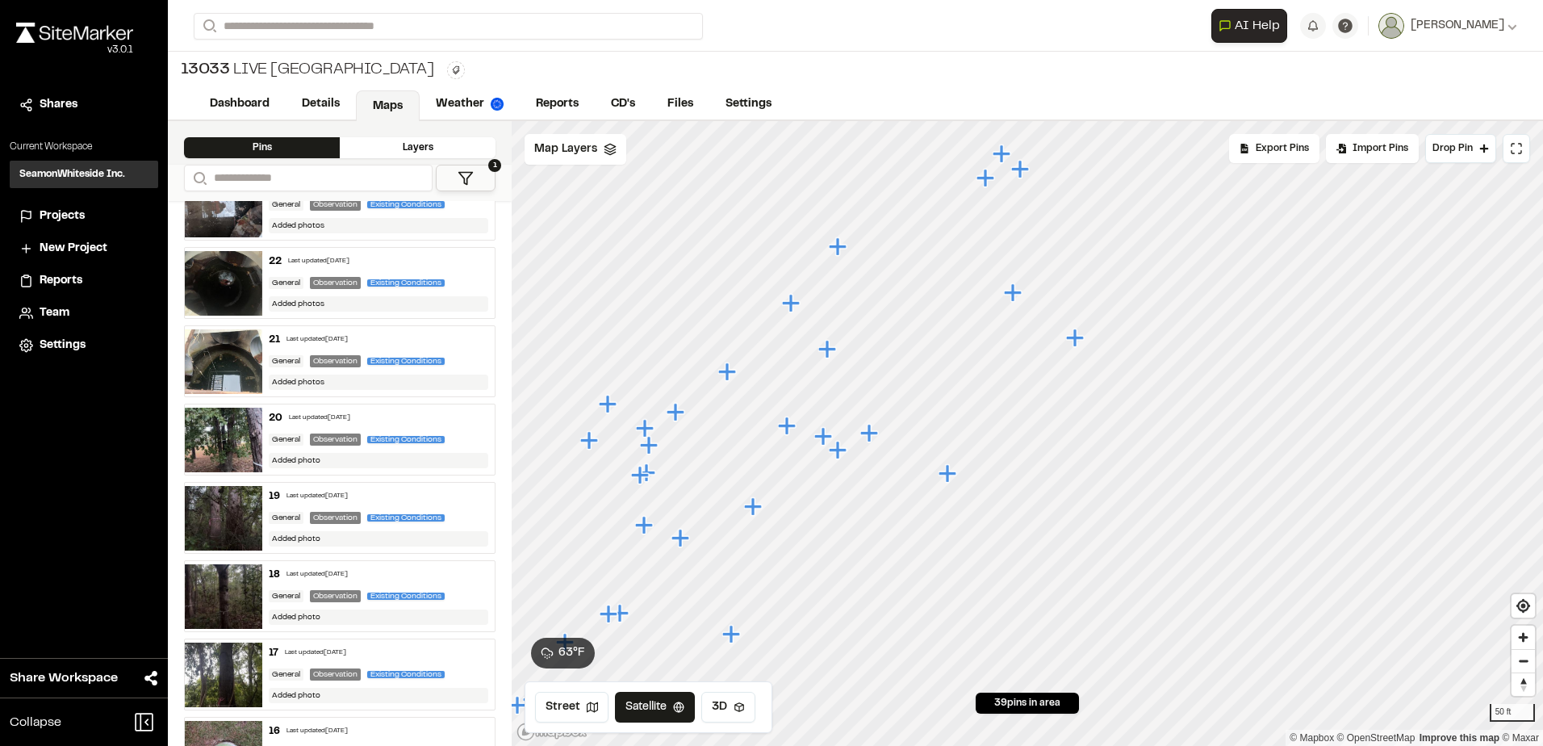
click at [1013, 287] on icon "Map marker" at bounding box center [1013, 292] width 18 height 18
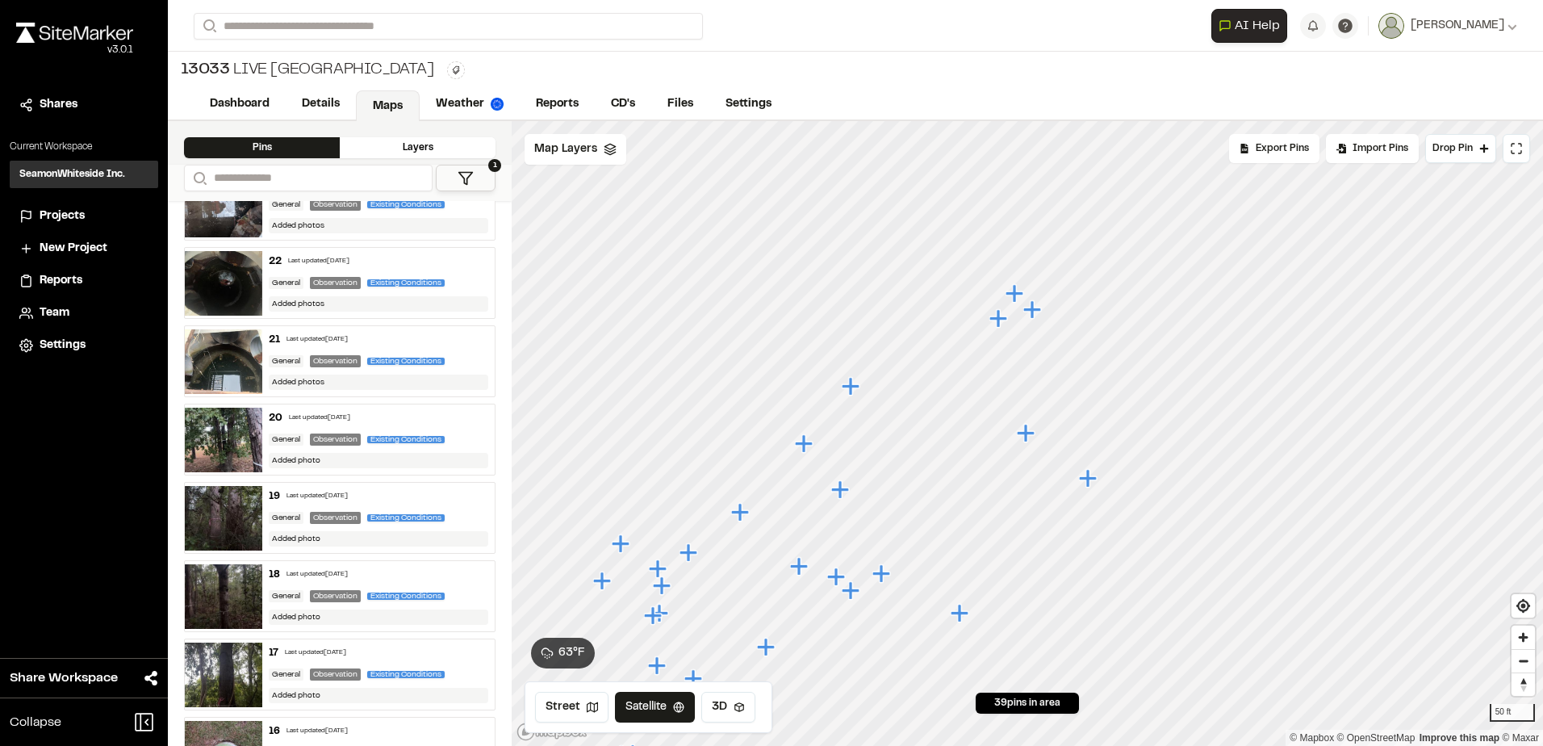
click at [1020, 425] on icon "Map marker" at bounding box center [1027, 433] width 21 height 21
click at [1028, 437] on icon "Map marker" at bounding box center [1026, 433] width 18 height 18
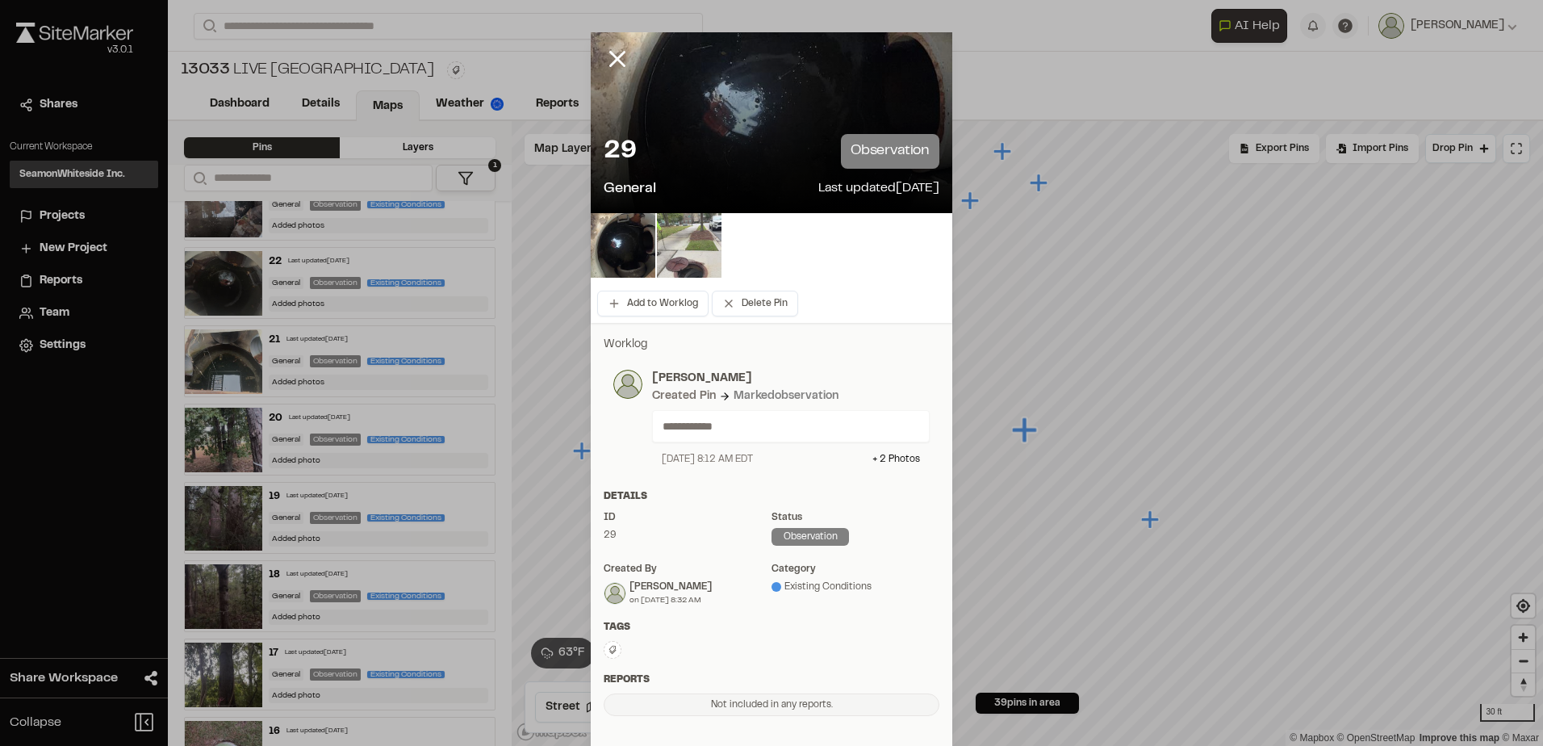
click at [669, 249] on img at bounding box center [689, 245] width 65 height 65
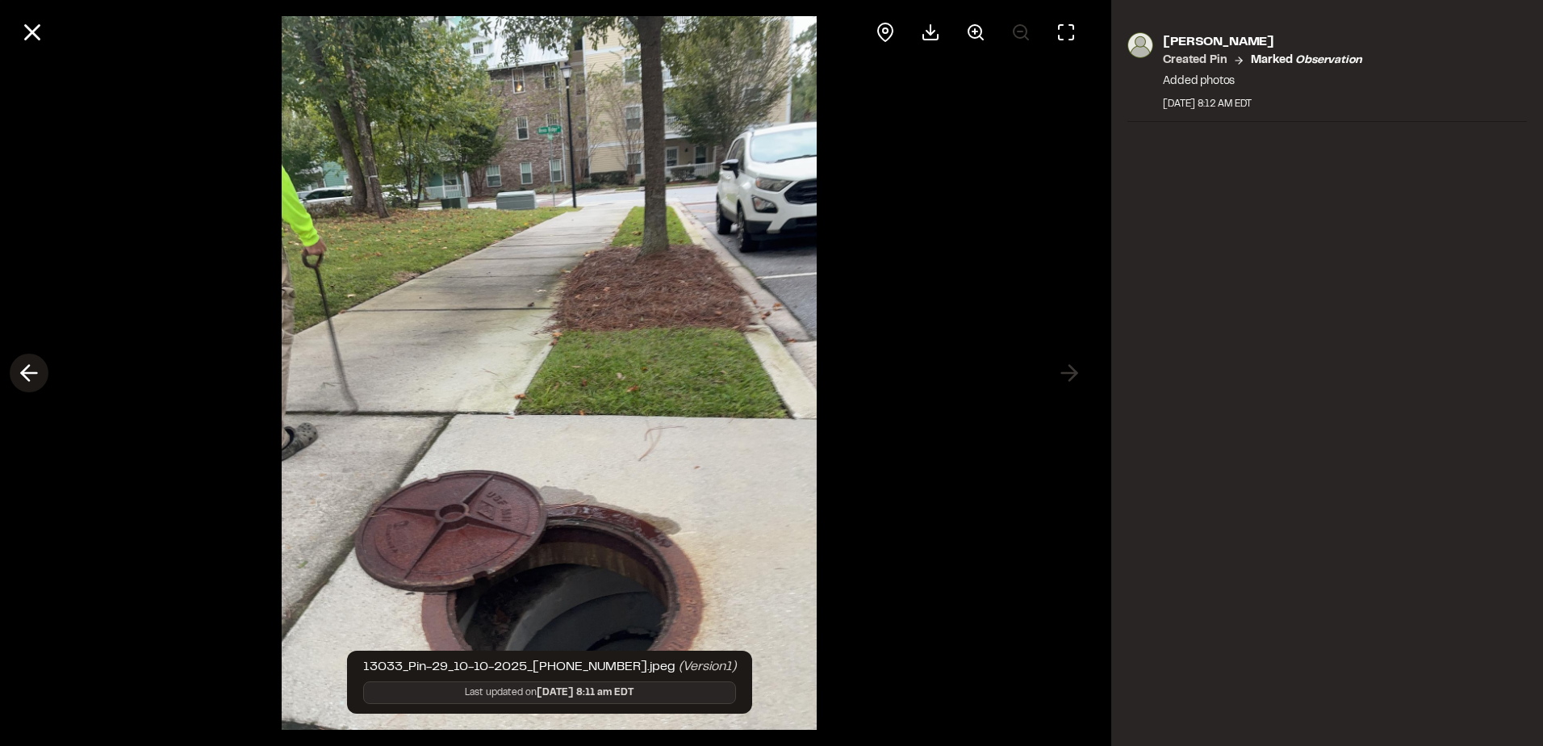
click at [23, 362] on icon at bounding box center [29, 372] width 26 height 27
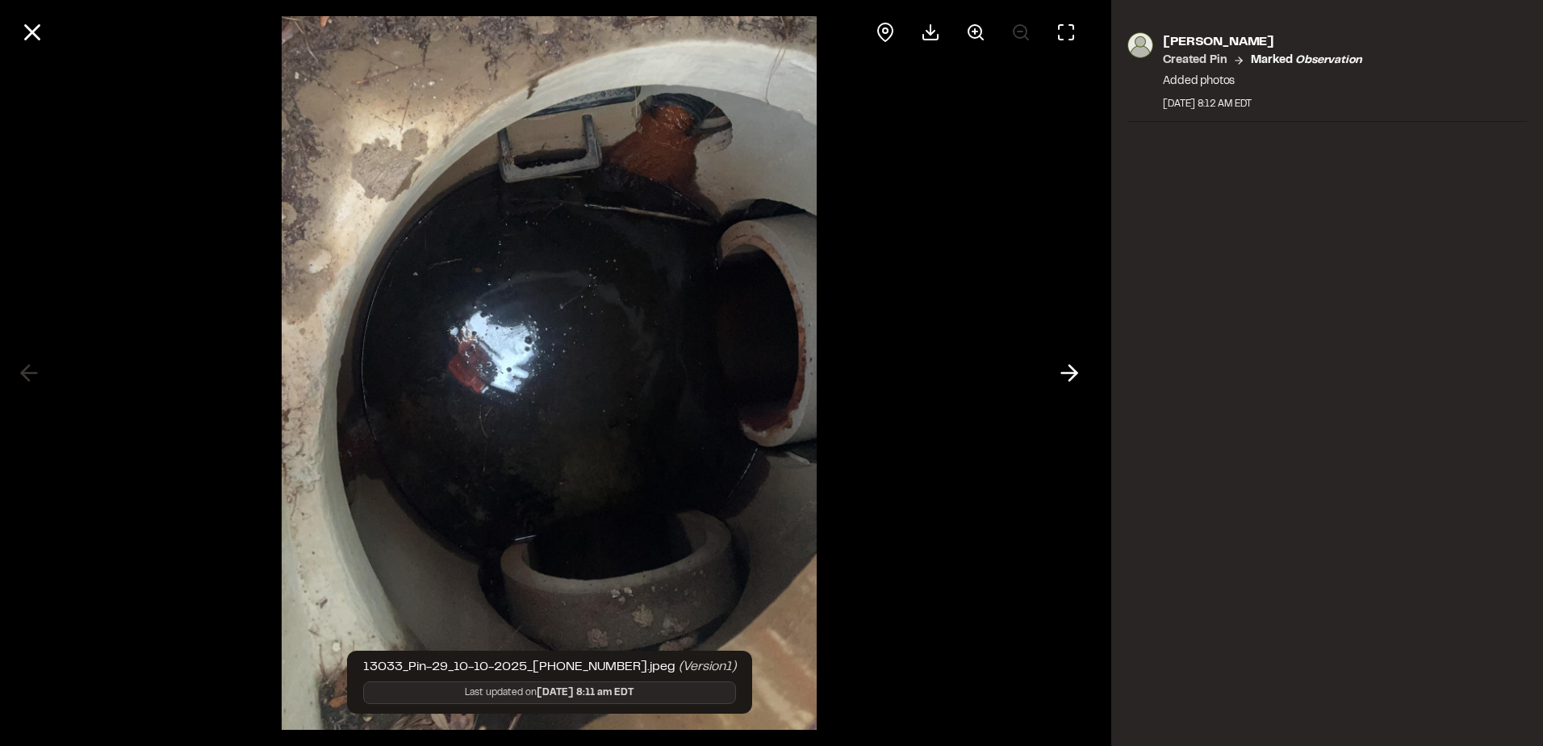
click at [30, 365] on div at bounding box center [549, 373] width 1099 height 746
click at [44, 27] on icon at bounding box center [32, 32] width 27 height 27
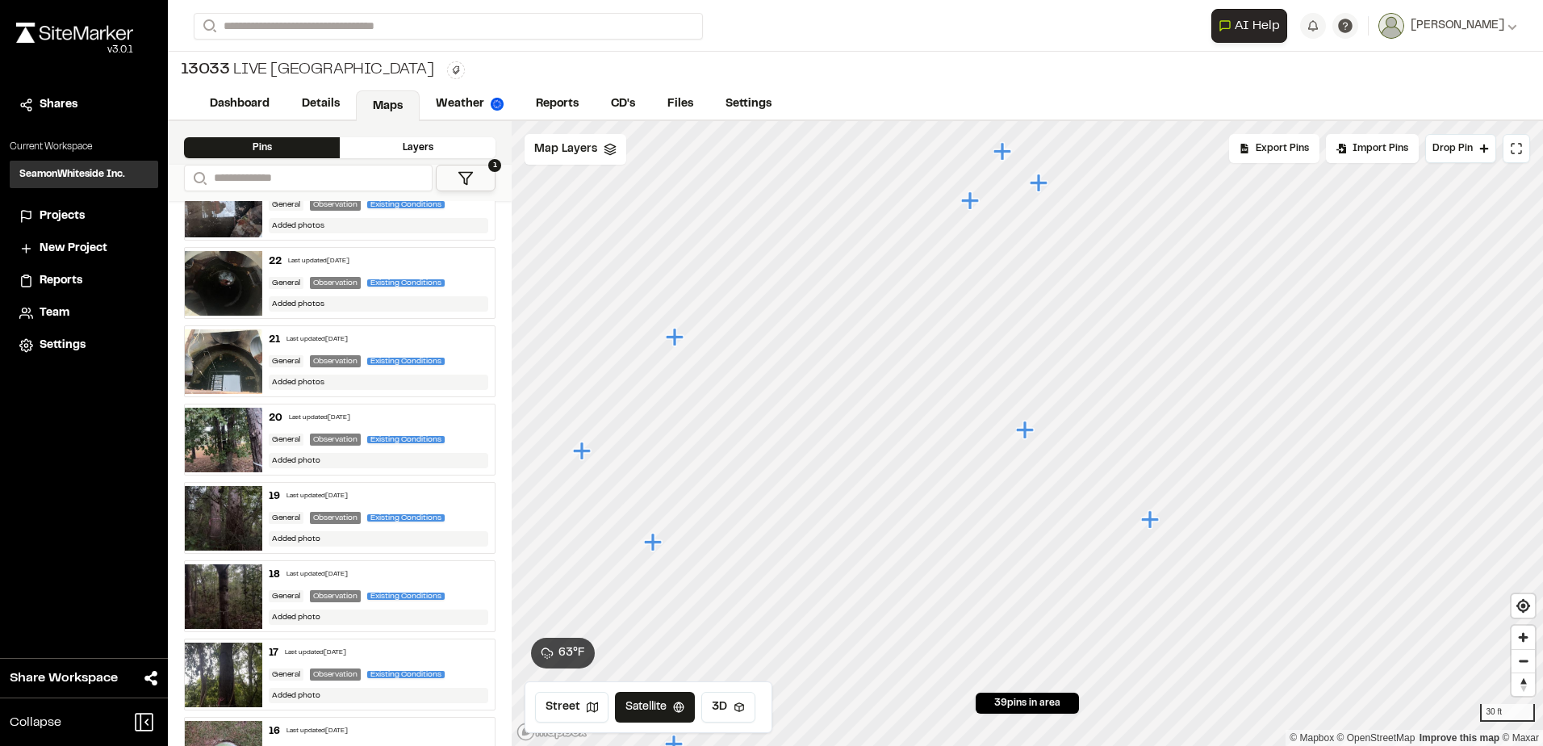
click at [657, 550] on icon "Map marker" at bounding box center [654, 542] width 21 height 21
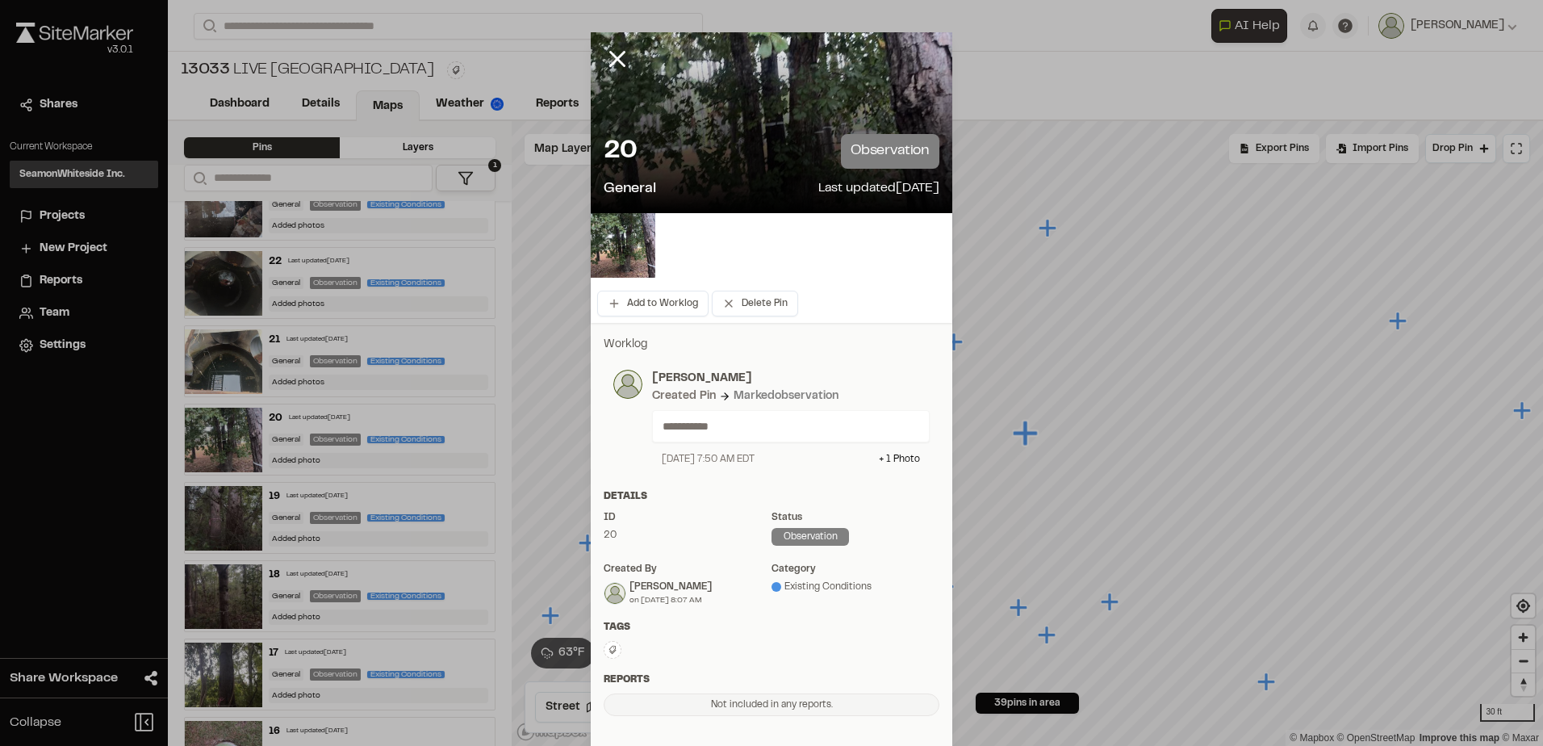
click at [660, 257] on div at bounding box center [772, 245] width 362 height 65
click at [650, 259] on div at bounding box center [772, 245] width 362 height 65
click at [634, 261] on img at bounding box center [623, 245] width 65 height 65
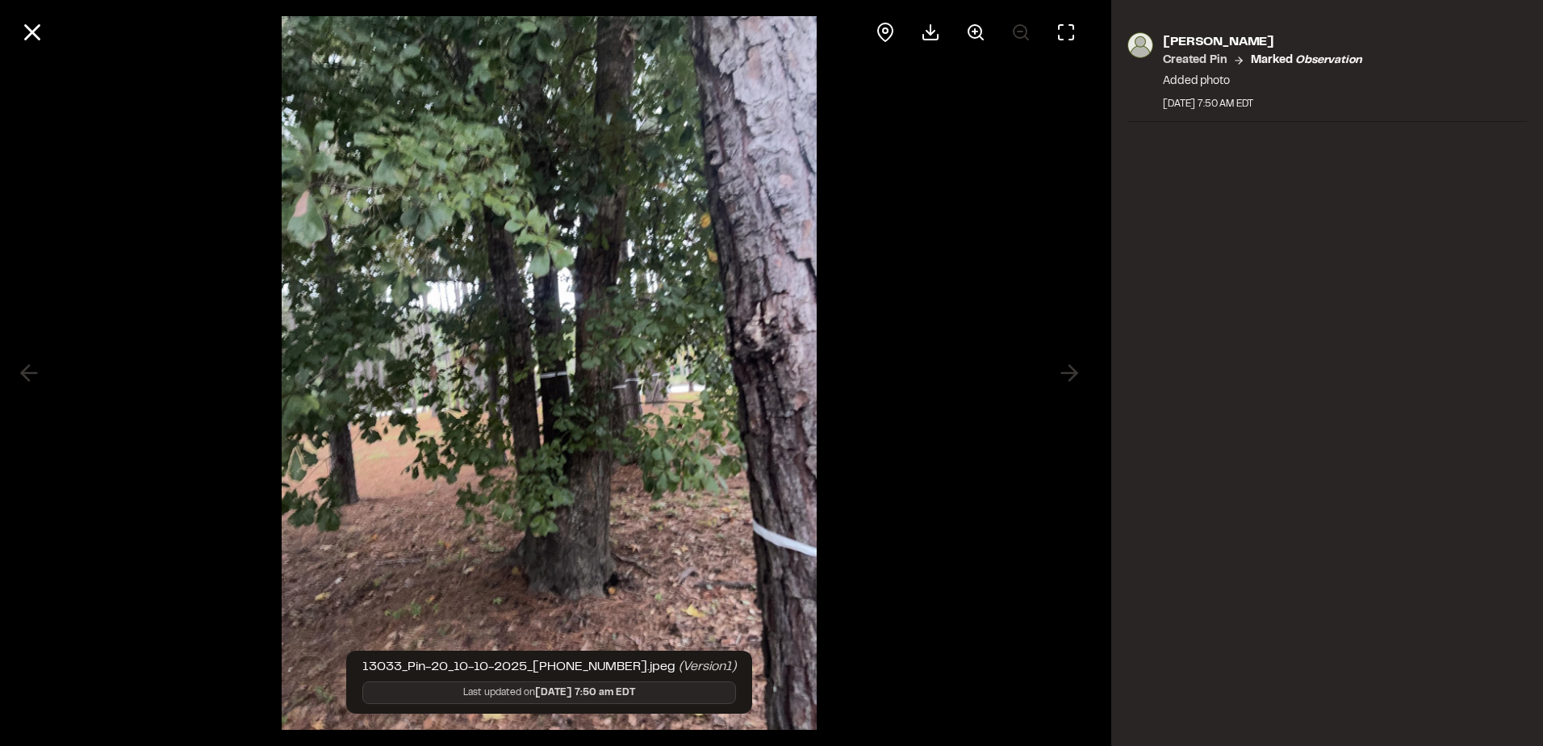
click at [893, 491] on div at bounding box center [549, 373] width 1099 height 746
click at [932, 470] on div at bounding box center [549, 373] width 1099 height 746
click at [37, 36] on icon at bounding box center [32, 32] width 27 height 27
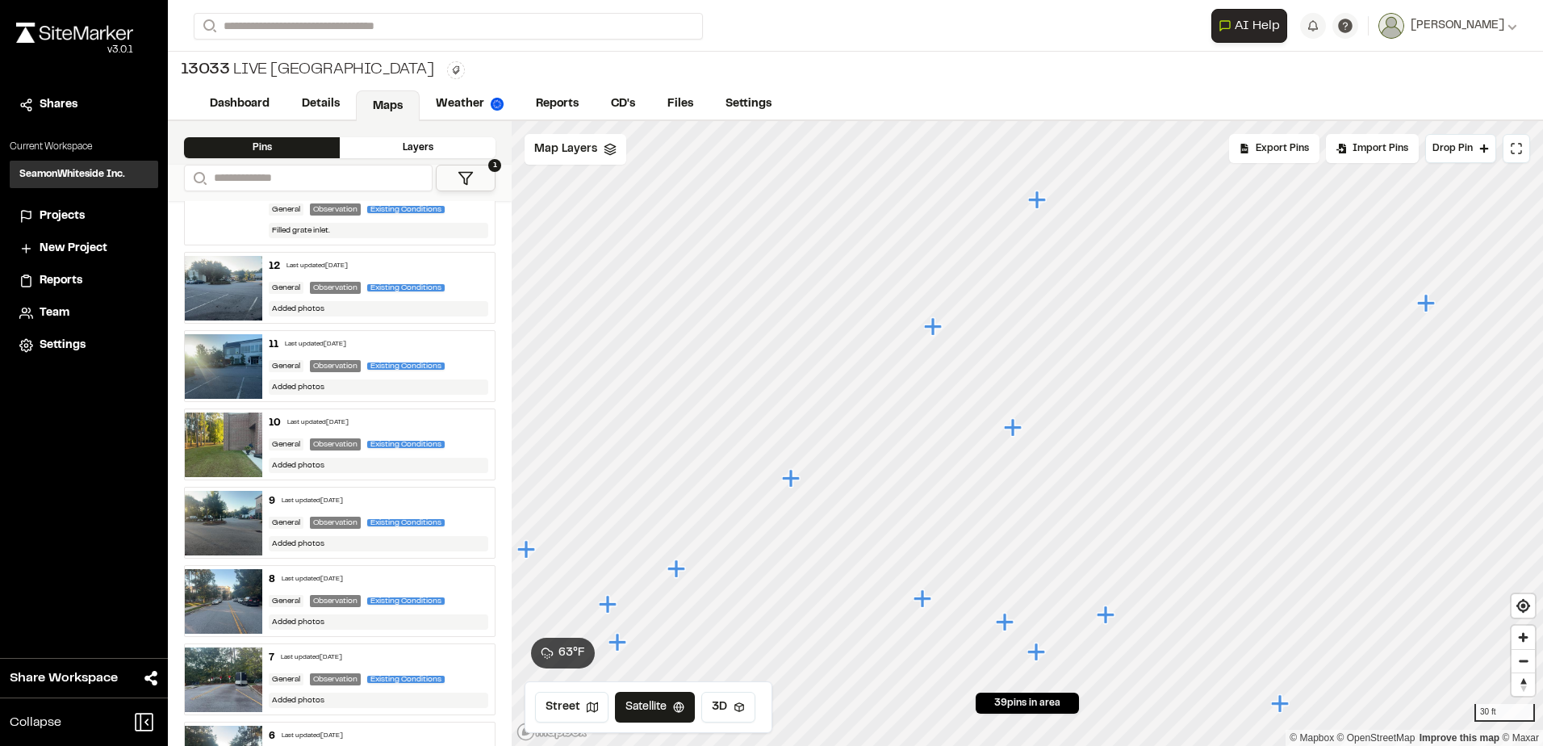
scroll to position [2180, 0]
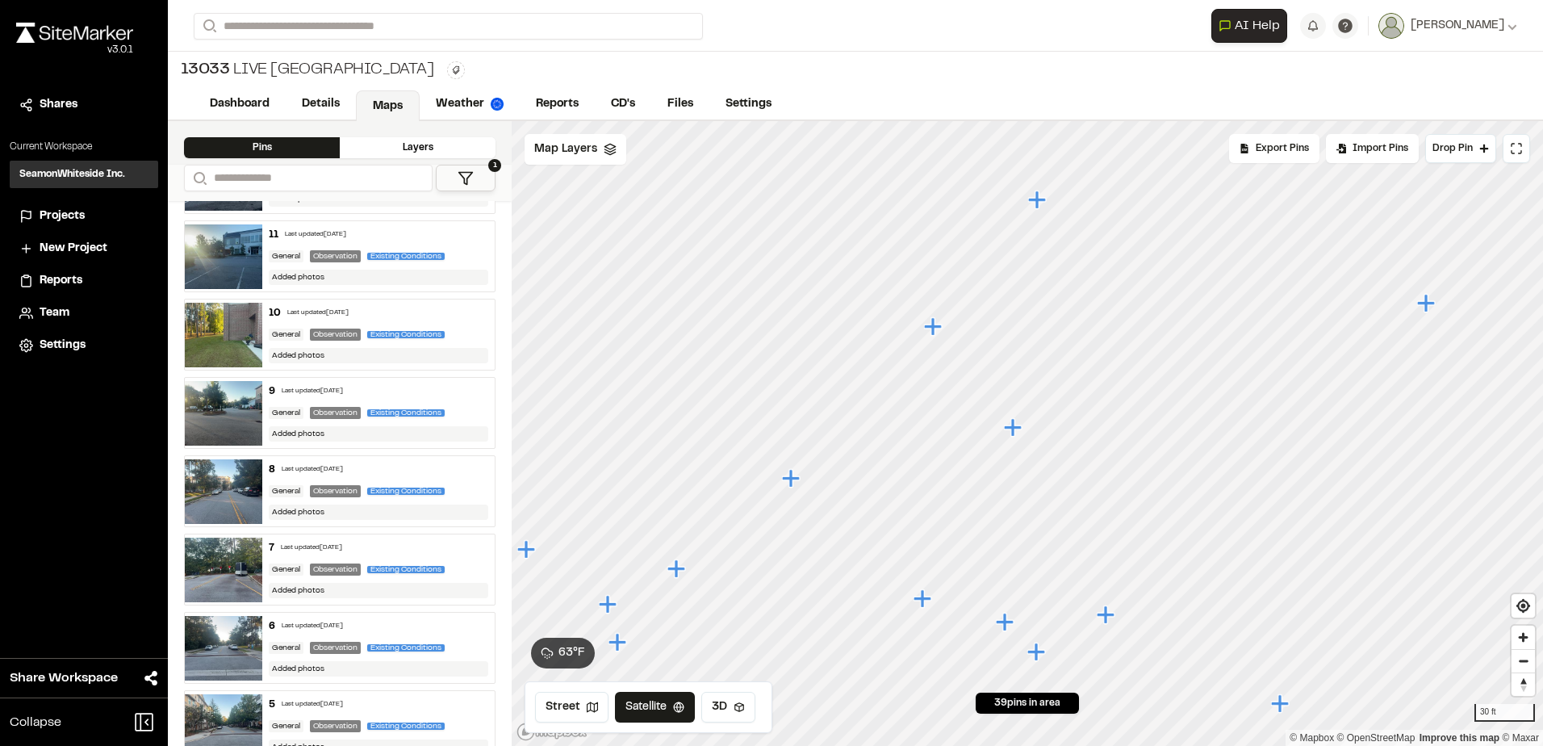
click at [236, 340] on img at bounding box center [223, 335] width 77 height 65
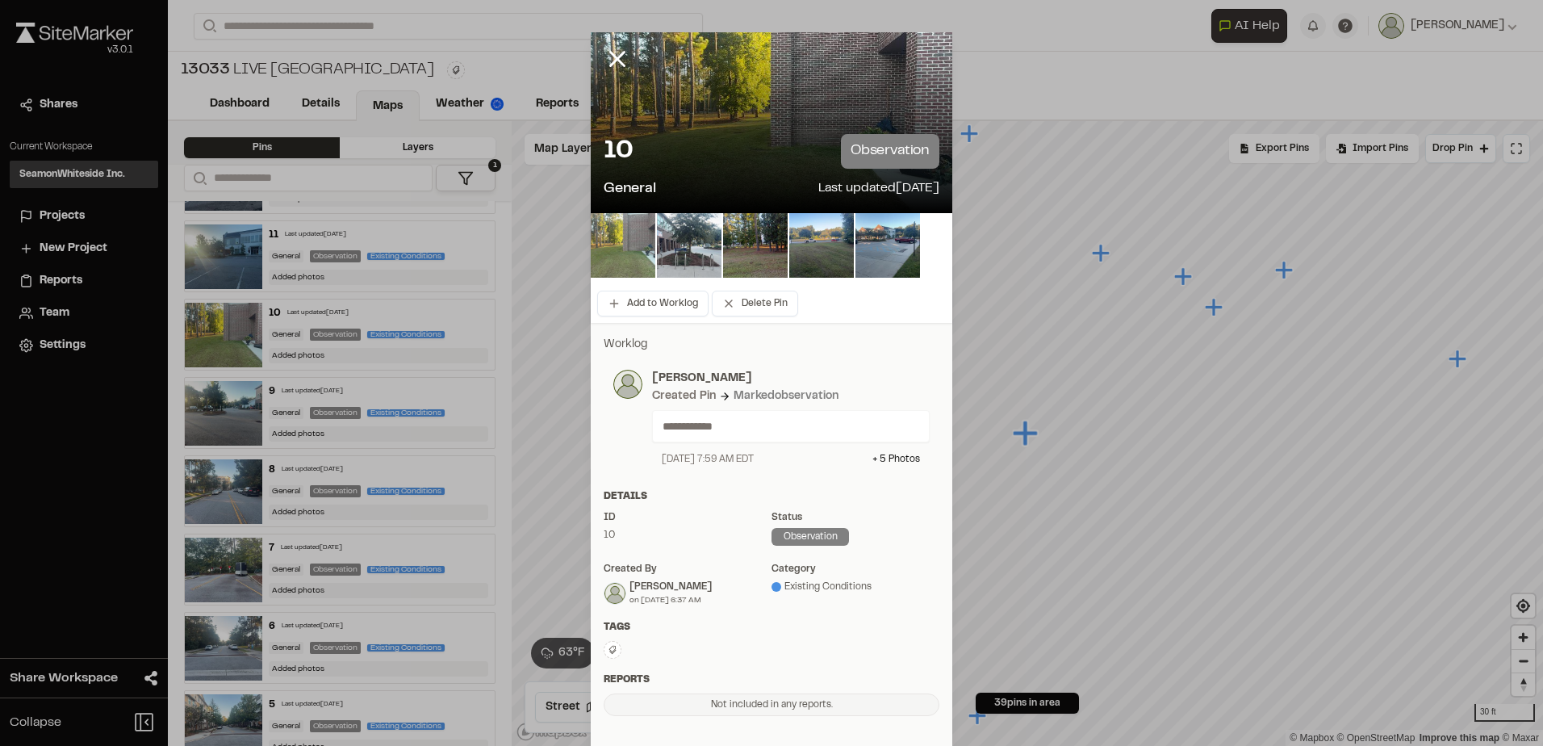
click at [613, 257] on img at bounding box center [623, 245] width 65 height 65
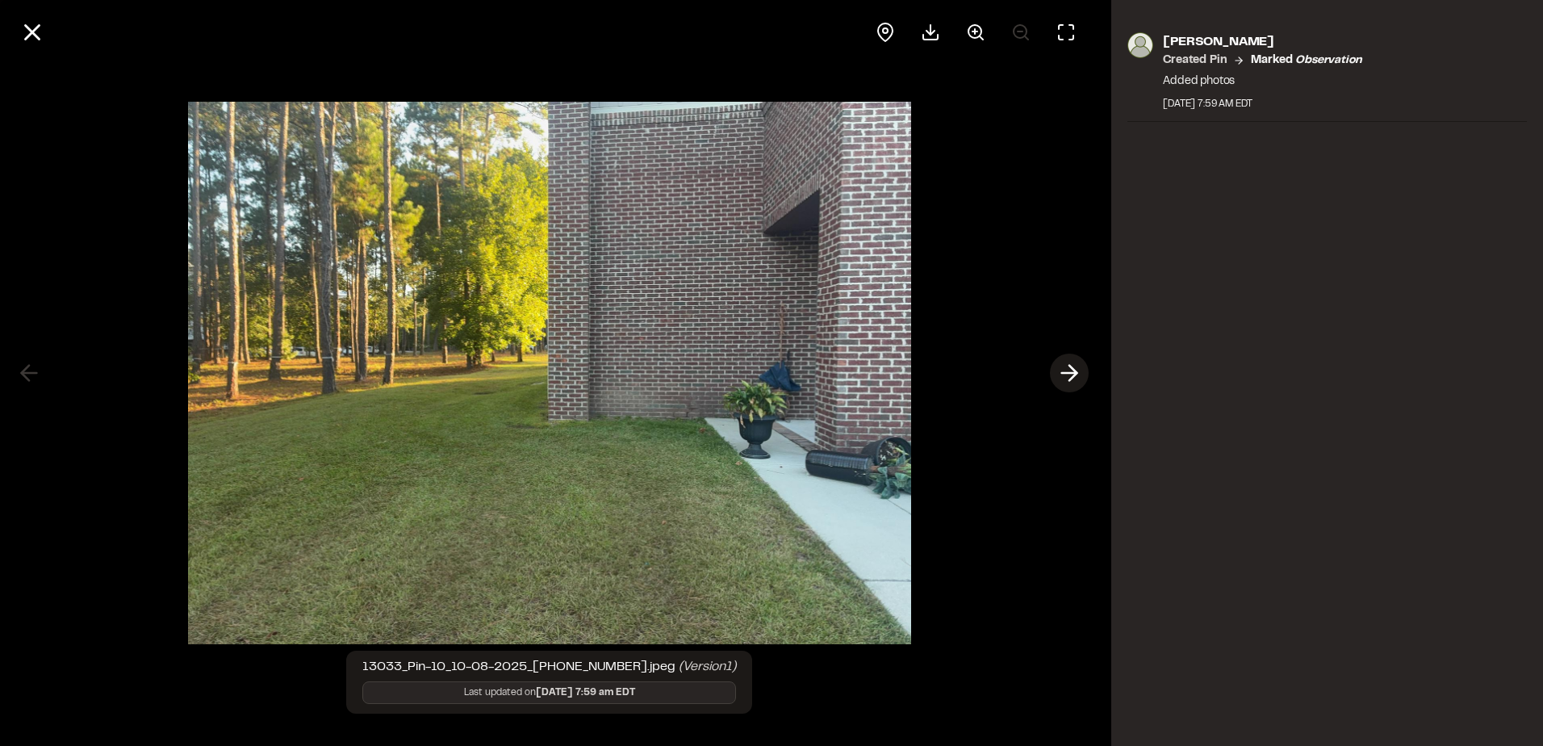
click at [1066, 373] on line at bounding box center [1069, 373] width 15 height 0
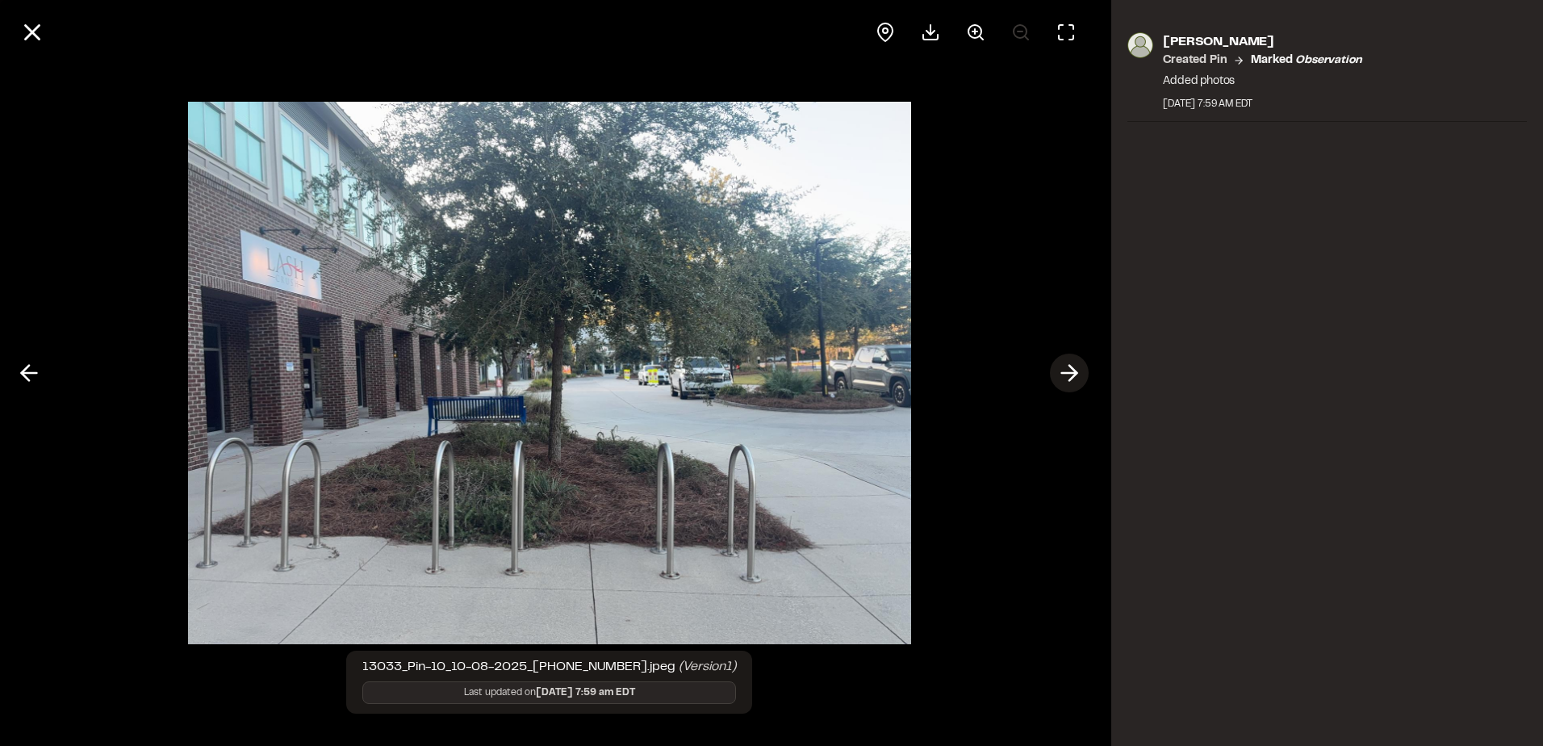
click at [1066, 373] on line at bounding box center [1069, 373] width 15 height 0
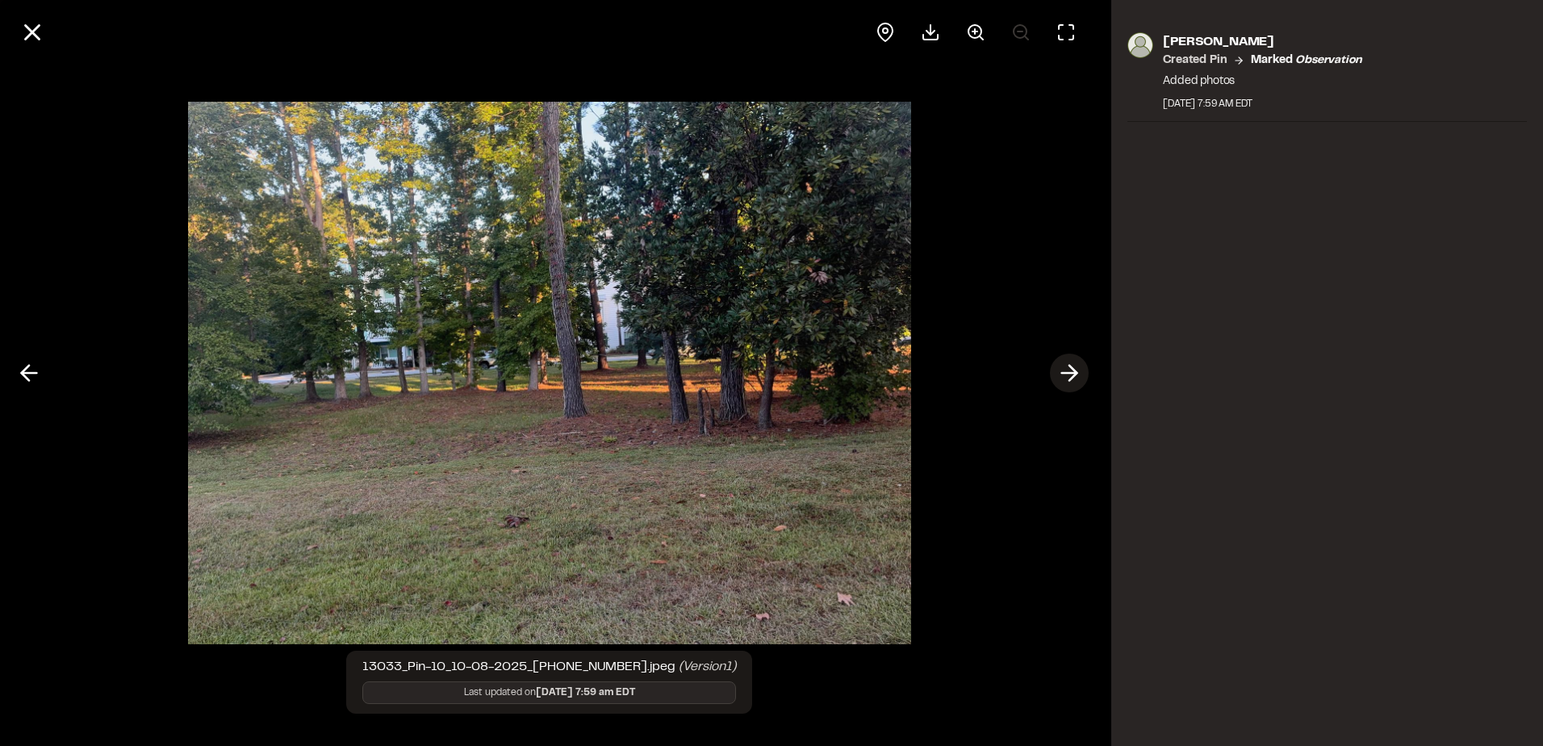
click at [1066, 373] on line at bounding box center [1069, 373] width 15 height 0
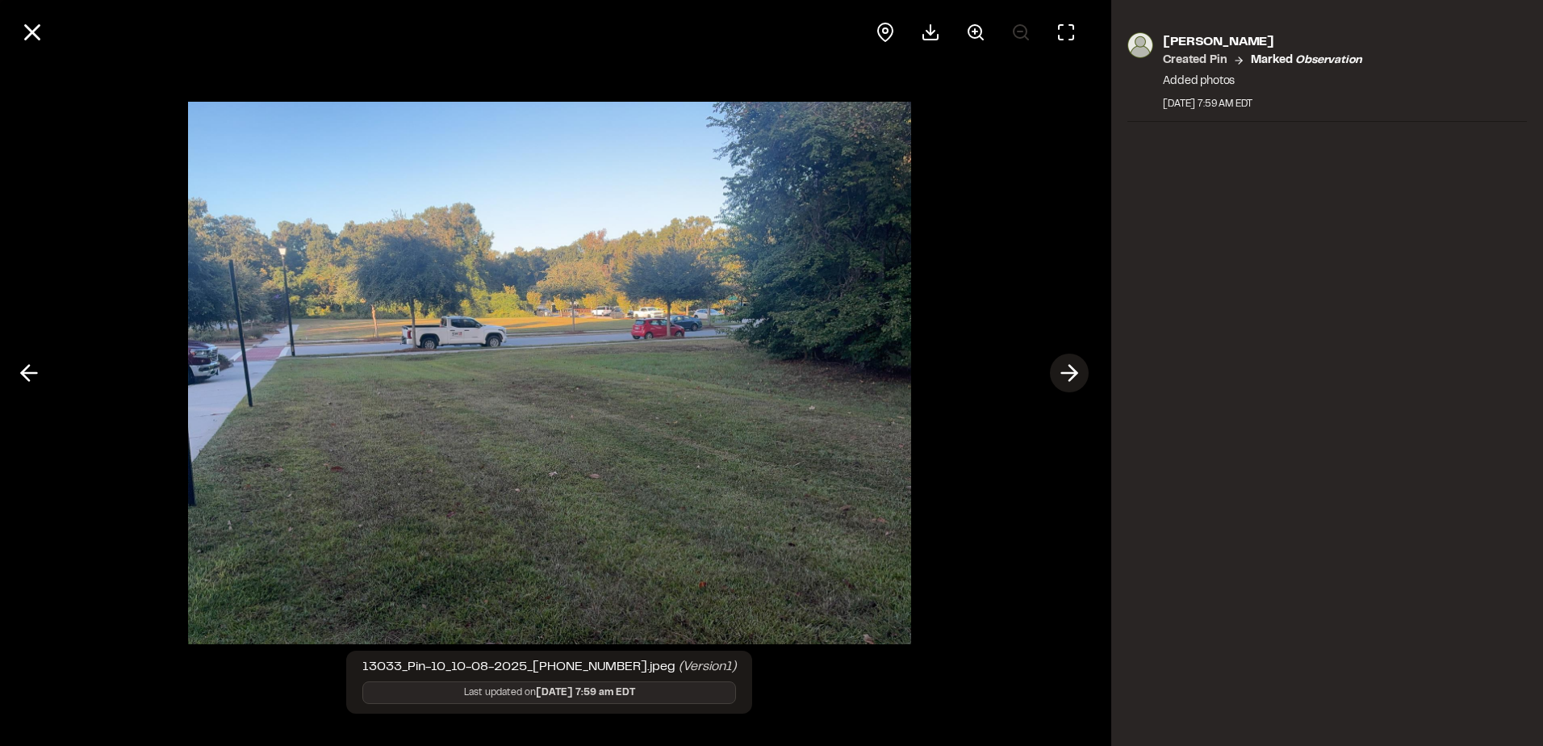
click at [1066, 373] on line at bounding box center [1069, 373] width 15 height 0
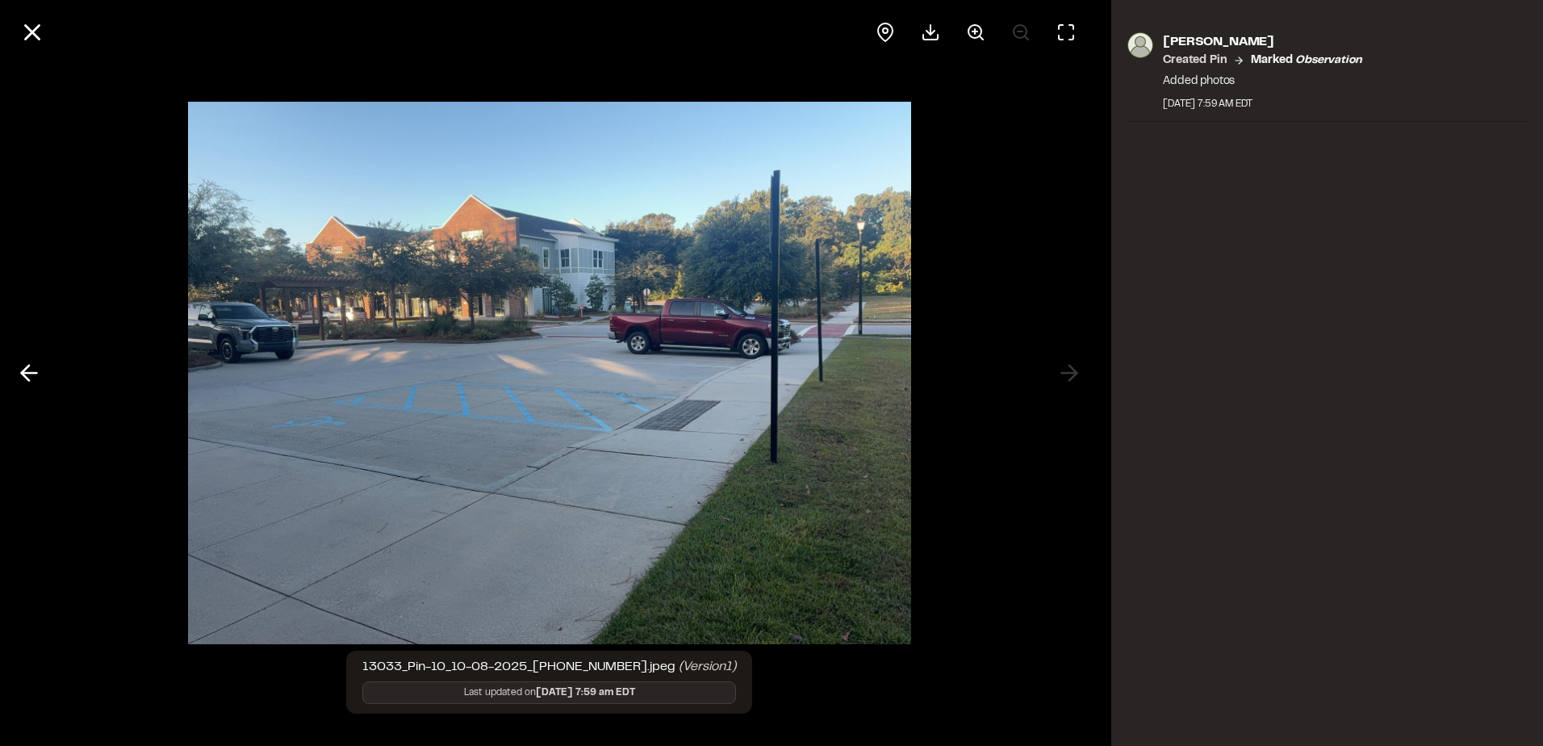
click at [1074, 371] on div at bounding box center [549, 373] width 1099 height 746
drag, startPoint x: 1053, startPoint y: 327, endPoint x: 995, endPoint y: 289, distance: 69.4
click at [1053, 327] on div at bounding box center [549, 373] width 1099 height 746
click at [55, 30] on div at bounding box center [549, 32] width 1099 height 65
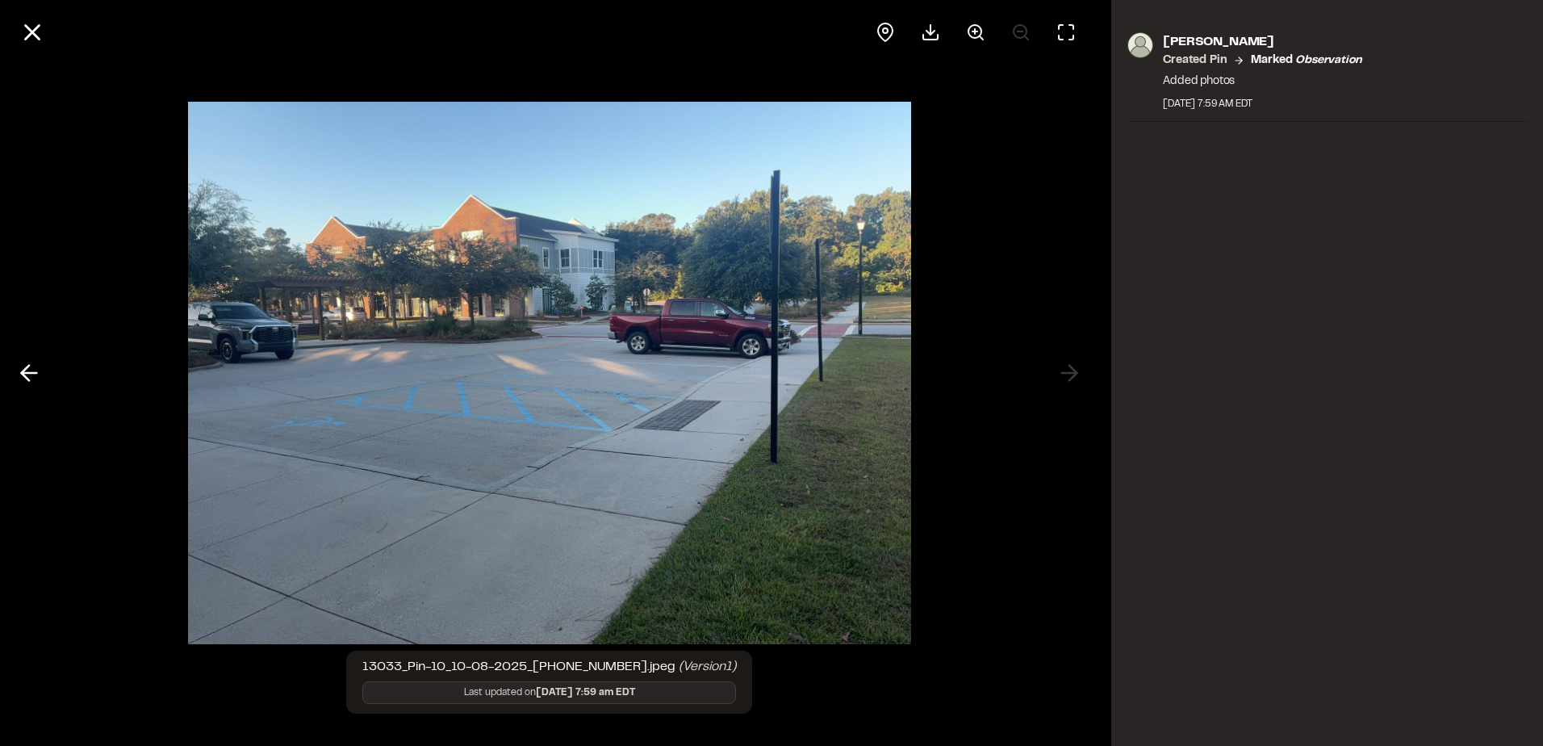
click at [12, 30] on div at bounding box center [549, 32] width 1099 height 65
click at [17, 32] on button at bounding box center [32, 32] width 39 height 39
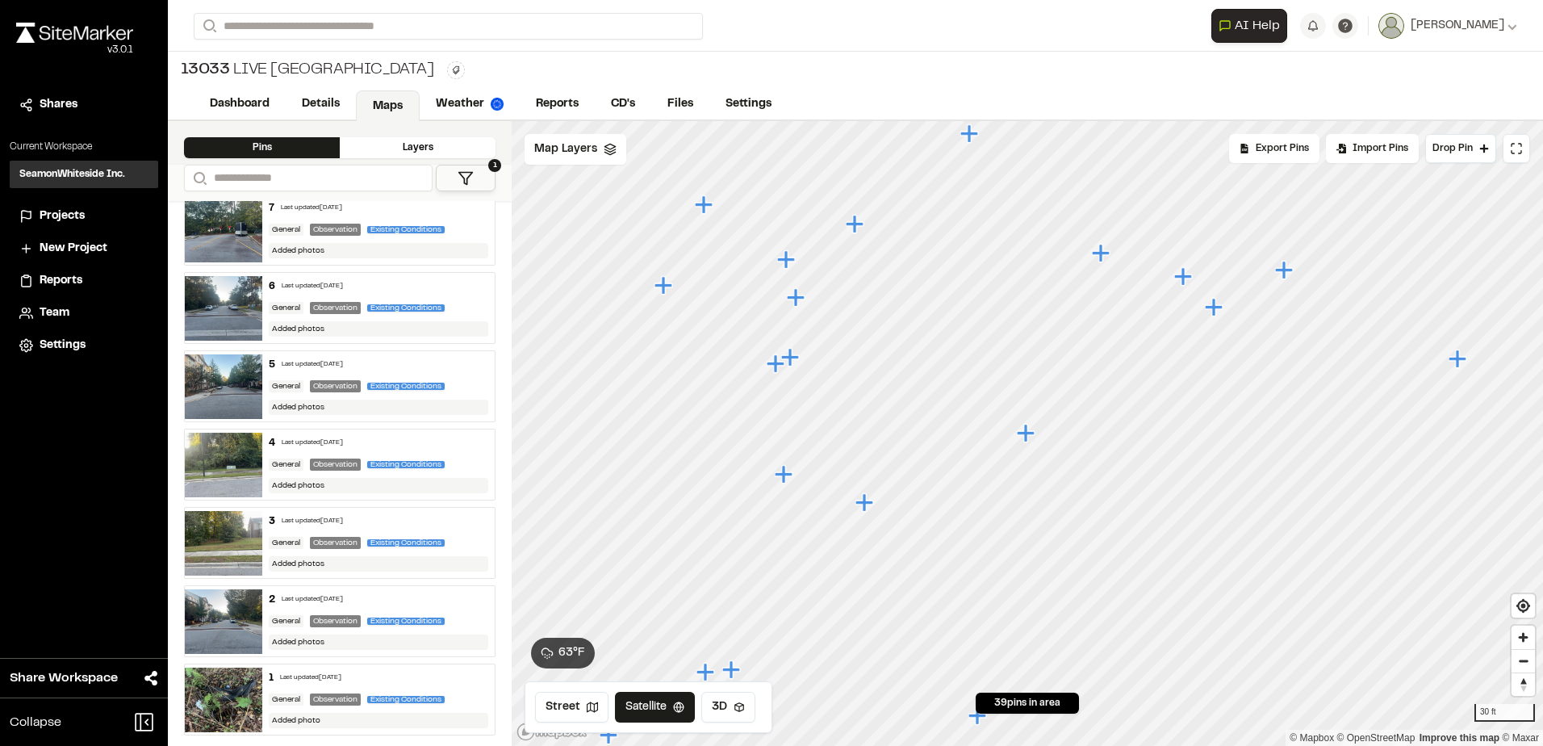
scroll to position [2520, 0]
click at [235, 697] on img at bounding box center [223, 699] width 77 height 65
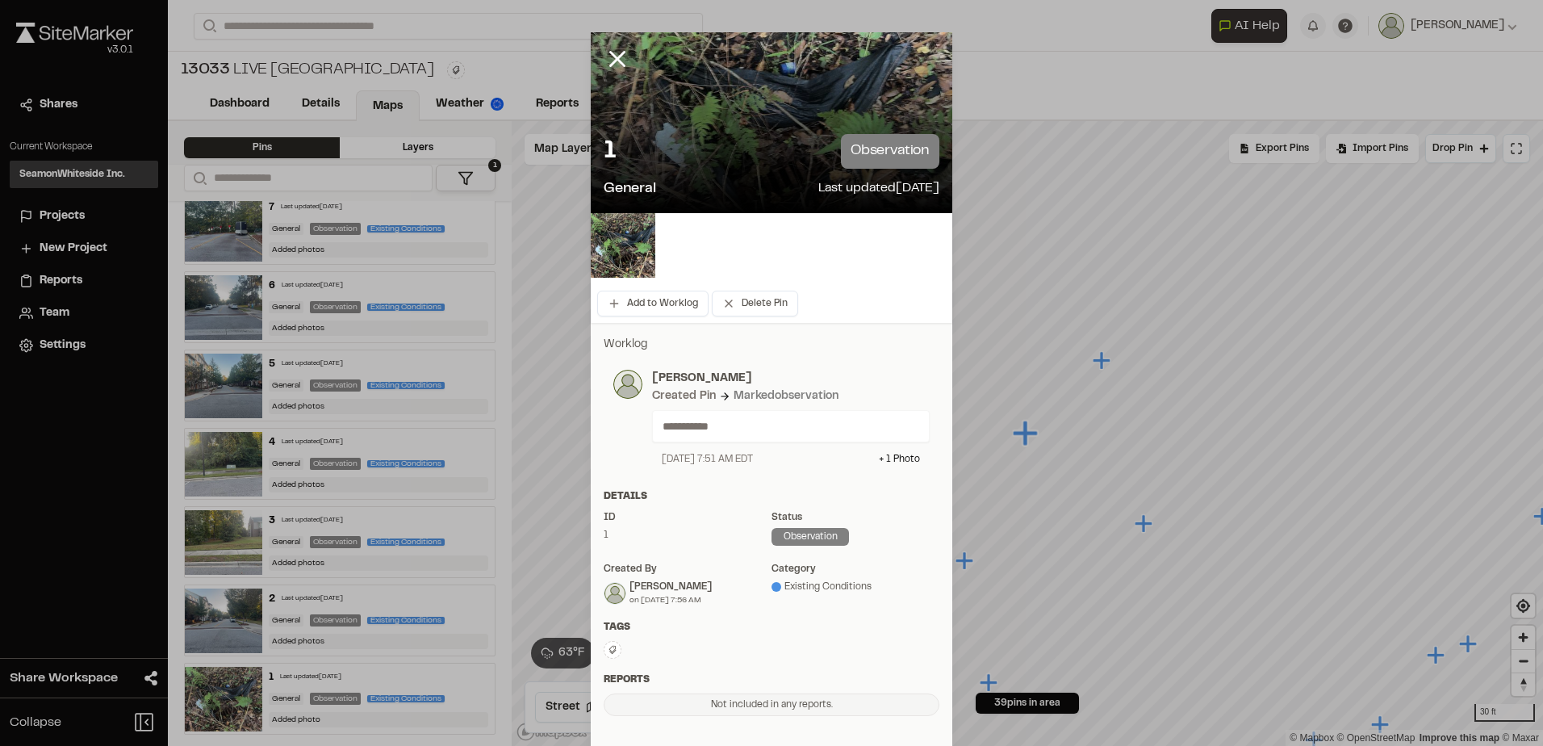
click at [622, 279] on div at bounding box center [772, 248] width 362 height 71
click at [622, 270] on img at bounding box center [623, 245] width 65 height 65
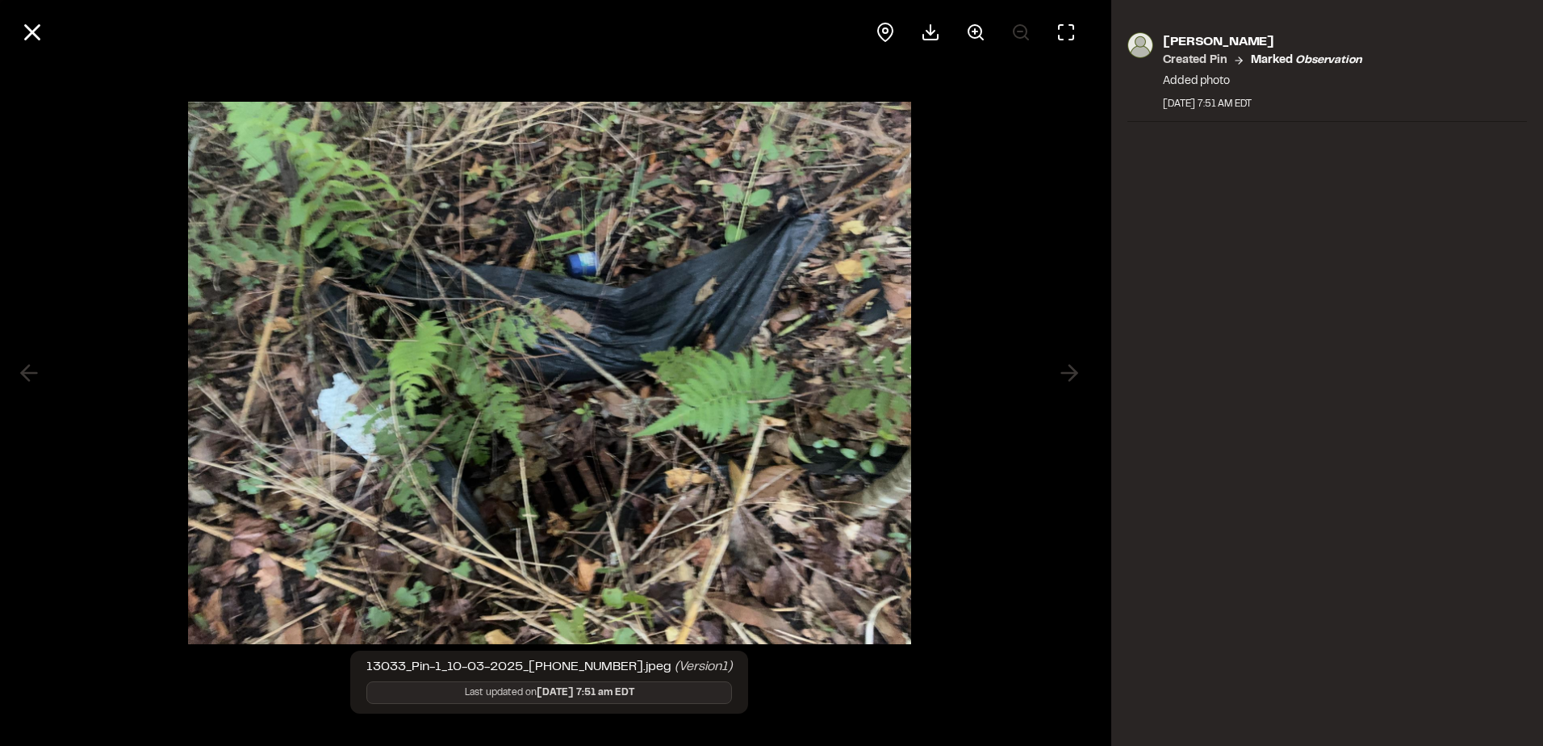
click at [1014, 367] on div at bounding box center [549, 373] width 1099 height 746
click at [42, 44] on icon at bounding box center [32, 32] width 27 height 27
